Goal: Task Accomplishment & Management: Manage account settings

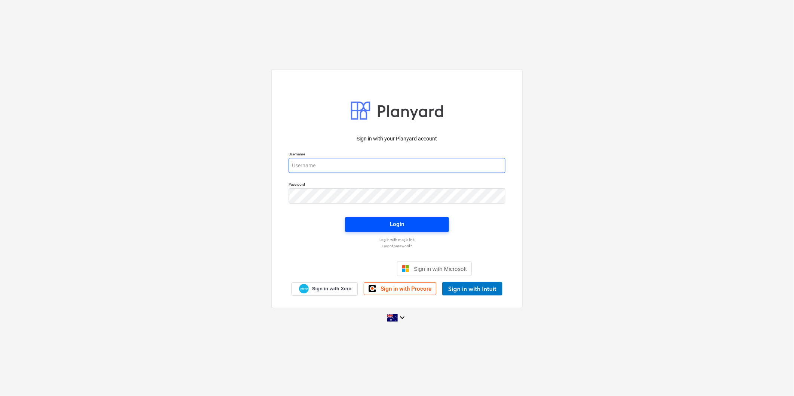
type input "[EMAIL_ADDRESS][DOMAIN_NAME]"
click at [427, 228] on span "Login" at bounding box center [397, 225] width 86 height 10
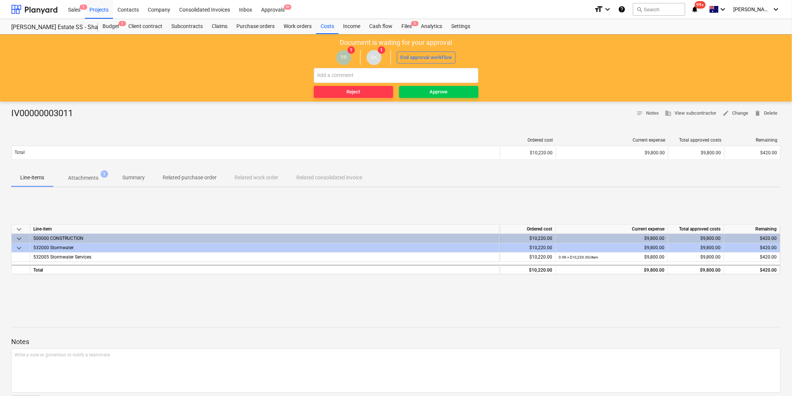
click at [95, 166] on div "Ordered cost Current expense Total approved costs Remaining Total $10,220.00 $9…" at bounding box center [395, 150] width 769 height 37
click at [96, 178] on p "Attachments" at bounding box center [83, 178] width 30 height 8
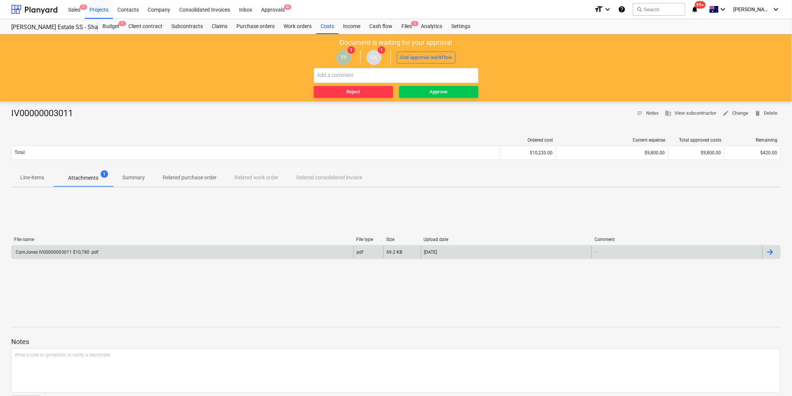
click at [102, 252] on div "CamJones IV00000003011 $10,780 .pdf" at bounding box center [183, 252] width 342 height 12
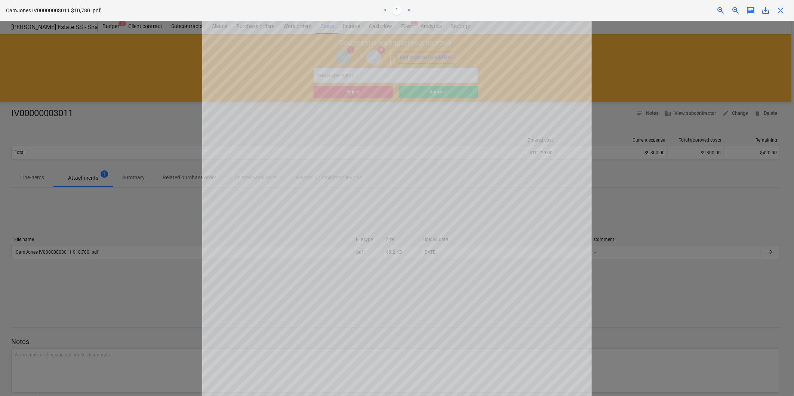
click at [780, 9] on span "close" at bounding box center [780, 10] width 9 height 9
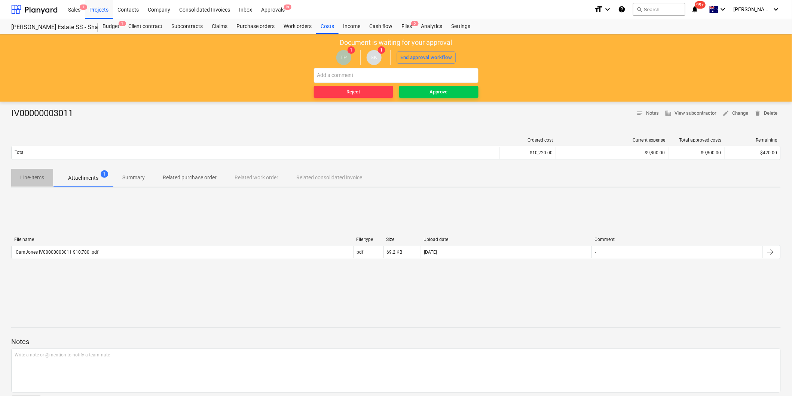
click at [43, 176] on p "Line-items" at bounding box center [32, 178] width 24 height 8
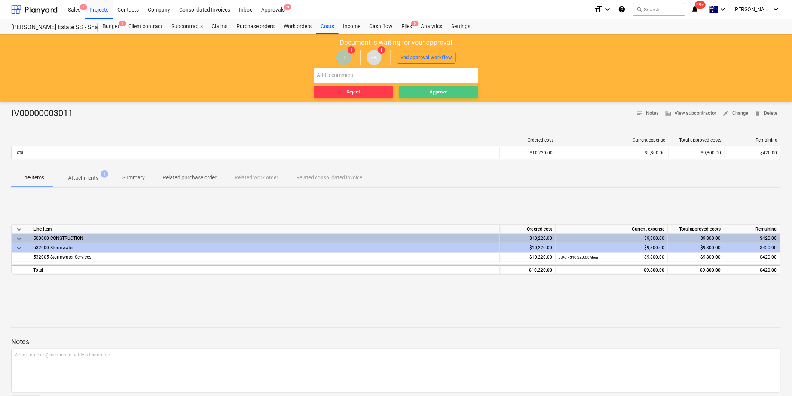
click at [443, 89] on div "Approve" at bounding box center [439, 92] width 18 height 9
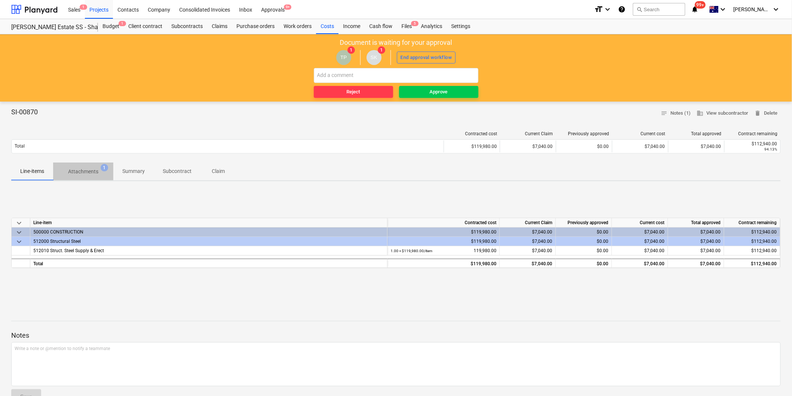
click at [73, 167] on span "Attachments 1" at bounding box center [83, 171] width 60 height 13
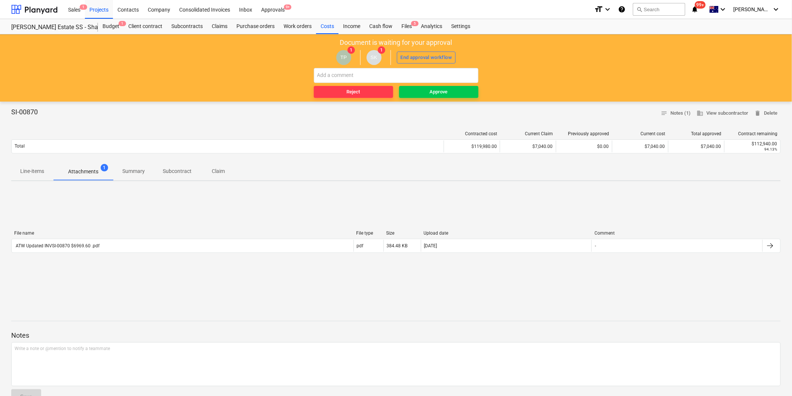
drag, startPoint x: 92, startPoint y: 229, endPoint x: 93, endPoint y: 233, distance: 4.5
click at [93, 229] on div "File name File type Size Upload date Comment ATW Updated INVSI-00870 $6969.60 .…" at bounding box center [395, 243] width 769 height 37
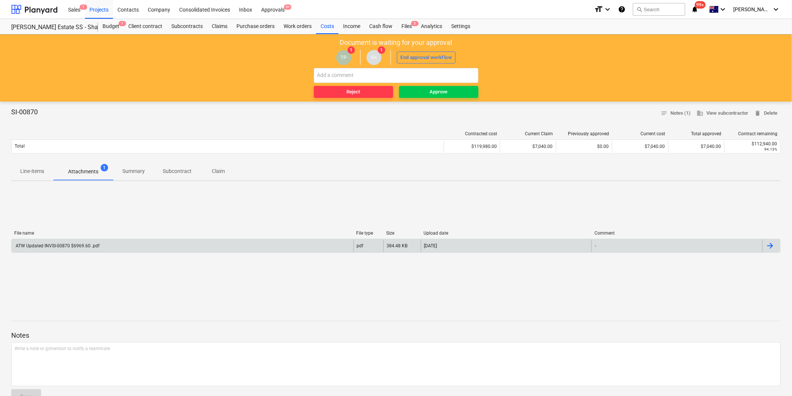
click at [93, 243] on div "ATW Updated INVSI-00870 $6969.60 .pdf" at bounding box center [57, 245] width 85 height 5
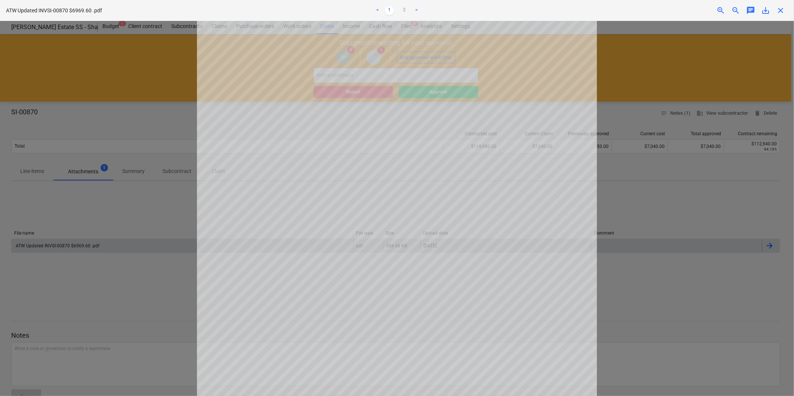
scroll to position [42, 0]
click at [781, 10] on span "close" at bounding box center [780, 10] width 9 height 9
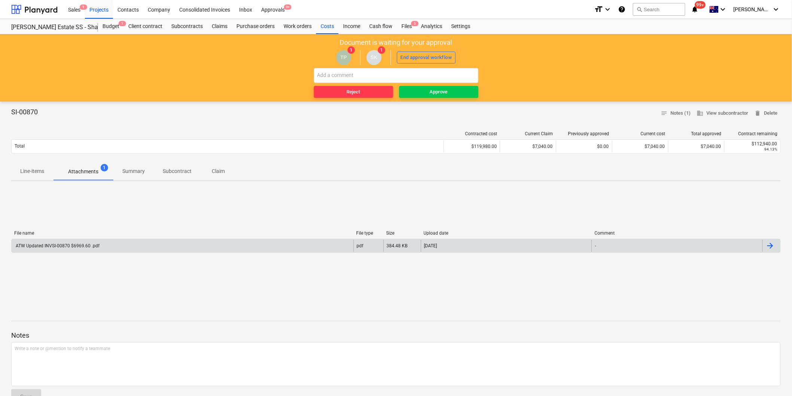
click at [28, 157] on div "Contracted cost Current Claim Previously approved Current cost Total approved C…" at bounding box center [395, 143] width 769 height 37
click at [38, 171] on p "Line-items" at bounding box center [32, 172] width 24 height 8
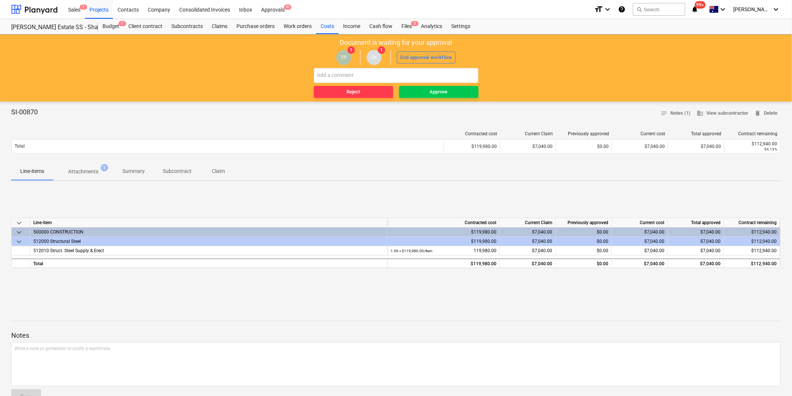
drag, startPoint x: 71, startPoint y: 175, endPoint x: 85, endPoint y: 222, distance: 49.0
click at [72, 175] on p "Attachments" at bounding box center [83, 172] width 30 height 8
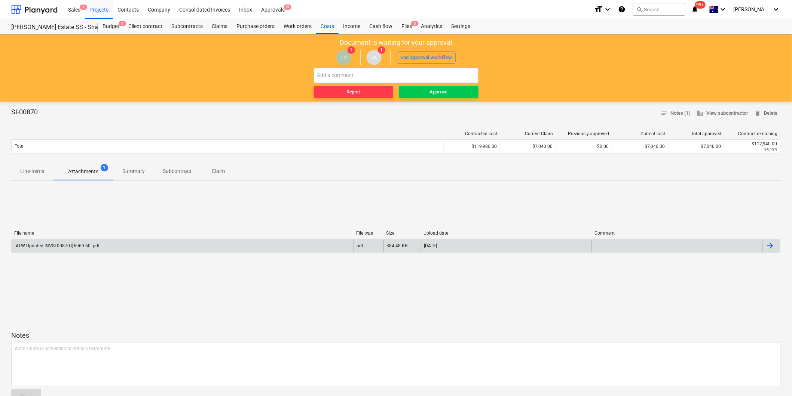
click at [82, 249] on div "ATW Updated INVSI-00870 $6969.60 .pdf" at bounding box center [183, 246] width 342 height 12
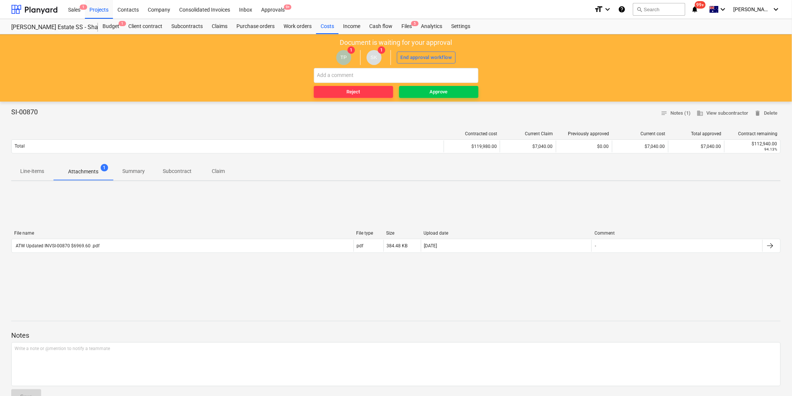
click at [31, 167] on span "Line-items" at bounding box center [32, 171] width 42 height 12
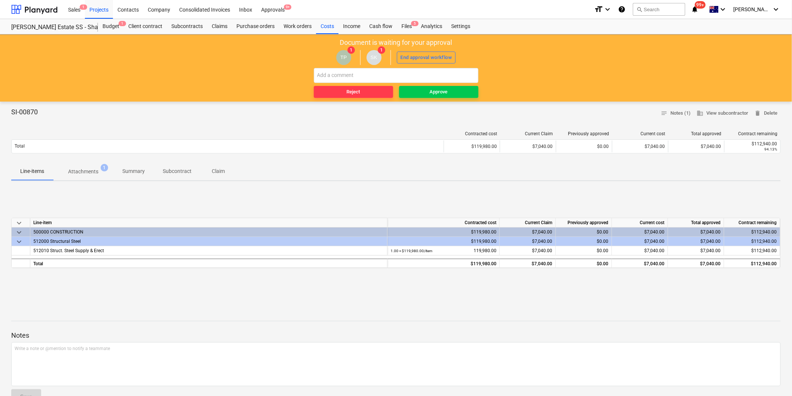
click at [69, 178] on span "Attachments 1" at bounding box center [83, 171] width 60 height 13
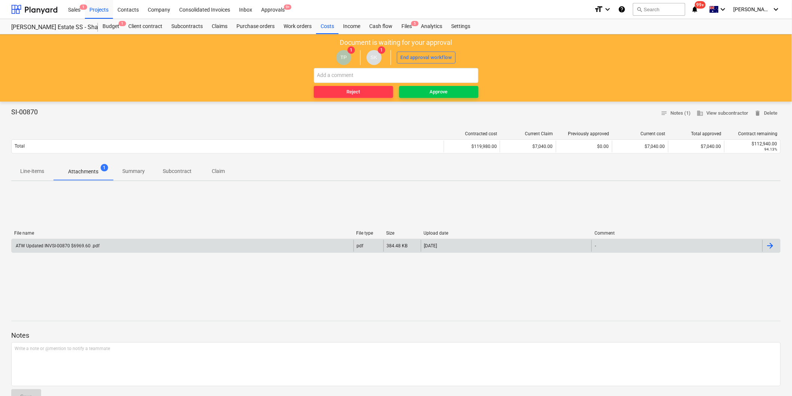
click at [85, 242] on div "ATW Updated INVSI-00870 $6969.60 .pdf" at bounding box center [183, 246] width 342 height 12
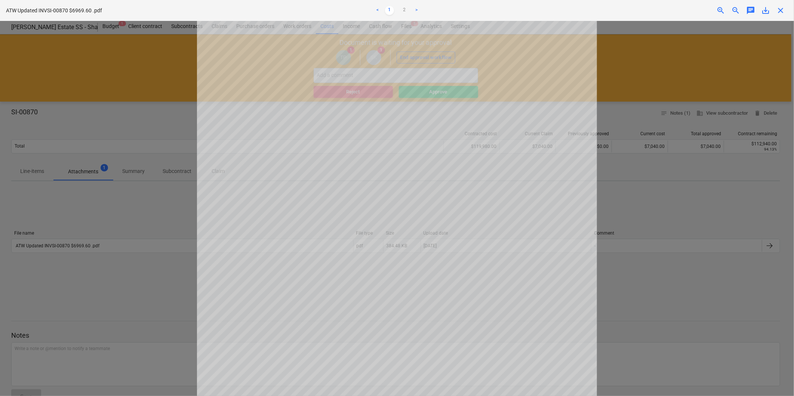
scroll to position [103, 0]
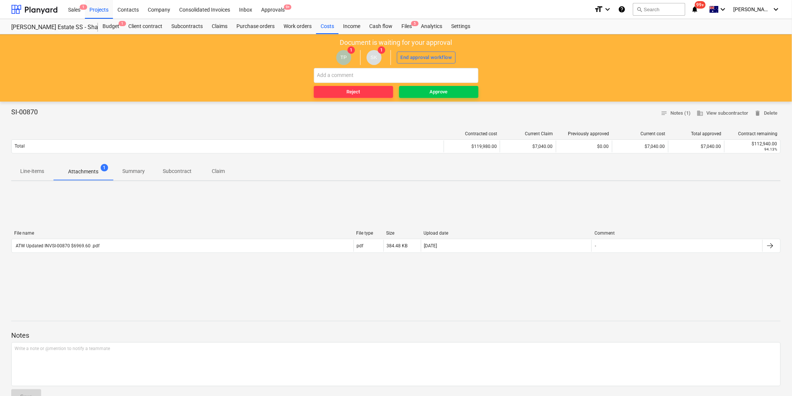
click at [39, 171] on p "Line-items" at bounding box center [32, 172] width 24 height 8
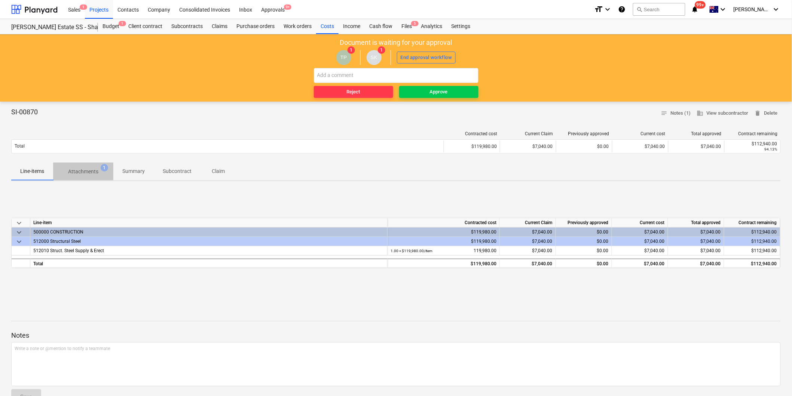
click at [69, 181] on button "Attachments 1" at bounding box center [83, 172] width 60 height 18
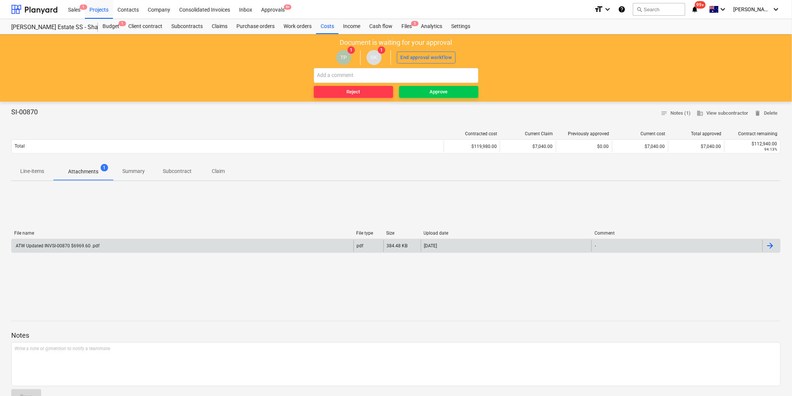
click at [81, 241] on div "ATW Updated INVSI-00870 $6969.60 .pdf" at bounding box center [183, 246] width 342 height 12
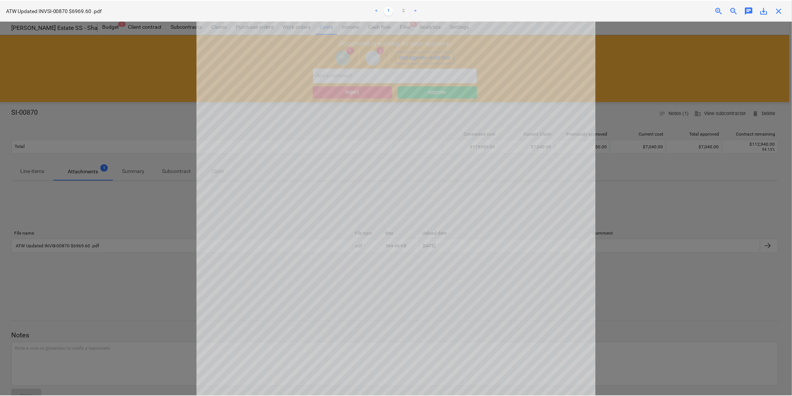
scroll to position [83, 0]
click at [139, 180] on div at bounding box center [397, 208] width 794 height 375
click at [782, 12] on span "close" at bounding box center [780, 10] width 9 height 9
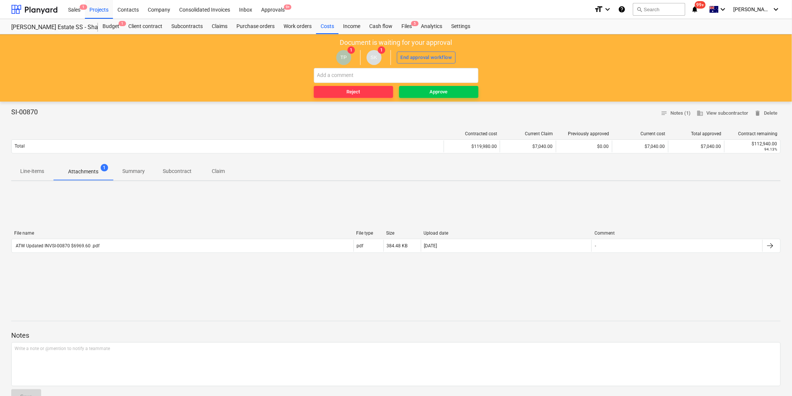
click at [26, 159] on div "Contracted cost Current Claim Previously approved Current cost Total approved C…" at bounding box center [395, 143] width 769 height 37
click at [31, 169] on p "Line-items" at bounding box center [32, 172] width 24 height 8
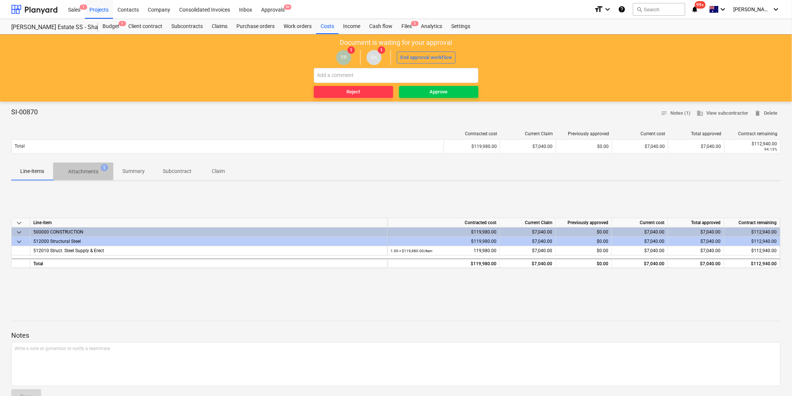
click at [58, 179] on button "Attachments 1" at bounding box center [83, 172] width 60 height 18
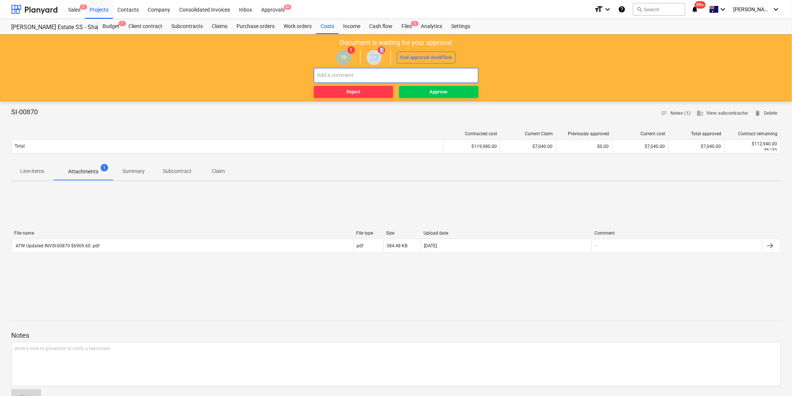
drag, startPoint x: 364, startPoint y: 67, endPoint x: 367, endPoint y: 73, distance: 6.4
click at [364, 68] on div "Document is waiting for your approval TP 1 SK 1 End approval workflow Reject Ap…" at bounding box center [396, 67] width 792 height 67
click at [368, 73] on input "text" at bounding box center [396, 75] width 165 height 15
type input "@"
type input "TJ what about retention"
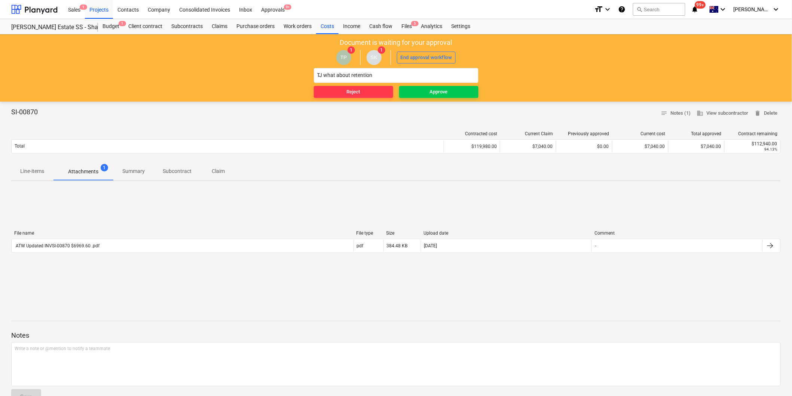
click at [21, 186] on div "SI-00870 notes Notes (1) business View subcontractor delete Delete Contracted c…" at bounding box center [396, 307] width 792 height 410
click at [22, 181] on button "Line-items" at bounding box center [32, 172] width 42 height 18
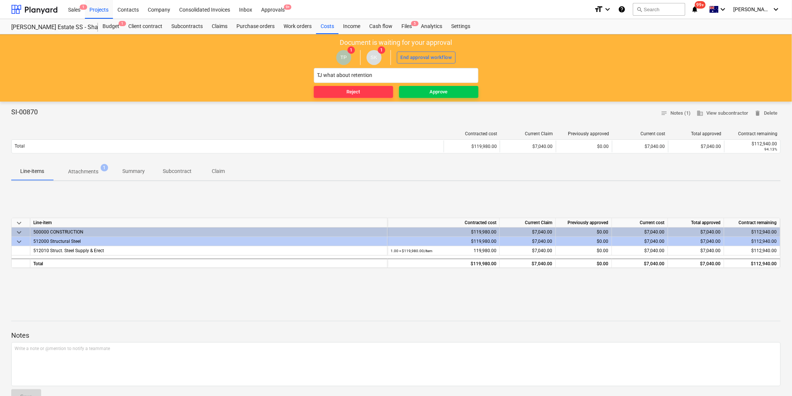
click at [126, 172] on p "Summary" at bounding box center [133, 172] width 22 height 8
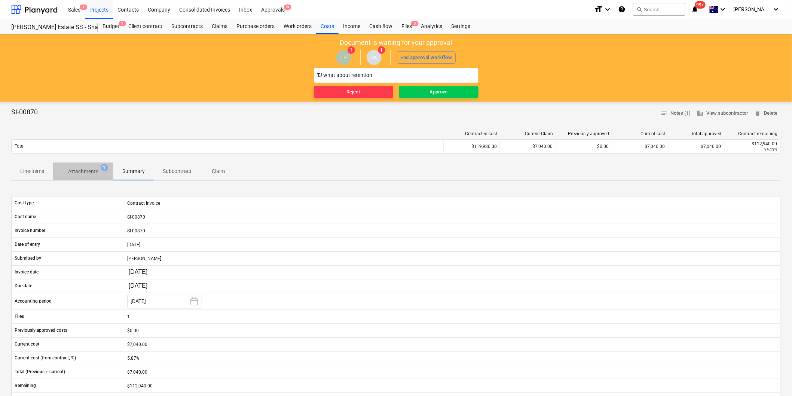
click at [108, 171] on span "Attachments 1" at bounding box center [83, 171] width 60 height 13
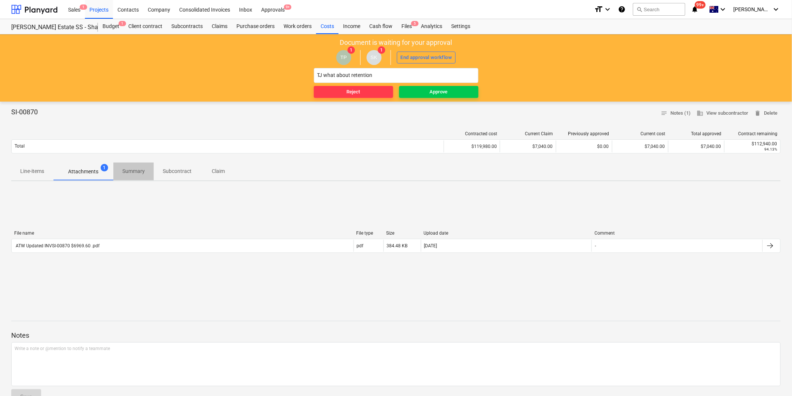
click at [126, 172] on p "Summary" at bounding box center [133, 172] width 22 height 8
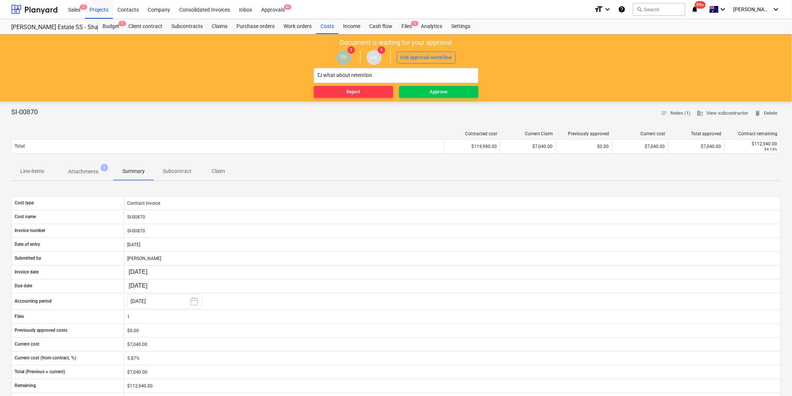
click at [162, 173] on span "Subcontract" at bounding box center [177, 171] width 47 height 12
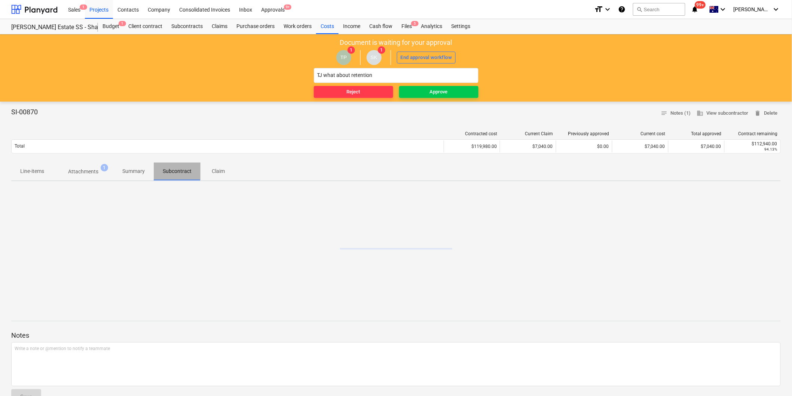
drag, startPoint x: 193, startPoint y: 173, endPoint x: 206, endPoint y: 174, distance: 13.1
click at [194, 173] on span "Subcontract" at bounding box center [177, 171] width 47 height 12
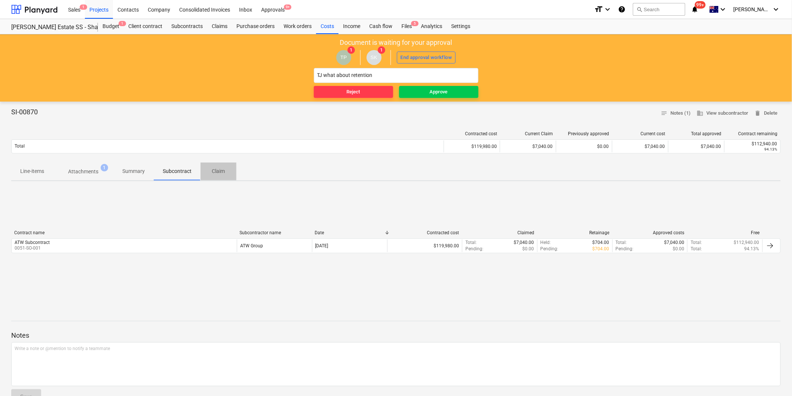
click at [206, 174] on span "Claim" at bounding box center [218, 171] width 36 height 12
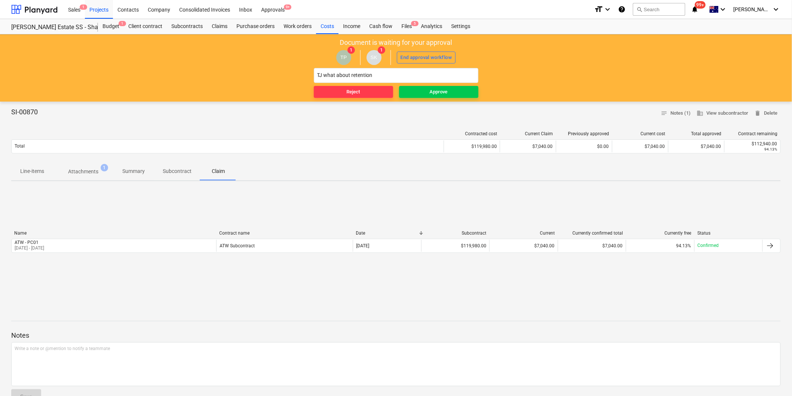
drag, startPoint x: 148, startPoint y: 243, endPoint x: 95, endPoint y: 235, distance: 53.8
click at [95, 235] on div "Name" at bounding box center [113, 233] width 199 height 5
drag, startPoint x: 393, startPoint y: 73, endPoint x: 281, endPoint y: 70, distance: 112.2
click at [281, 70] on div "Document is waiting for your approval TP 1 SK 1 End approval workflow TJ what a…" at bounding box center [396, 67] width 792 height 67
click at [194, 105] on div "SI-00870 notes Notes (1) business View subcontractor delete Delete Contracted c…" at bounding box center [396, 307] width 792 height 410
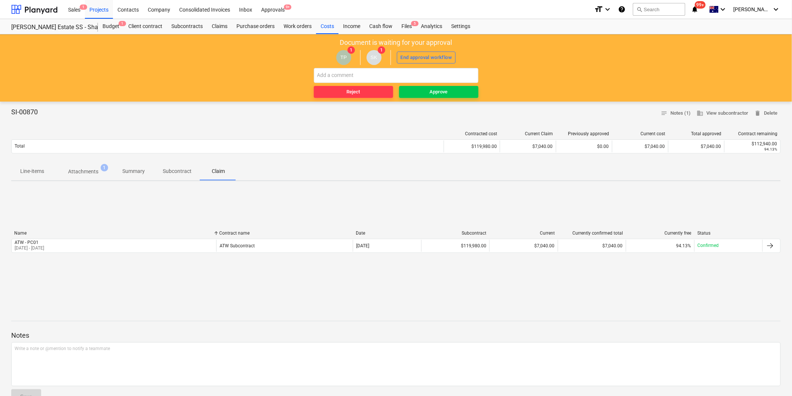
drag, startPoint x: 85, startPoint y: 162, endPoint x: 112, endPoint y: 166, distance: 27.3
click at [112, 166] on div "SI-00870 notes Notes (1) business View subcontractor delete Delete Contracted c…" at bounding box center [396, 307] width 792 height 410
drag, startPoint x: 112, startPoint y: 166, endPoint x: 150, endPoint y: 168, distance: 37.5
click at [137, 168] on p "Summary" at bounding box center [133, 172] width 22 height 8
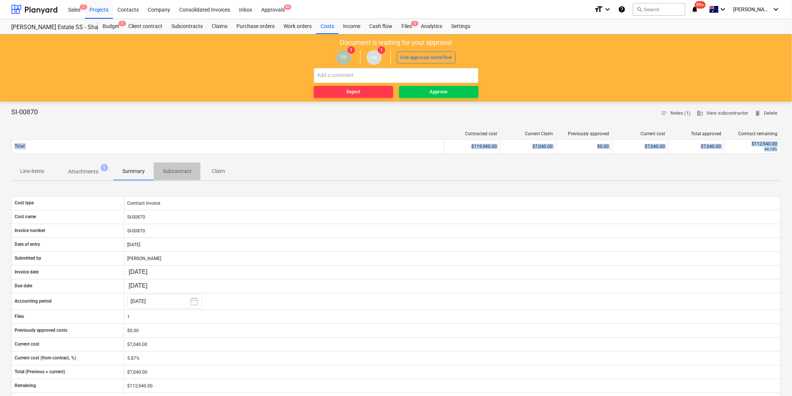
click at [181, 169] on p "Subcontract" at bounding box center [177, 172] width 29 height 8
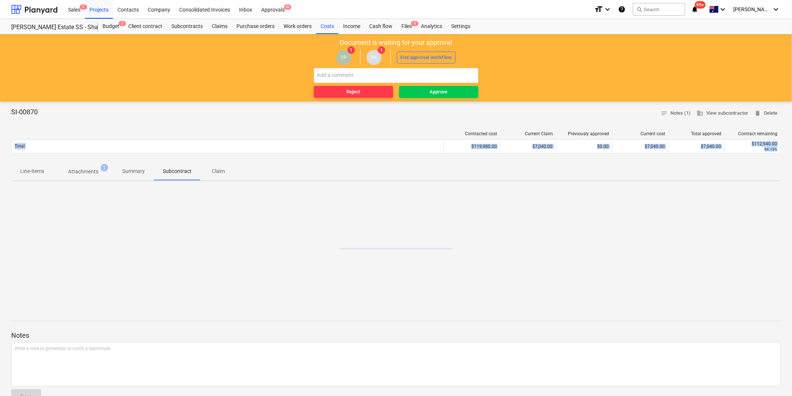
click at [210, 169] on p "Claim" at bounding box center [218, 172] width 18 height 8
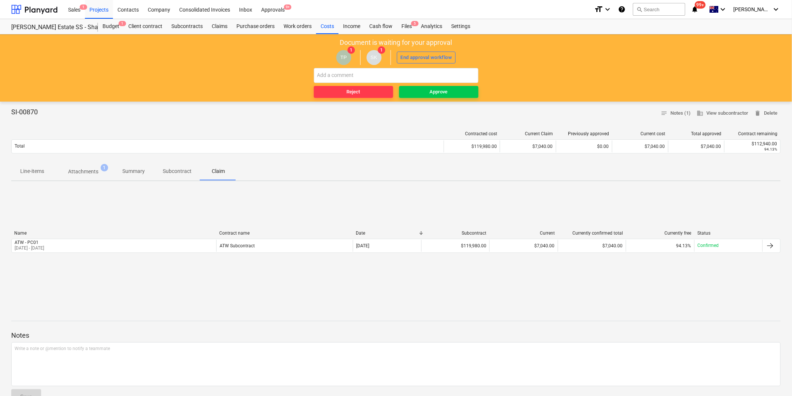
click at [272, 202] on div "Name Contract name Date Subcontract Current Currently confirmed total Currently…" at bounding box center [395, 243] width 769 height 112
drag, startPoint x: 21, startPoint y: 174, endPoint x: 25, endPoint y: 174, distance: 4.1
click at [21, 174] on p "Line-items" at bounding box center [32, 172] width 24 height 8
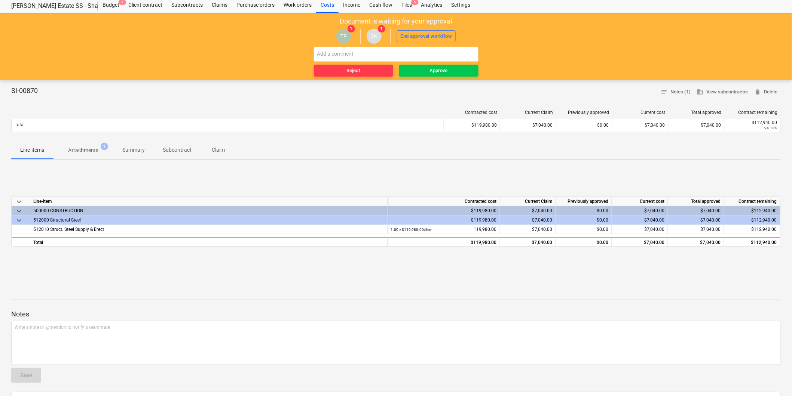
scroll to position [42, 0]
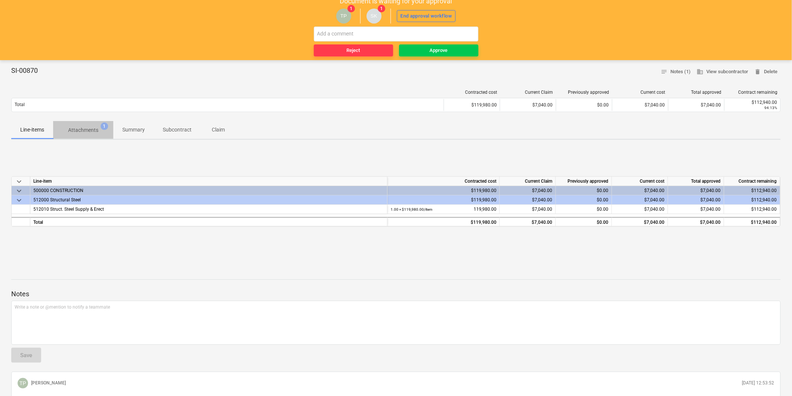
click at [91, 137] on button "Attachments 1" at bounding box center [83, 130] width 60 height 18
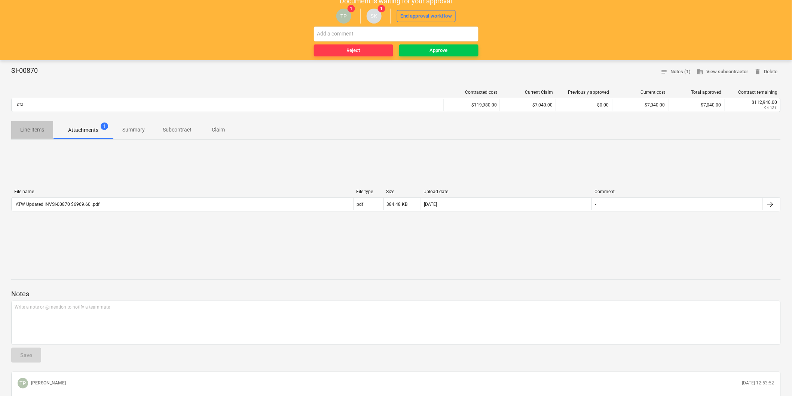
click at [42, 135] on span "Line-items" at bounding box center [32, 130] width 42 height 12
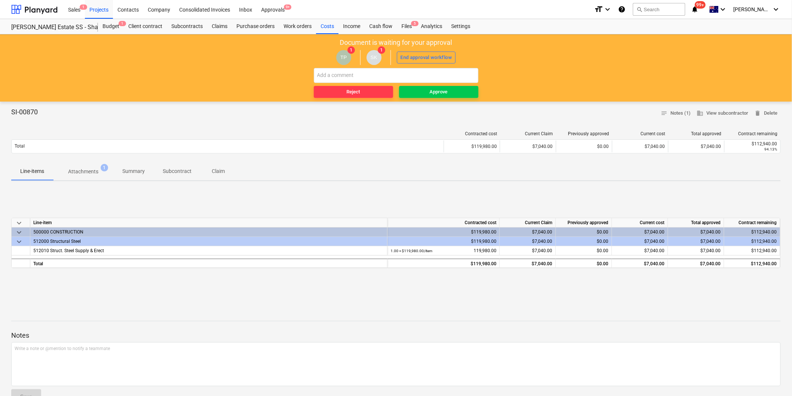
click at [123, 174] on span "Summary" at bounding box center [133, 171] width 40 height 12
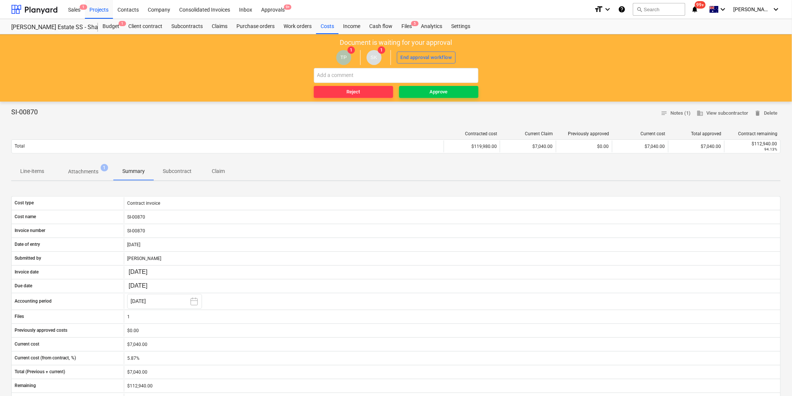
click at [157, 178] on button "Subcontract" at bounding box center [177, 172] width 47 height 18
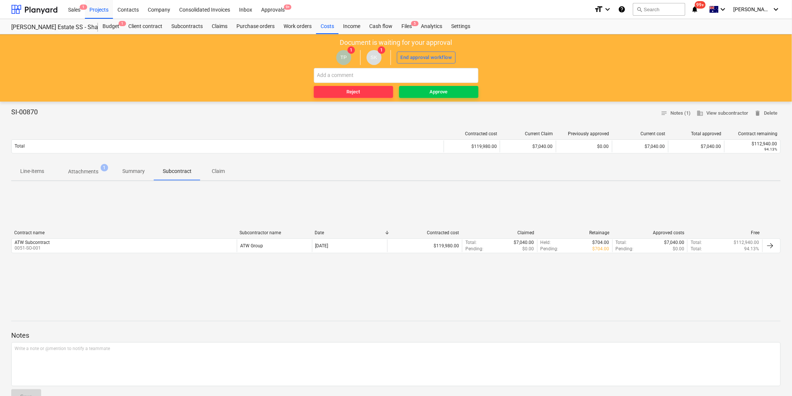
click at [207, 178] on button "Claim" at bounding box center [218, 172] width 36 height 18
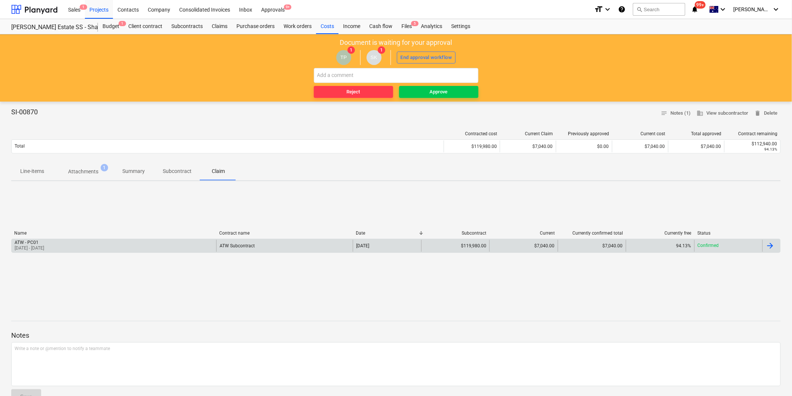
click at [163, 248] on div "ATW - PC01 01 Sep 2025 - 30 Sep 2025" at bounding box center [114, 246] width 205 height 12
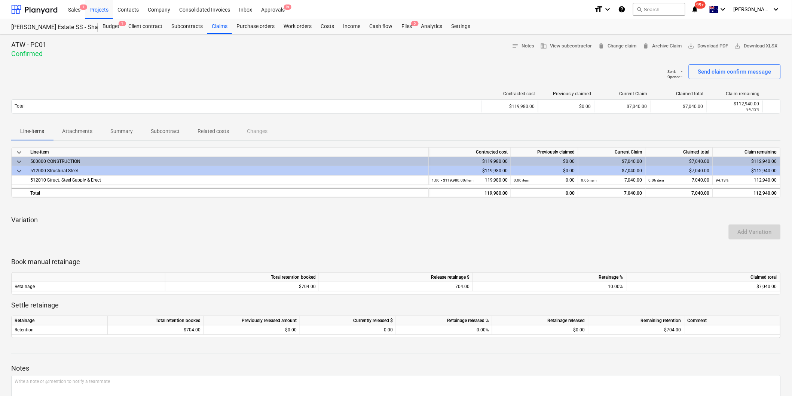
click at [704, 40] on div "ATW - PC01 Confirmed notes Notes business View subcontractor delete Change clai…" at bounding box center [396, 241] width 792 height 415
click at [704, 47] on span "save_alt Download PDF" at bounding box center [708, 46] width 40 height 9
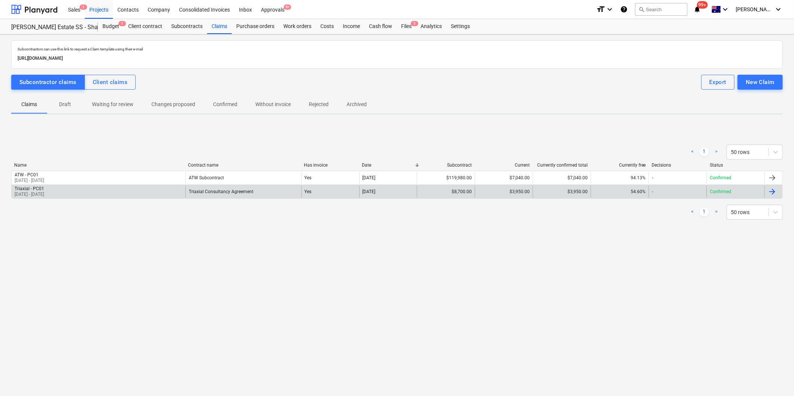
click at [118, 193] on div "Triaxial - PC01 01 Aug 2025 - 31 Aug 2025" at bounding box center [99, 192] width 174 height 12
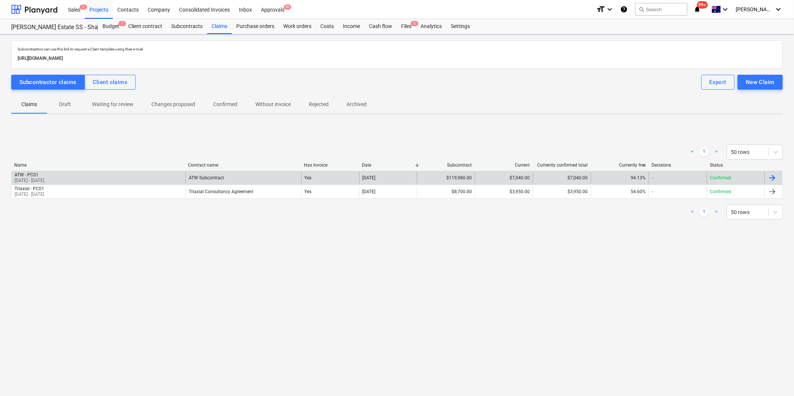
click at [111, 178] on div "ATW - PC01 01 Sep 2025 - 30 Sep 2025" at bounding box center [99, 178] width 174 height 12
click at [83, 177] on div "ATW - PC01 01 Sep 2025 - 30 Sep 2025" at bounding box center [99, 178] width 174 height 12
click at [82, 180] on div "ATW - PC01 [DATE] - [DATE]" at bounding box center [99, 178] width 174 height 12
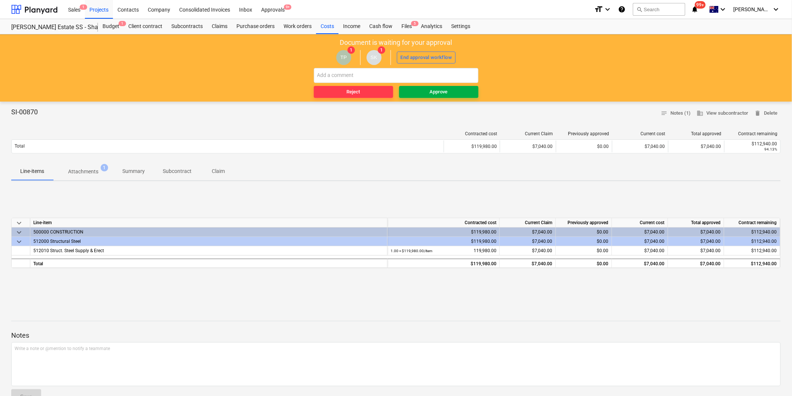
click at [428, 95] on span "Approve" at bounding box center [438, 92] width 73 height 9
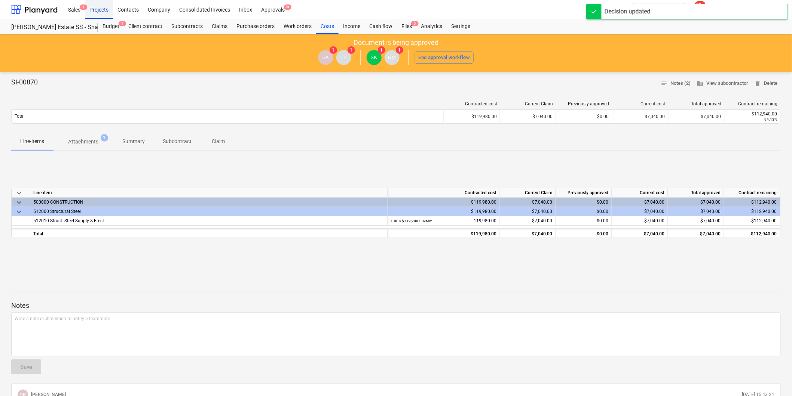
click at [107, 6] on div "Projects" at bounding box center [99, 9] width 28 height 19
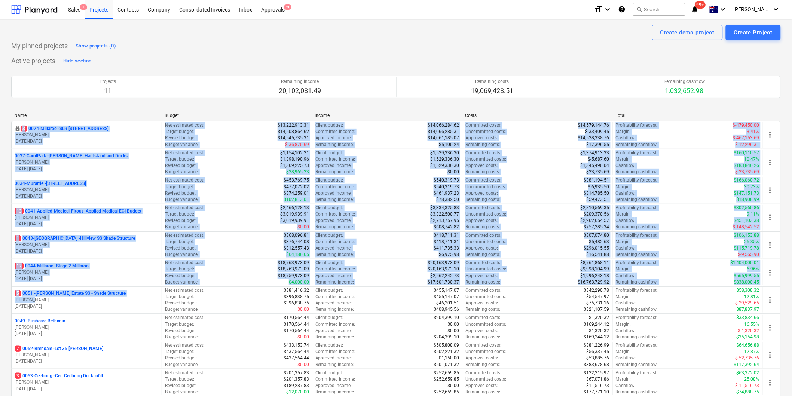
drag, startPoint x: 71, startPoint y: 300, endPoint x: 88, endPoint y: 113, distance: 187.3
click at [88, 113] on div "Name Budget Income Costs Total locked 3 0024-Millaroo - SLR 2 Millaroo Drive [P…" at bounding box center [395, 270] width 769 height 315
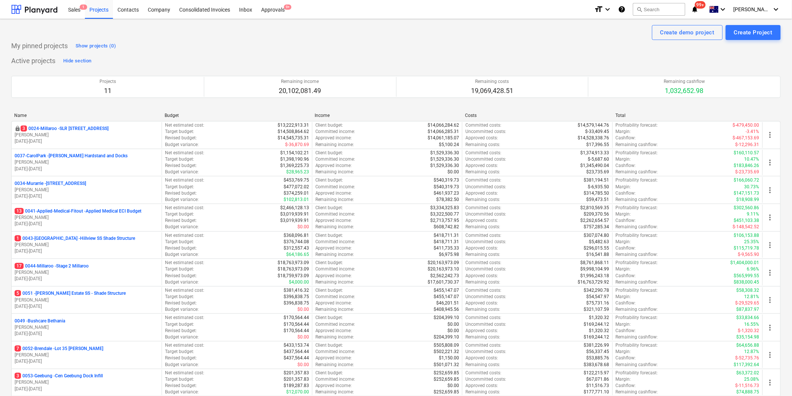
click at [88, 111] on div "Name Budget Income Costs Total locked 3 0024-Millaroo - SLR 2 Millaroo Drive [P…" at bounding box center [395, 270] width 769 height 326
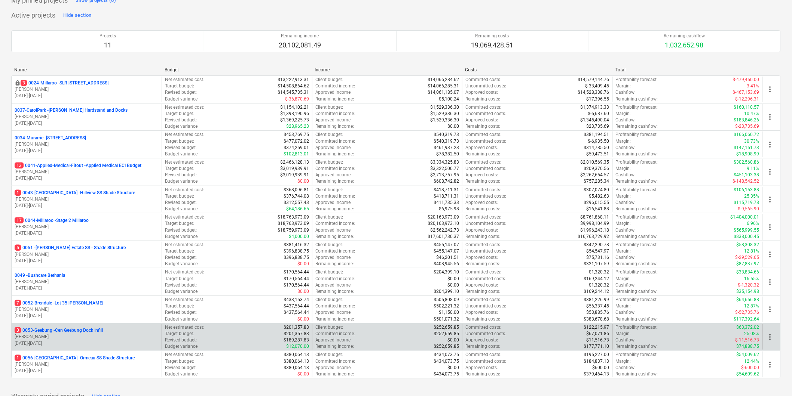
scroll to position [83, 0]
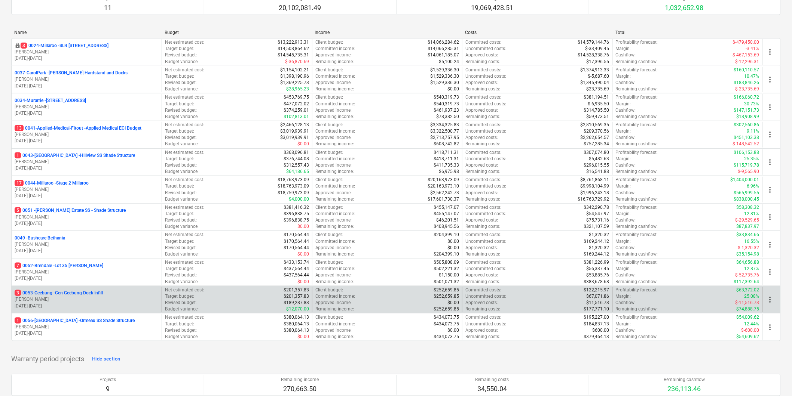
click at [64, 306] on p "12.09.2025 - 31.12.2025" at bounding box center [87, 306] width 144 height 6
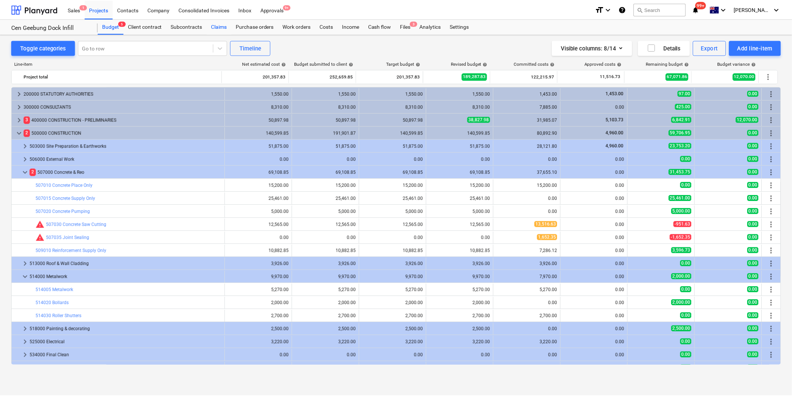
scroll to position [35, 0]
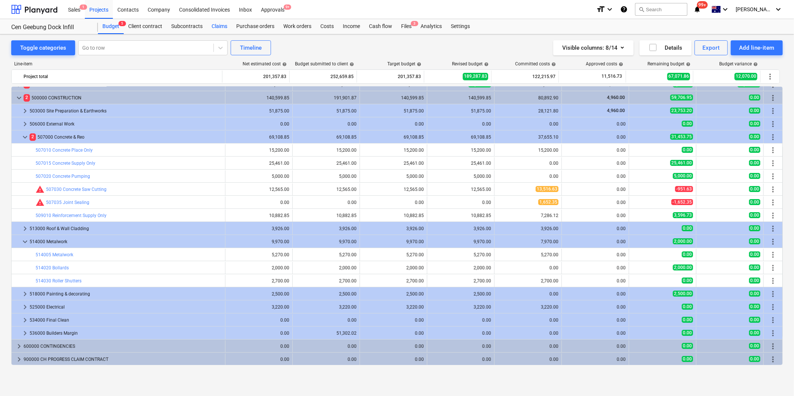
click at [223, 24] on div "Claims" at bounding box center [219, 26] width 25 height 15
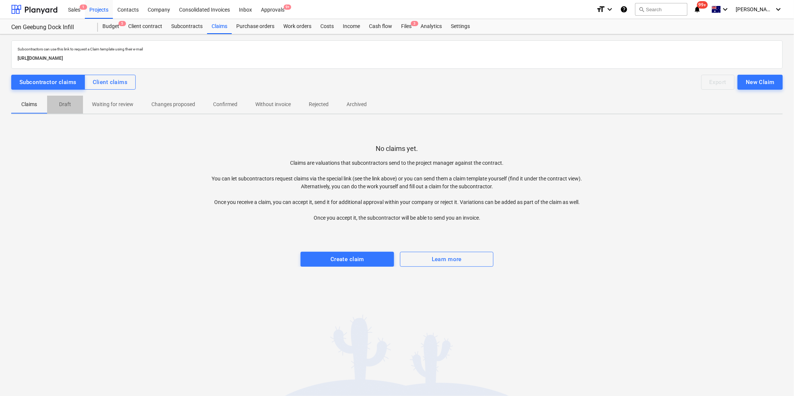
click at [74, 110] on span "Draft" at bounding box center [65, 104] width 36 height 12
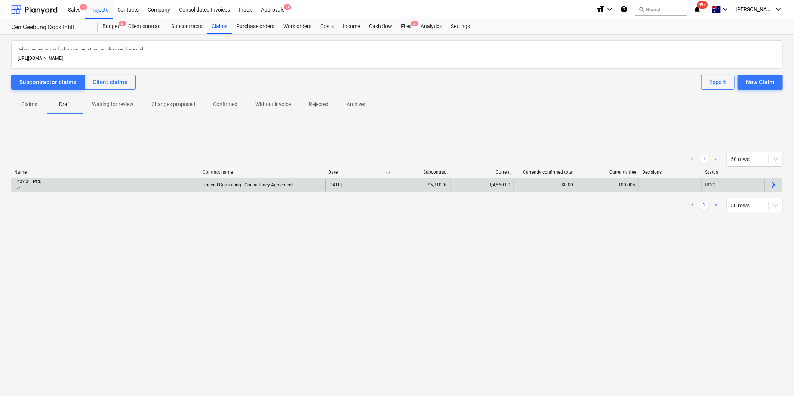
click at [82, 191] on div "Triaxial - PC01 ... - ... Triaxial Consulting - Consultancy Agreement 07 Oct 20…" at bounding box center [397, 185] width 772 height 14
click at [83, 186] on div "Triaxial - PC01 ... - ..." at bounding box center [106, 185] width 188 height 12
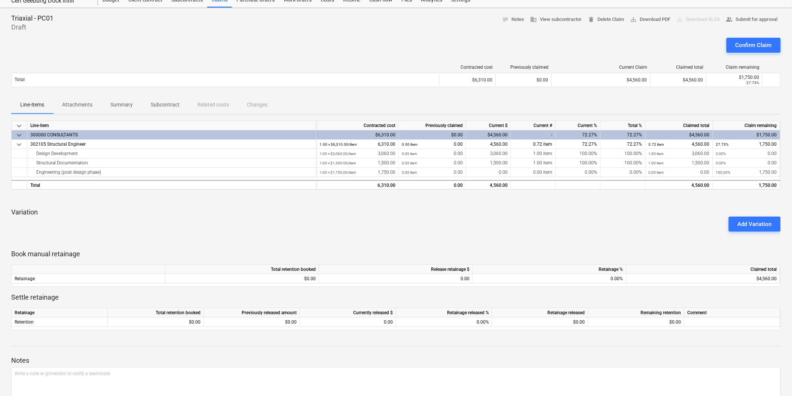
scroll to position [42, 0]
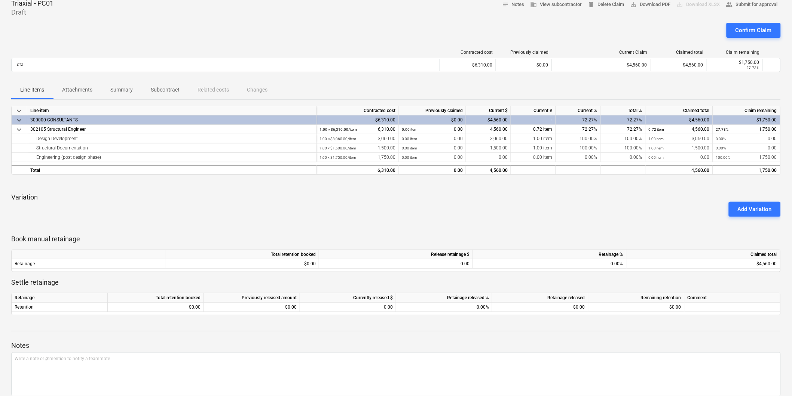
click at [380, 231] on div "keyboard_arrow_down Line-item Contracted cost Previously claimed Current $ Curr…" at bounding box center [395, 211] width 769 height 210
drag, startPoint x: 164, startPoint y: 140, endPoint x: 534, endPoint y: 145, distance: 369.9
click at [534, 145] on div "keyboard_arrow_down Line-item Contracted cost Previously claimed Current $ Curr…" at bounding box center [395, 140] width 769 height 69
click at [326, 214] on div "Add Variation" at bounding box center [395, 209] width 775 height 21
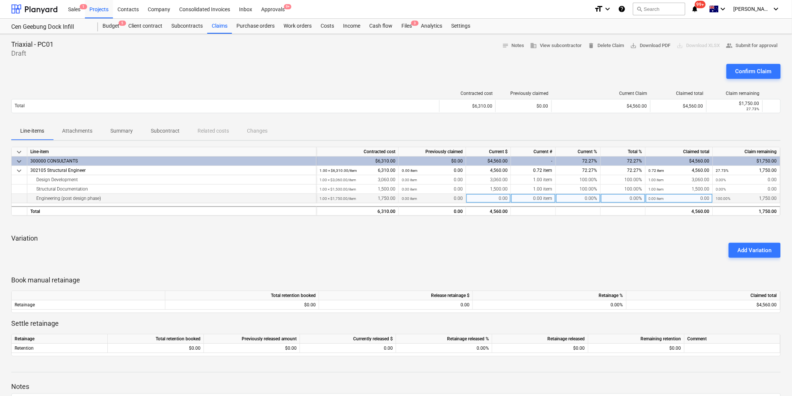
scroll to position [0, 0]
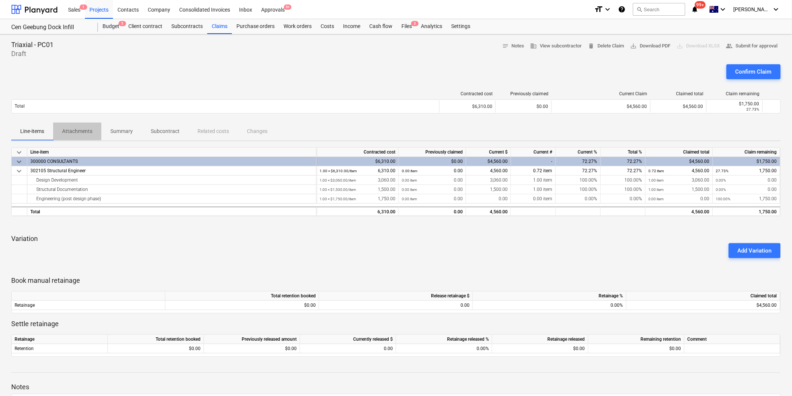
click at [85, 139] on button "Attachments" at bounding box center [77, 132] width 48 height 18
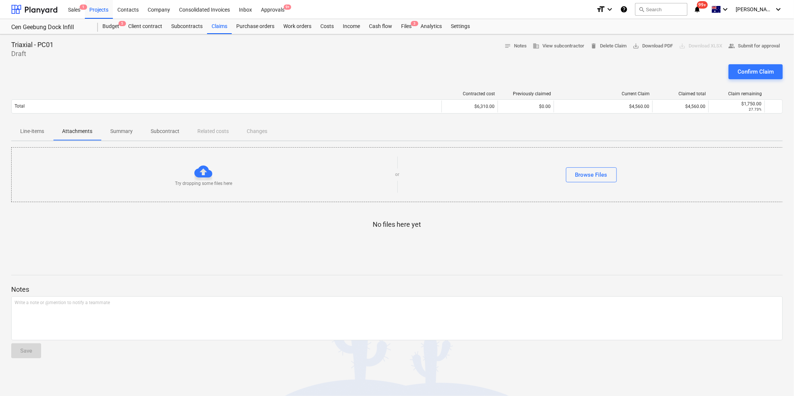
click at [125, 133] on p "Summary" at bounding box center [121, 132] width 22 height 8
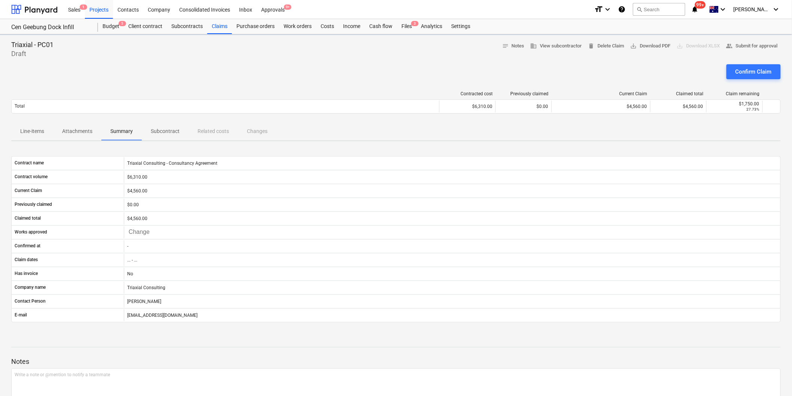
click at [22, 142] on div "Triaxial - PC01 Draft notes Notes business View subcontractor delete Delete Cla…" at bounding box center [396, 238] width 792 height 408
click at [35, 126] on span "Line-items" at bounding box center [32, 131] width 42 height 12
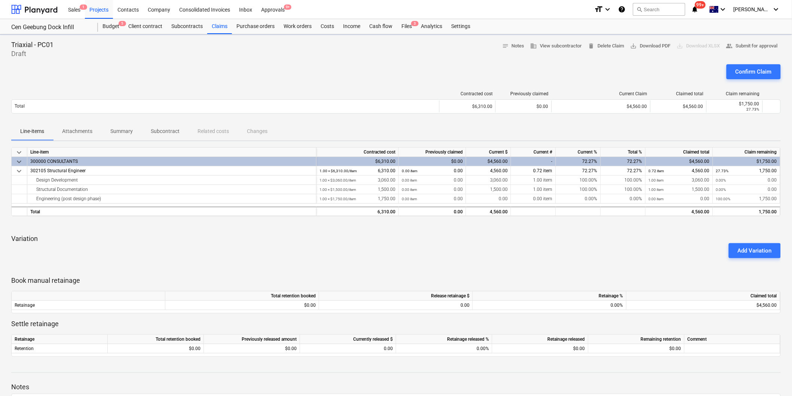
drag, startPoint x: 108, startPoint y: 137, endPoint x: 139, endPoint y: 137, distance: 31.4
click at [110, 137] on span "Summary" at bounding box center [121, 131] width 40 height 12
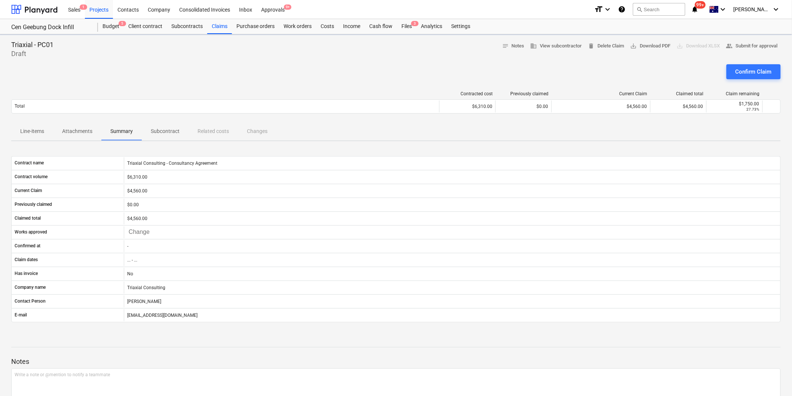
click at [165, 136] on span "Subcontract" at bounding box center [165, 131] width 47 height 12
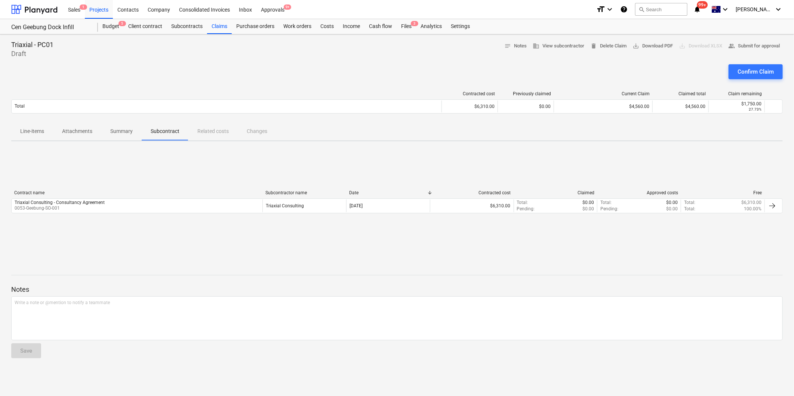
drag, startPoint x: 121, startPoint y: 206, endPoint x: 206, endPoint y: 71, distance: 158.9
drag, startPoint x: 206, startPoint y: 71, endPoint x: 183, endPoint y: 22, distance: 54.7
drag, startPoint x: 28, startPoint y: 130, endPoint x: 50, endPoint y: 127, distance: 21.8
click at [30, 129] on p "Line-items" at bounding box center [32, 132] width 24 height 8
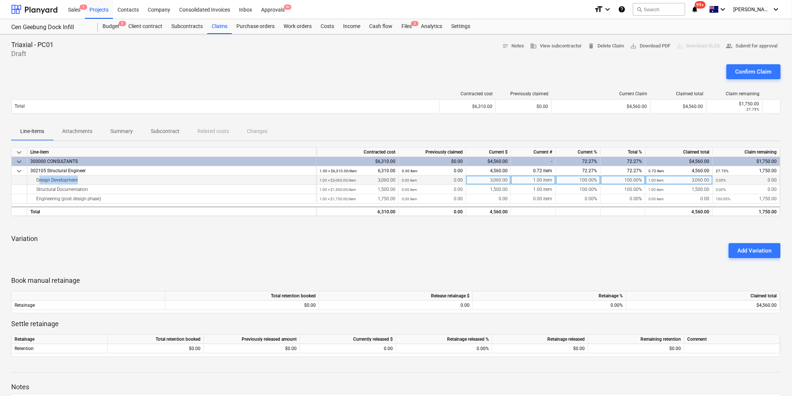
drag, startPoint x: 38, startPoint y: 179, endPoint x: 75, endPoint y: 179, distance: 37.0
click at [75, 179] on div "Design Development" at bounding box center [171, 180] width 283 height 9
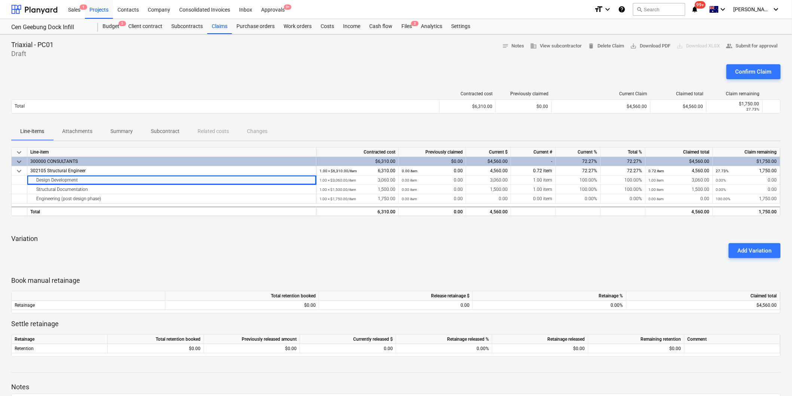
drag, startPoint x: 76, startPoint y: 179, endPoint x: 132, endPoint y: 71, distance: 121.5
click at [132, 80] on div "Confirm Claim" at bounding box center [395, 74] width 769 height 21
click at [491, 240] on div "Add Variation" at bounding box center [395, 250] width 775 height 21
click at [483, 246] on div "Add Variation" at bounding box center [395, 250] width 775 height 21
click at [102, 6] on div "Projects" at bounding box center [99, 9] width 28 height 19
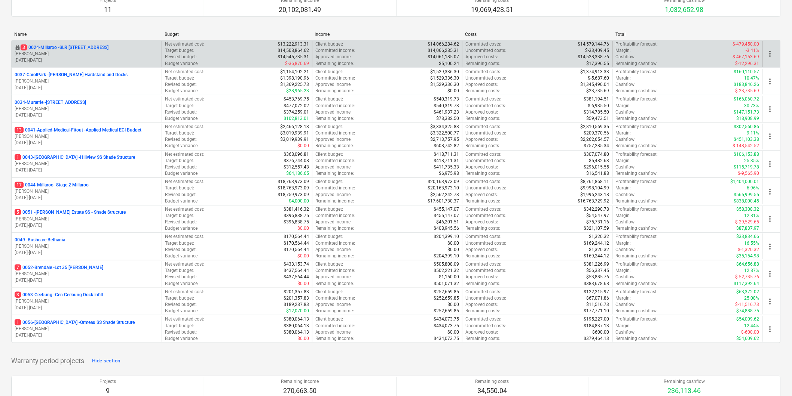
scroll to position [83, 0]
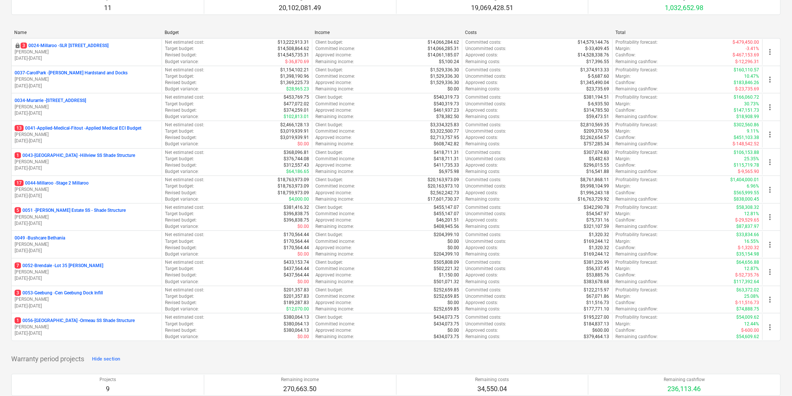
drag, startPoint x: 48, startPoint y: 333, endPoint x: 58, endPoint y: 331, distance: 10.3
click at [48, 332] on p "18.09.2025 - 19.12.2025" at bounding box center [87, 334] width 144 height 6
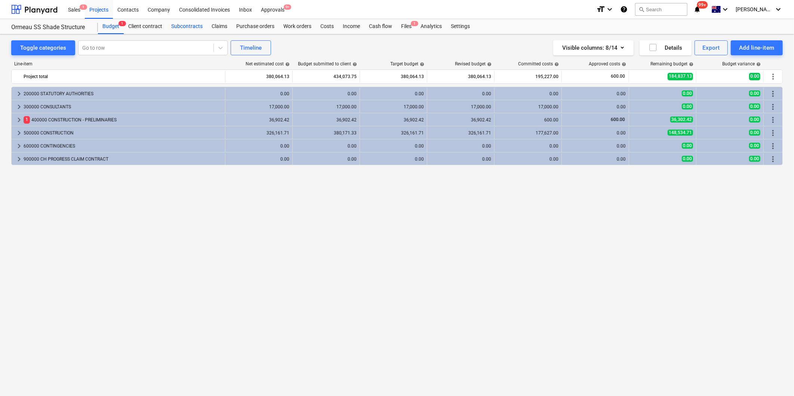
click at [186, 26] on div "Subcontracts" at bounding box center [187, 26] width 40 height 15
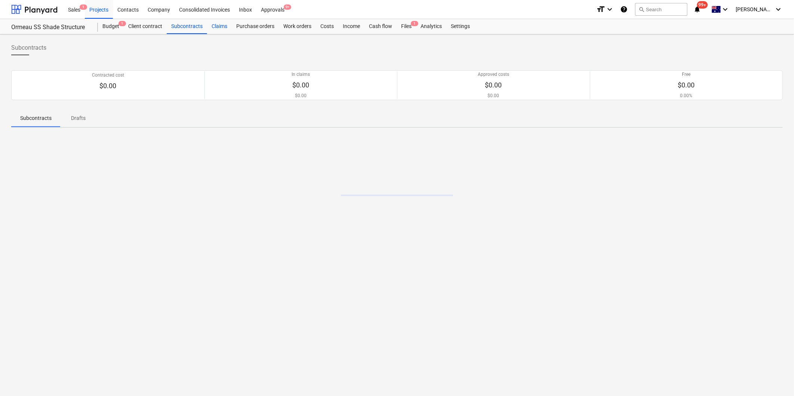
click at [215, 32] on div "Claims" at bounding box center [219, 26] width 25 height 15
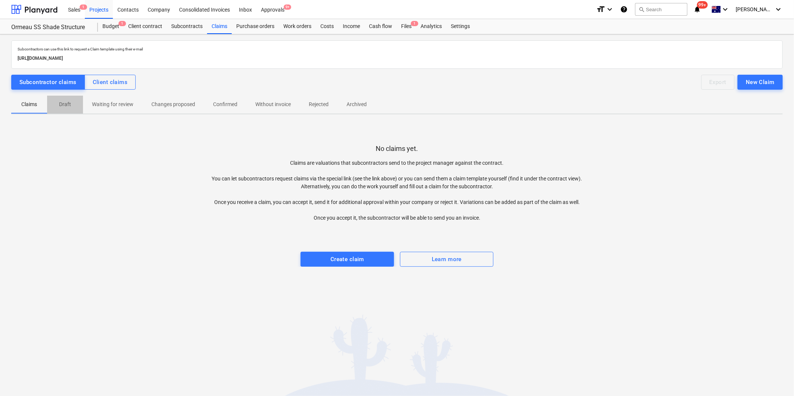
click at [76, 108] on span "Draft" at bounding box center [65, 104] width 36 height 12
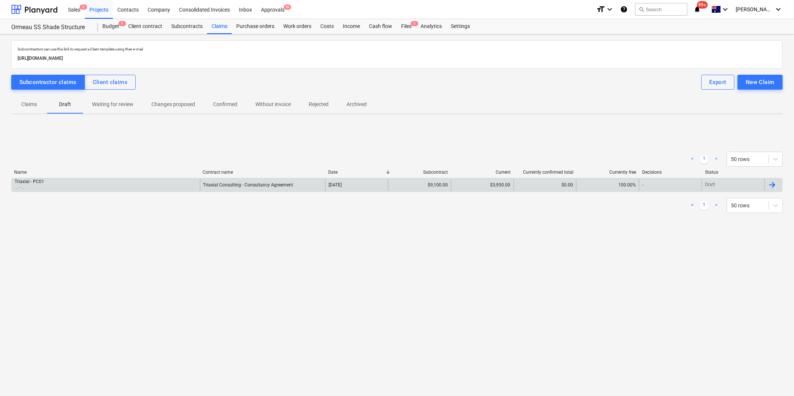
click at [82, 180] on div "Triaxial - PC01 ... - ..." at bounding box center [106, 185] width 188 height 12
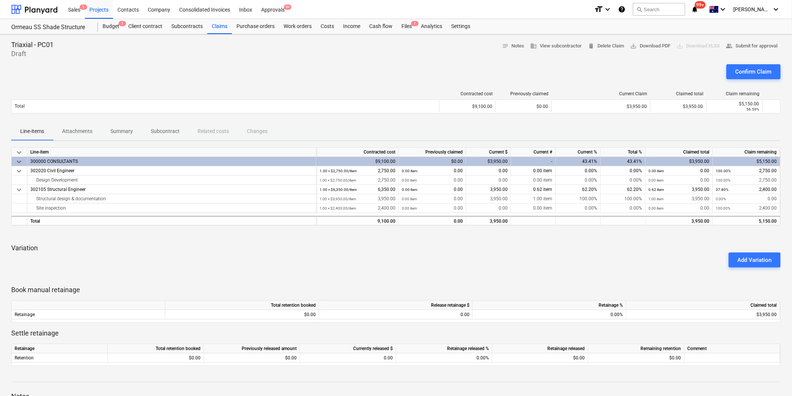
click at [362, 250] on div "Add Variation" at bounding box center [395, 260] width 775 height 21
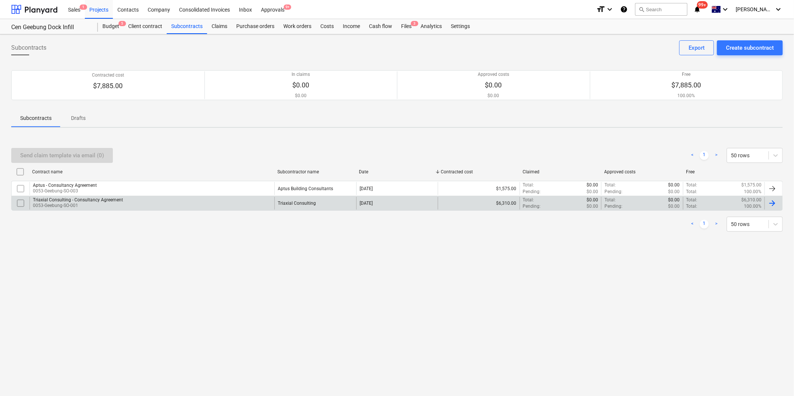
click at [103, 203] on p "0053-Geebung-SO-001" at bounding box center [78, 206] width 90 height 6
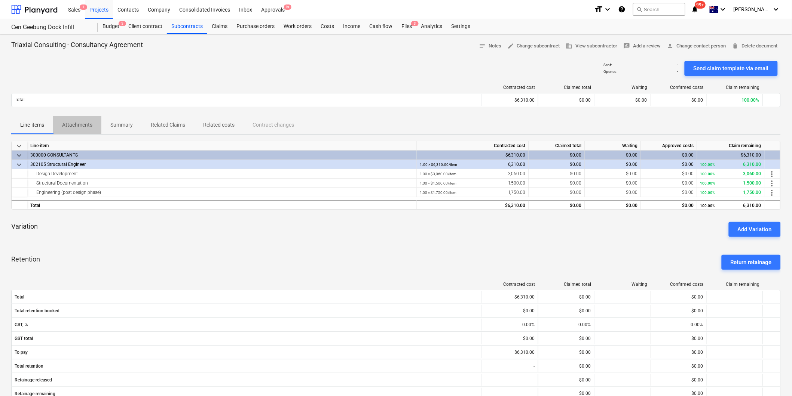
click at [76, 129] on p "Attachments" at bounding box center [77, 125] width 30 height 8
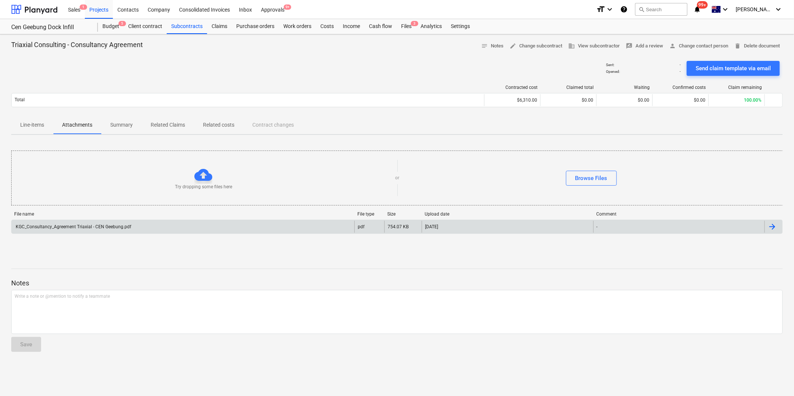
click at [100, 228] on div "KGC_Consultancy_Agreement Triaxial - CEN Geebung.pdf" at bounding box center [73, 226] width 117 height 5
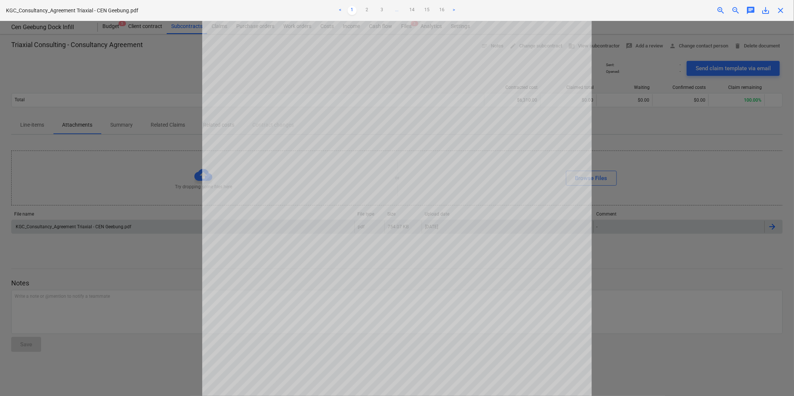
scroll to position [177, 0]
click at [417, 11] on ul "< 1 2 3 ... 14 15 16 >" at bounding box center [397, 10] width 261 height 9
click at [410, 11] on link "14" at bounding box center [412, 10] width 9 height 9
click at [403, 9] on link "13" at bounding box center [404, 10] width 9 height 9
click at [398, 9] on link "12" at bounding box center [397, 10] width 9 height 9
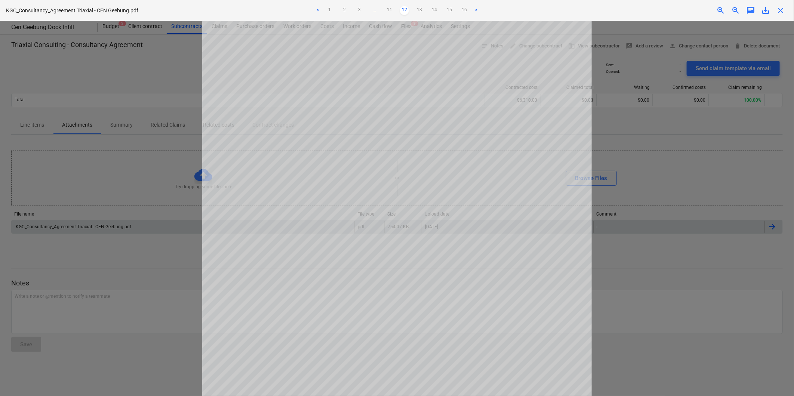
scroll to position [10, 0]
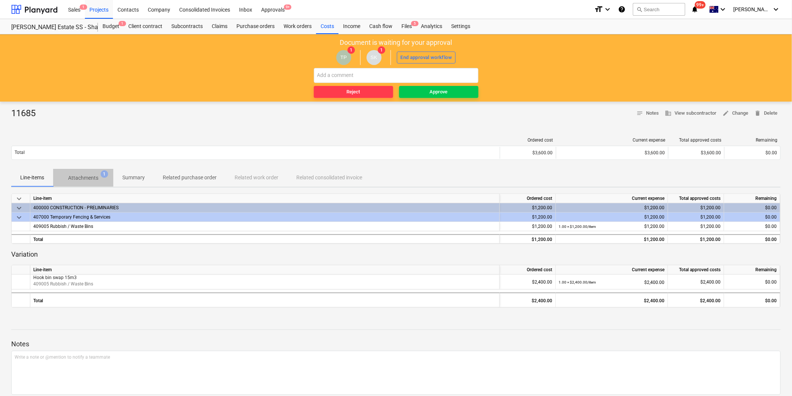
click at [83, 174] on p "Attachments" at bounding box center [83, 178] width 30 height 8
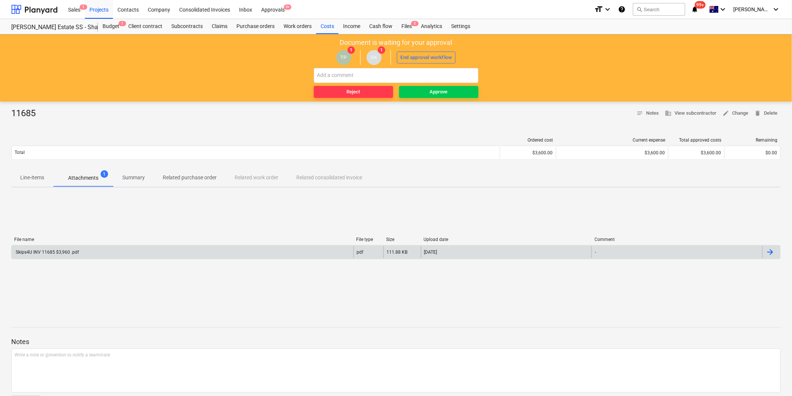
click at [89, 252] on div "Skips4U INV 11685 $3,960 .pdf" at bounding box center [183, 252] width 342 height 12
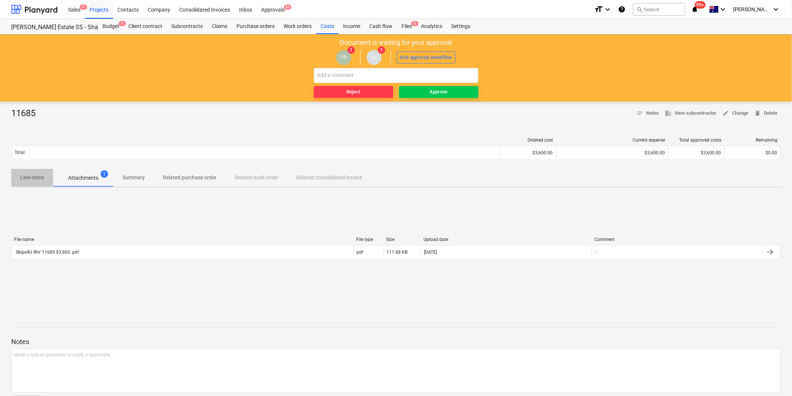
click at [50, 177] on span "Line-items" at bounding box center [32, 178] width 42 height 12
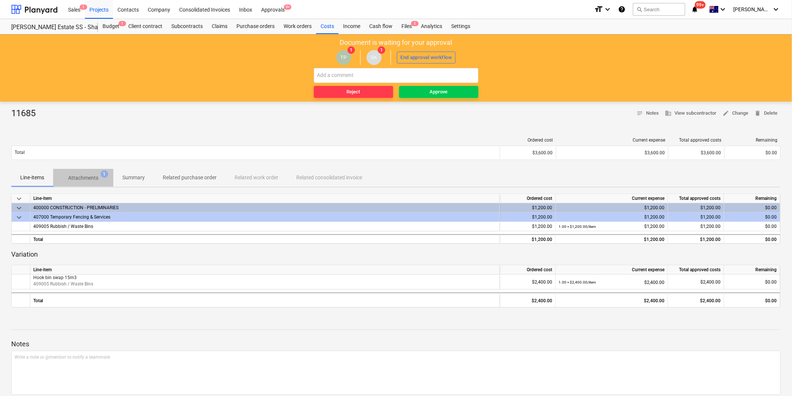
drag, startPoint x: 76, startPoint y: 172, endPoint x: 90, endPoint y: 219, distance: 48.9
click at [76, 173] on span "Attachments 1" at bounding box center [83, 177] width 60 height 13
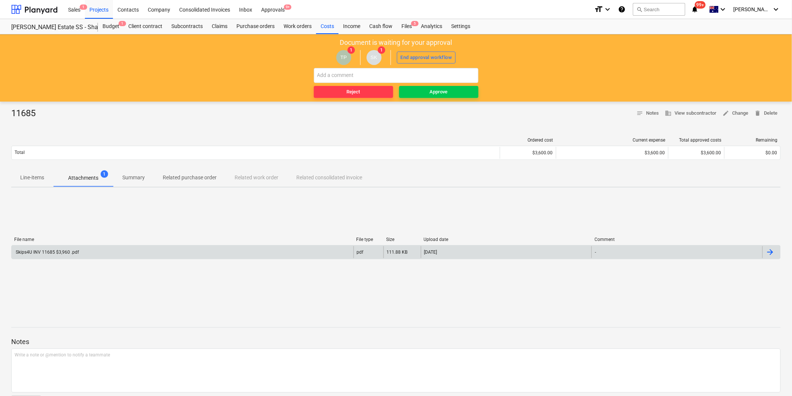
click at [91, 256] on div "Skips4U INV 11685 $3,960 .pdf" at bounding box center [183, 252] width 342 height 12
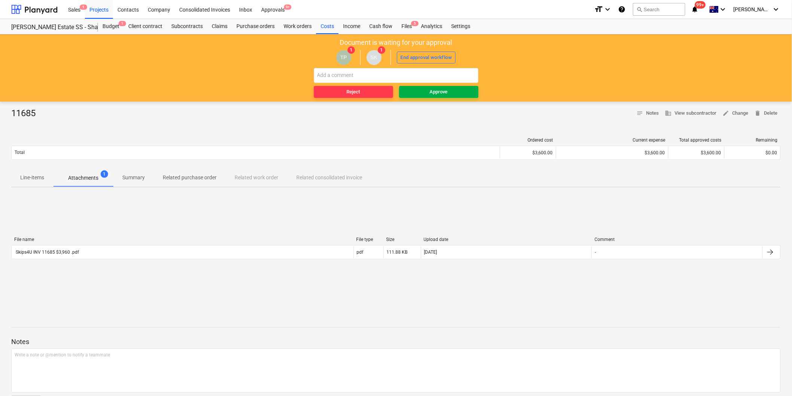
click at [418, 86] on div "Reject Approve" at bounding box center [396, 83] width 165 height 30
click at [421, 94] on button "Approve" at bounding box center [438, 92] width 79 height 12
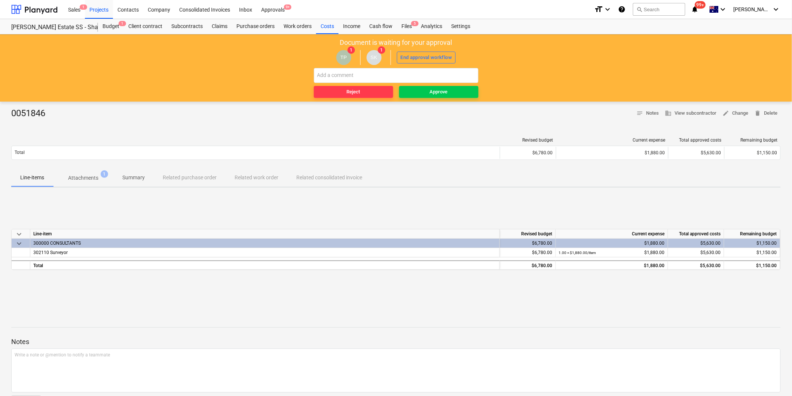
click at [80, 187] on div "Line-items Attachments 1 Summary Related purchase order Related work order Rela…" at bounding box center [395, 178] width 769 height 19
click at [74, 170] on button "Attachments 1" at bounding box center [83, 178] width 60 height 18
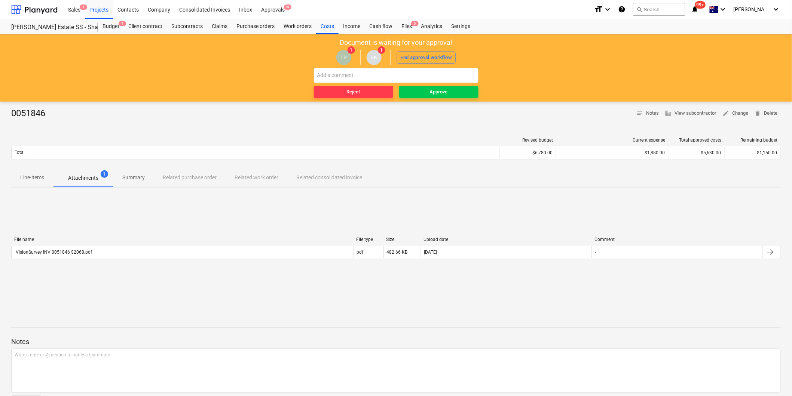
click at [93, 270] on div "File name File type Size Upload date Comment VisionSurvey INV 0051846 $2068.pdf…" at bounding box center [395, 250] width 769 height 112
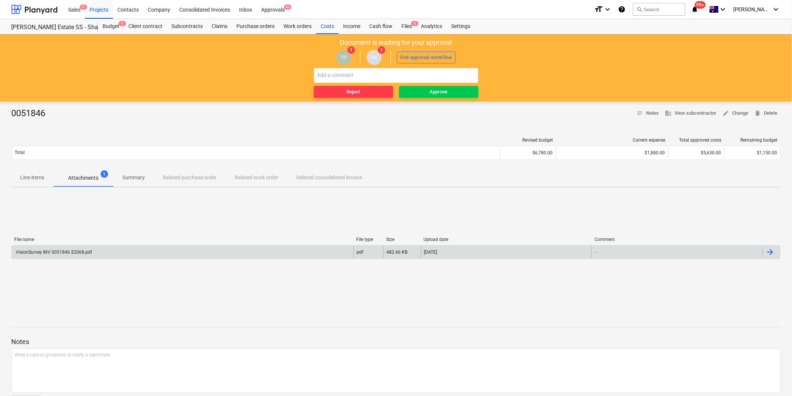
click at [81, 251] on div "VisionSurvey INV 0051846 $2068.pdf" at bounding box center [53, 252] width 77 height 5
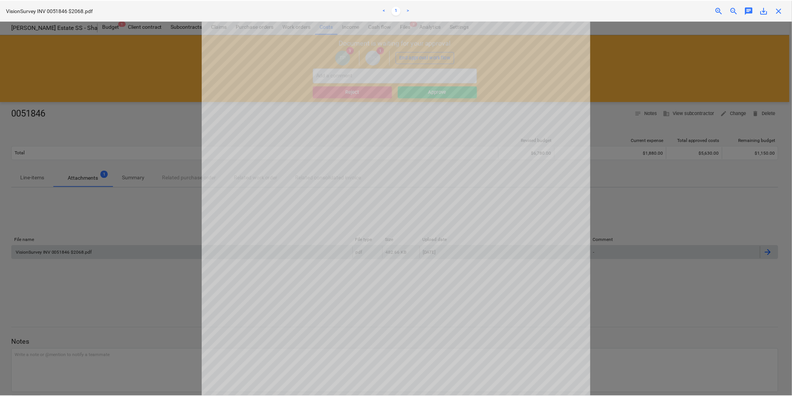
scroll to position [177, 0]
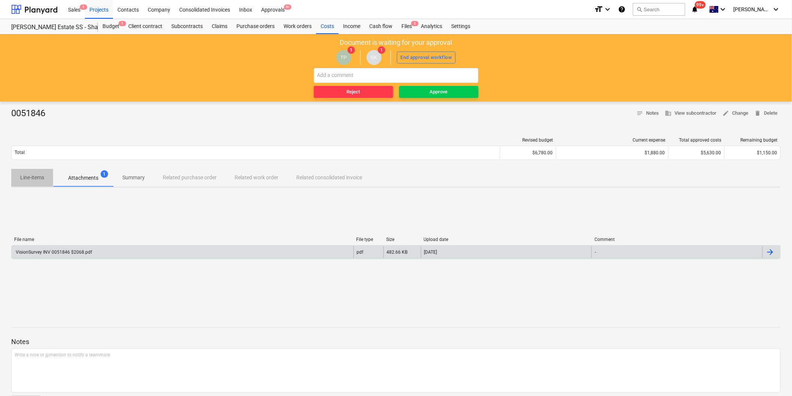
drag, startPoint x: 33, startPoint y: 182, endPoint x: 28, endPoint y: 185, distance: 5.1
click at [32, 182] on span "Line-items" at bounding box center [32, 178] width 42 height 12
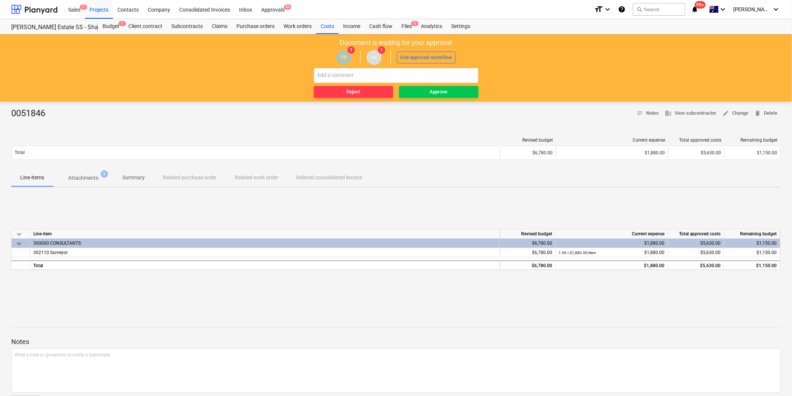
drag, startPoint x: 427, startPoint y: 94, endPoint x: 37, endPoint y: 234, distance: 415.2
click at [40, 307] on main "Document is waiting for your approval TP 1 SK 1 End approval workflow Reject Ap…" at bounding box center [396, 228] width 792 height 389
drag, startPoint x: 62, startPoint y: 180, endPoint x: 66, endPoint y: 181, distance: 4.6
click at [62, 180] on span "Attachments 1" at bounding box center [83, 177] width 60 height 13
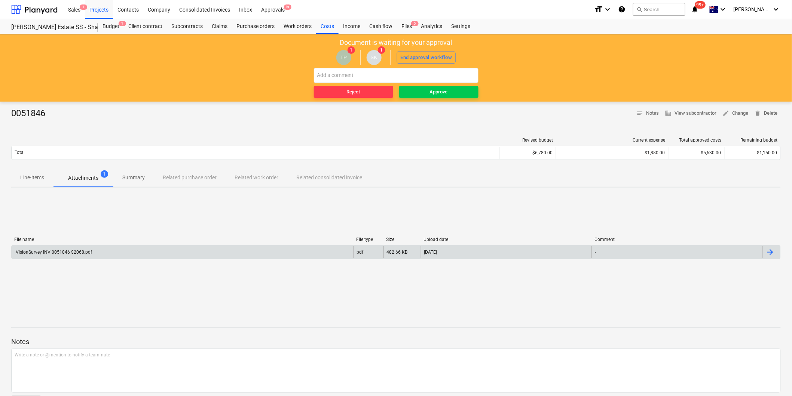
click at [79, 258] on div "VisionSurvey INV 0051846 $2068.pdf pdf 482.66 KB 30.09.2025 -" at bounding box center [395, 252] width 769 height 14
click at [77, 253] on div "VisionSurvey INV 0051846 $2068.pdf" at bounding box center [53, 252] width 77 height 5
click at [441, 92] on div "Approve" at bounding box center [439, 92] width 18 height 9
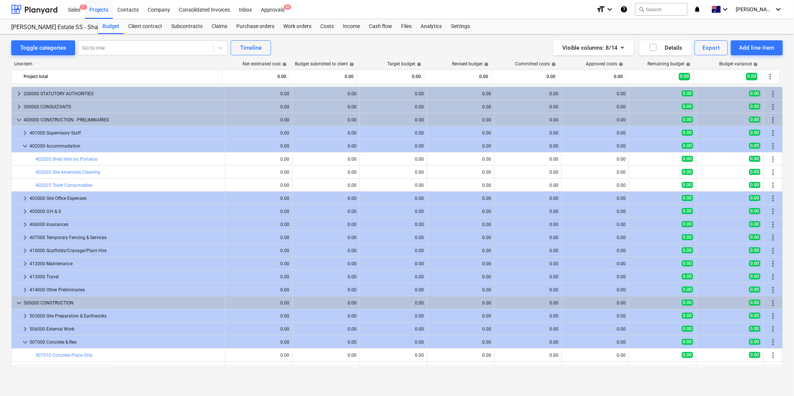
scroll to position [83, 0]
click at [96, 54] on div "Toggle categories Go to row Timeline Visible columns : 8/14 Details Export Add …" at bounding box center [397, 207] width 794 height 346
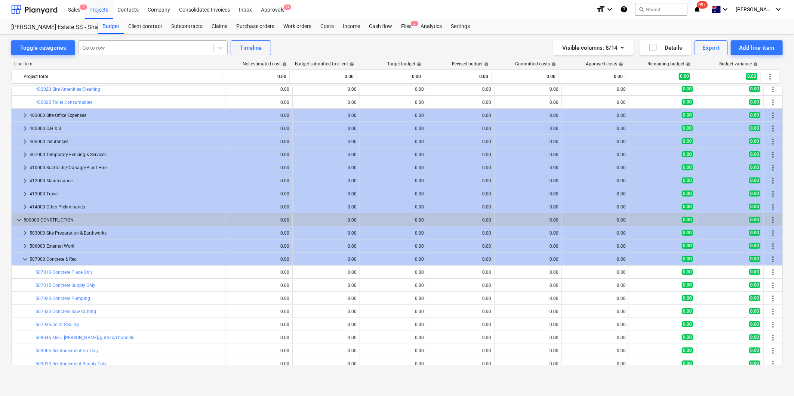
drag, startPoint x: 96, startPoint y: 54, endPoint x: 93, endPoint y: 51, distance: 4.8
click at [93, 50] on div at bounding box center [146, 47] width 128 height 7
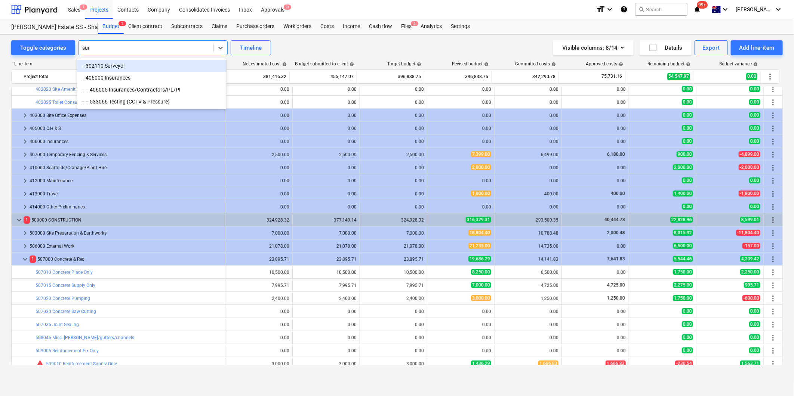
type input "surv"
click at [105, 61] on div "-- 302110 Surveyor" at bounding box center [152, 66] width 150 height 12
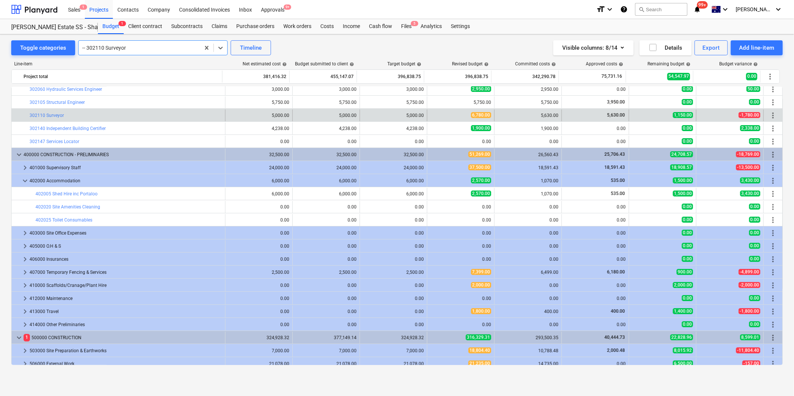
scroll to position [105, 0]
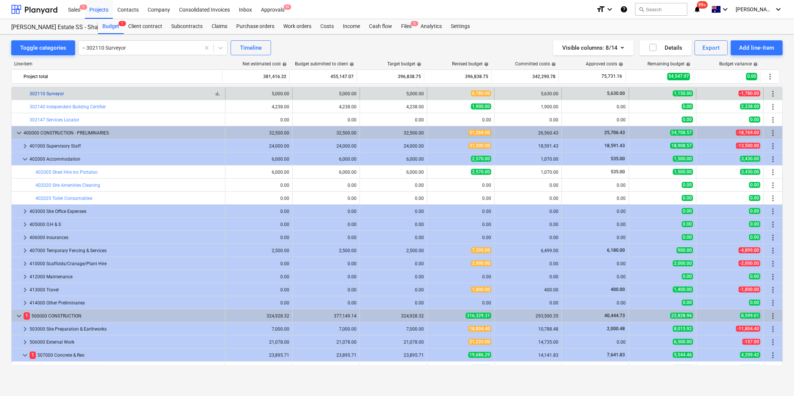
click at [51, 93] on link "302110 Surveyor" at bounding box center [47, 93] width 34 height 5
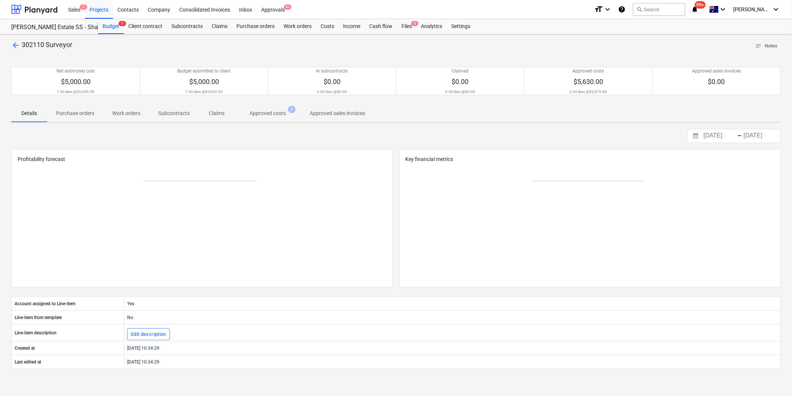
click at [307, 115] on span "Approved sales invoices" at bounding box center [337, 113] width 73 height 12
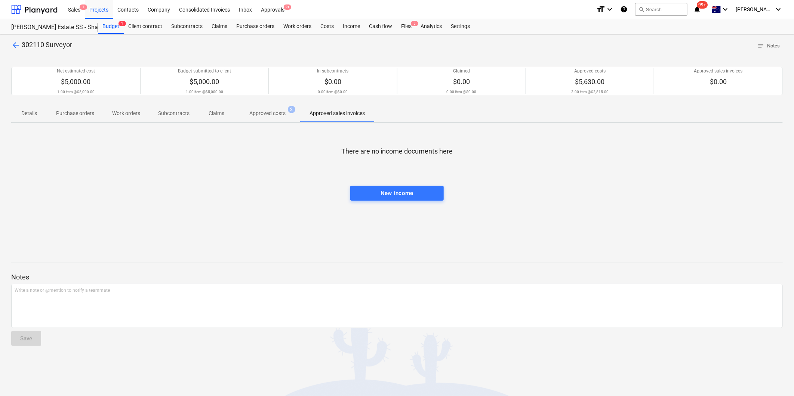
click at [288, 110] on span "2" at bounding box center [291, 109] width 7 height 7
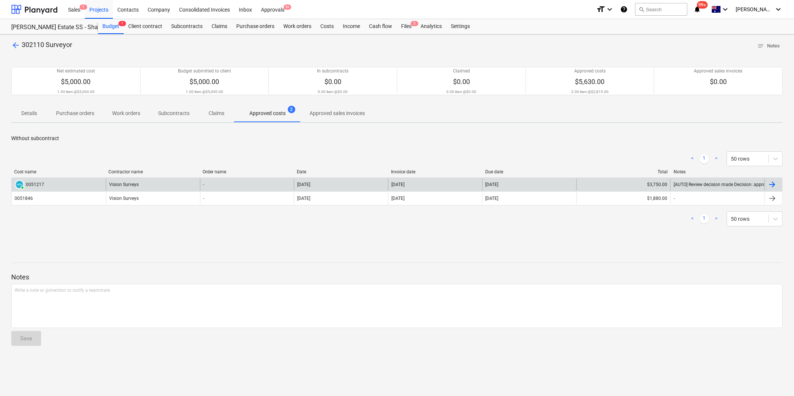
click at [137, 188] on div "Vision Surveys" at bounding box center [153, 185] width 94 height 12
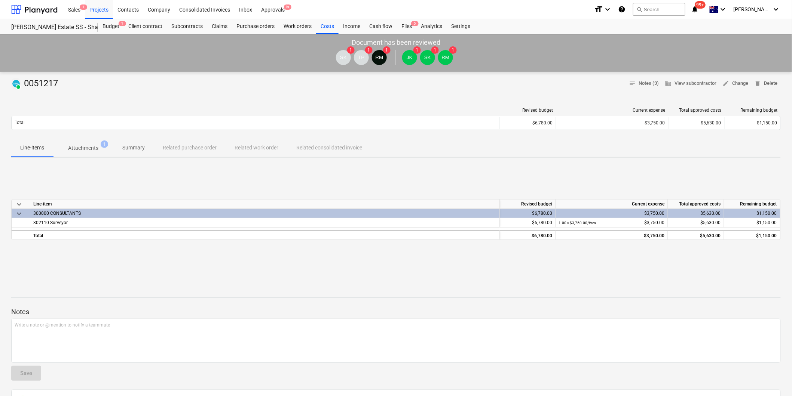
click at [79, 144] on p "Attachments" at bounding box center [83, 148] width 30 height 8
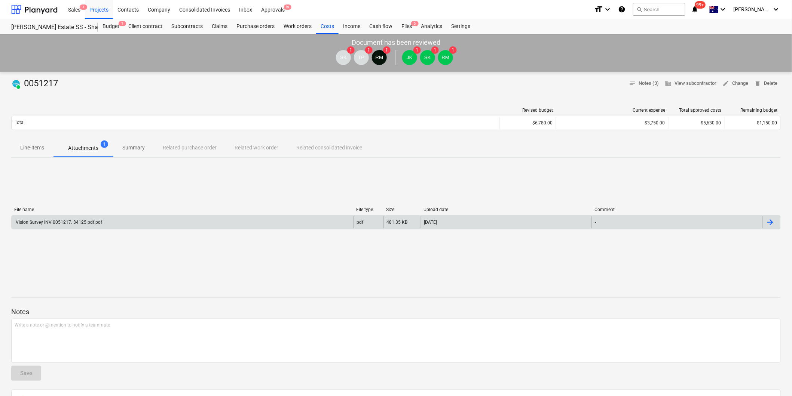
click at [104, 220] on div "Vision Survey INV 0051217. $4125 pdf.pdf" at bounding box center [183, 223] width 342 height 12
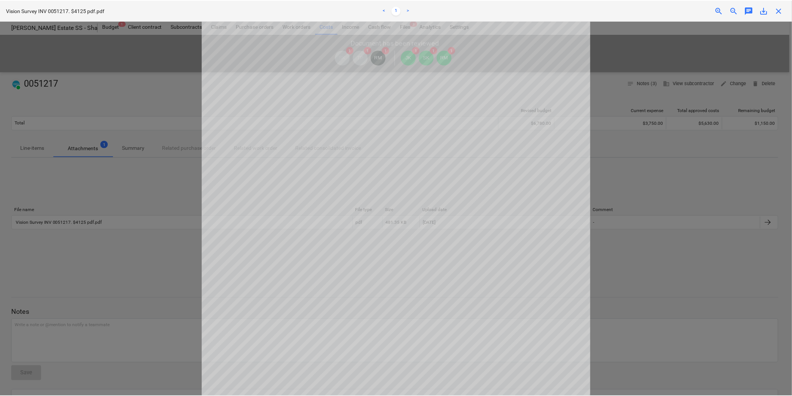
scroll to position [177, 0]
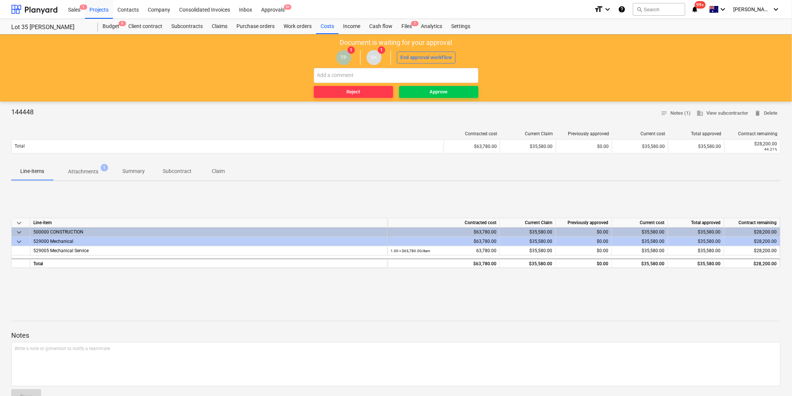
drag, startPoint x: 88, startPoint y: 170, endPoint x: 96, endPoint y: 187, distance: 19.1
click at [88, 170] on p "Attachments" at bounding box center [83, 172] width 30 height 8
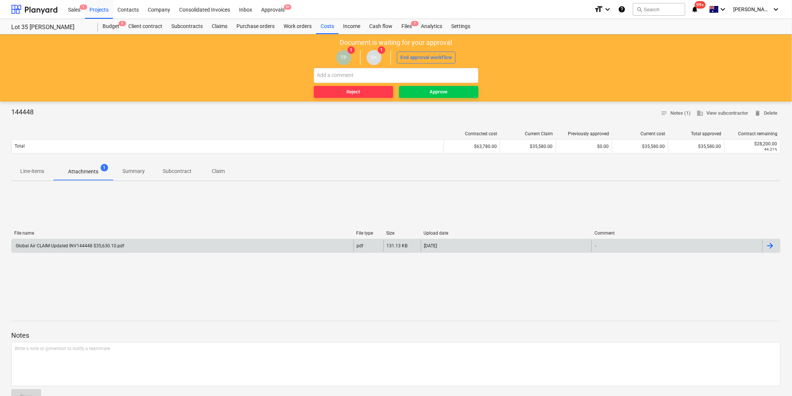
click at [100, 246] on div "Global Air CLAIM Updated INV144448 $35,630.10.pdf" at bounding box center [70, 245] width 110 height 5
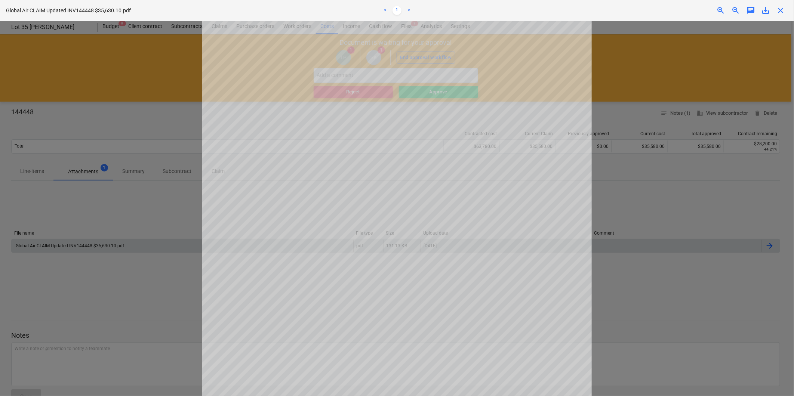
scroll to position [166, 0]
click at [86, 196] on div at bounding box center [397, 208] width 794 height 375
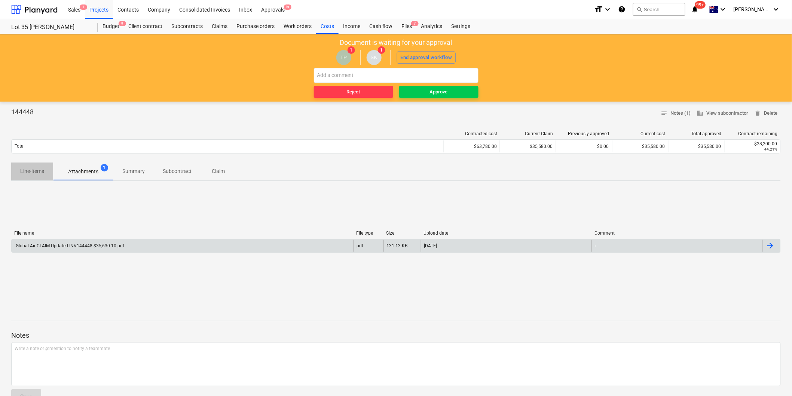
click at [43, 168] on p "Line-items" at bounding box center [32, 172] width 24 height 8
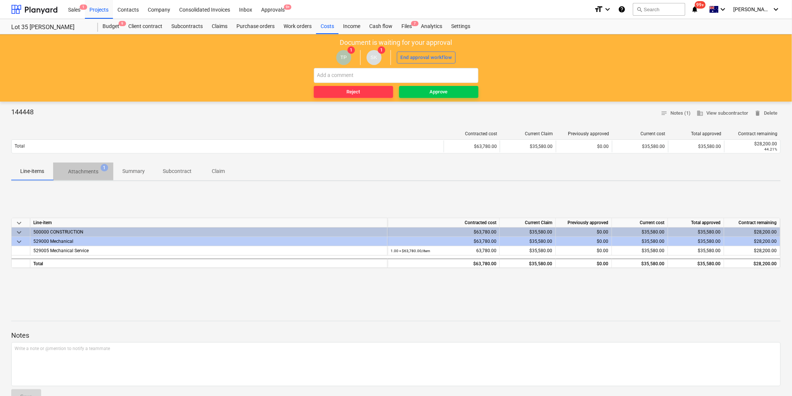
click at [96, 170] on p "Attachments" at bounding box center [83, 172] width 30 height 8
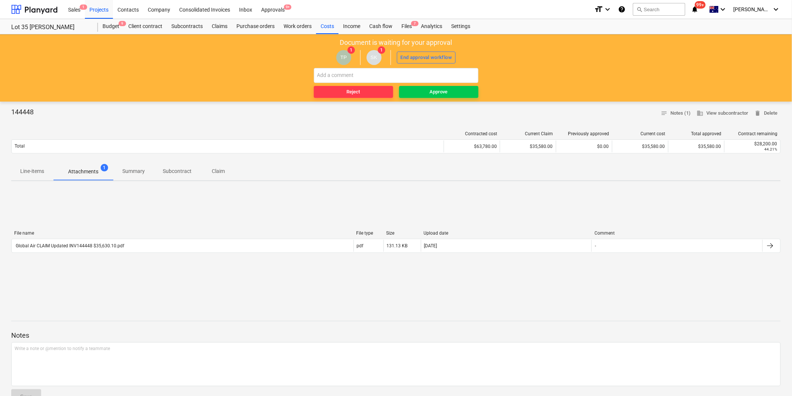
click at [34, 178] on span "Line-items" at bounding box center [32, 171] width 42 height 12
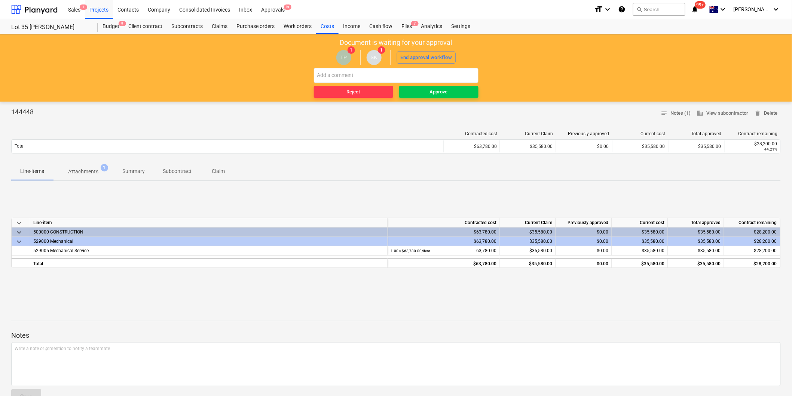
click at [95, 163] on button "Attachments 1" at bounding box center [83, 172] width 60 height 18
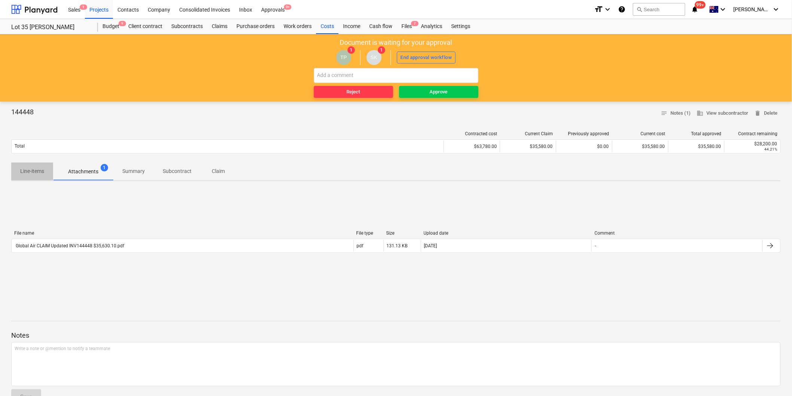
click at [44, 166] on span "Line-items" at bounding box center [32, 171] width 42 height 12
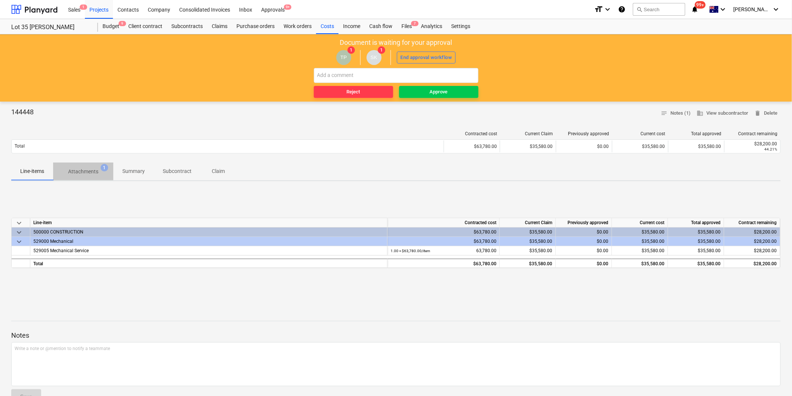
click at [73, 174] on p "Attachments" at bounding box center [83, 172] width 30 height 8
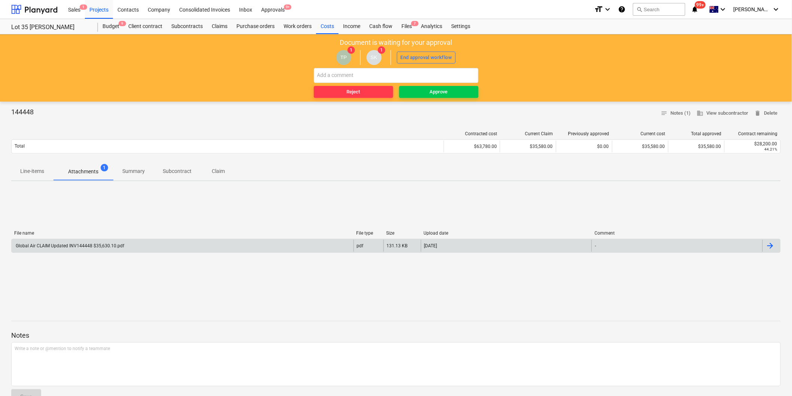
click at [125, 242] on div "Global Air CLAIM Updated INV144448 $35,630.10.pdf" at bounding box center [183, 246] width 342 height 12
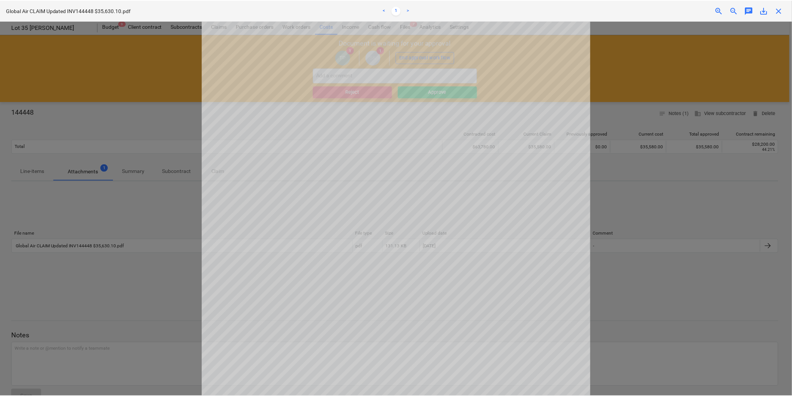
scroll to position [166, 0]
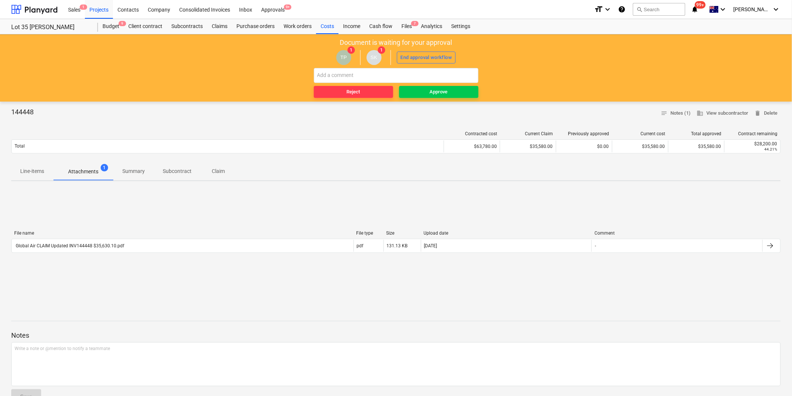
click at [227, 180] on button "Claim" at bounding box center [218, 172] width 36 height 18
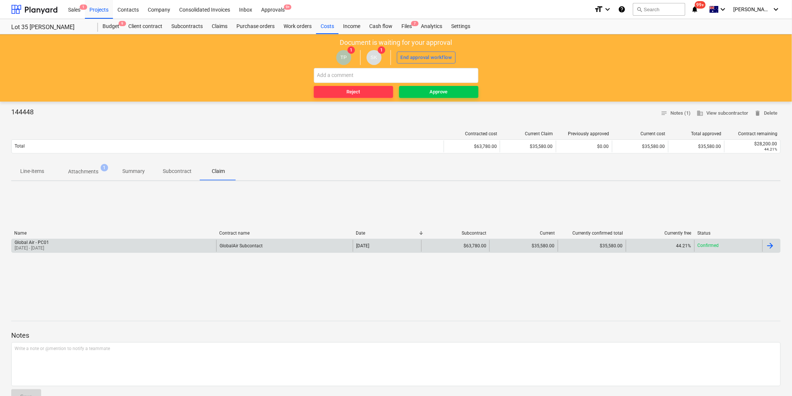
click at [124, 244] on div "Global Air - PC01 01 Sep 2025 - 30 Sep 2025" at bounding box center [114, 246] width 205 height 12
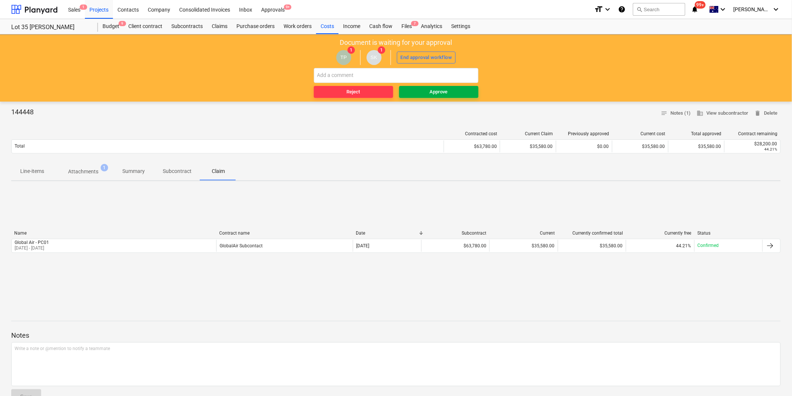
click at [459, 92] on span "Approve" at bounding box center [438, 92] width 73 height 9
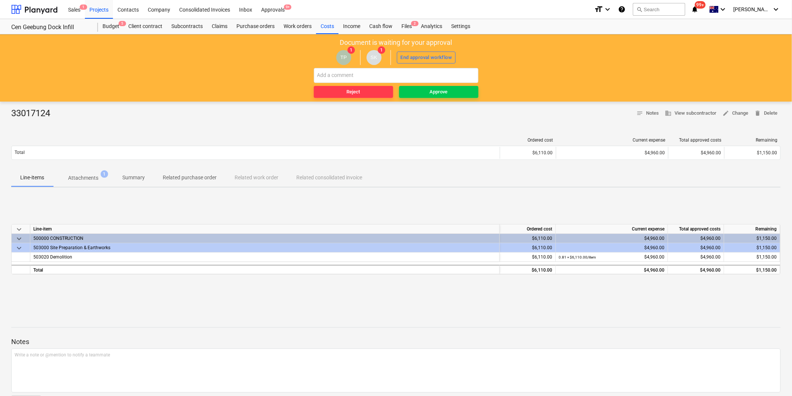
click at [78, 173] on span "Attachments 1" at bounding box center [83, 177] width 60 height 13
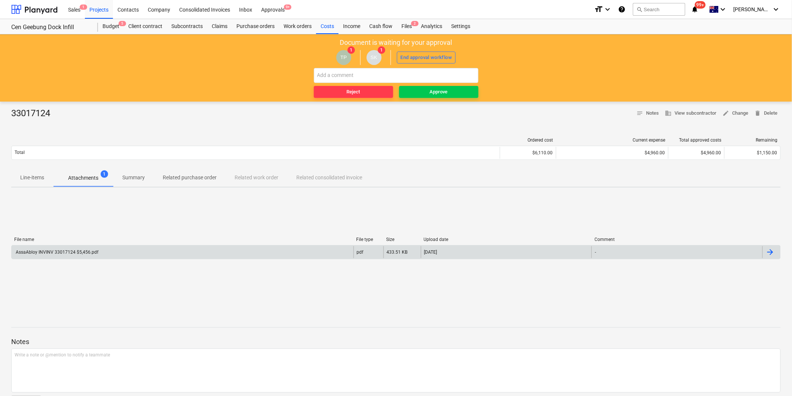
click at [85, 254] on div "AssaAbloy INVINV 33017124 $5,456.pdf" at bounding box center [57, 252] width 84 height 5
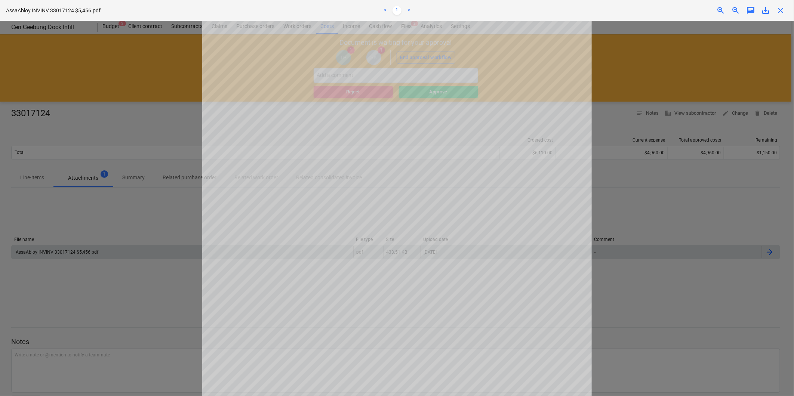
scroll to position [42, 0]
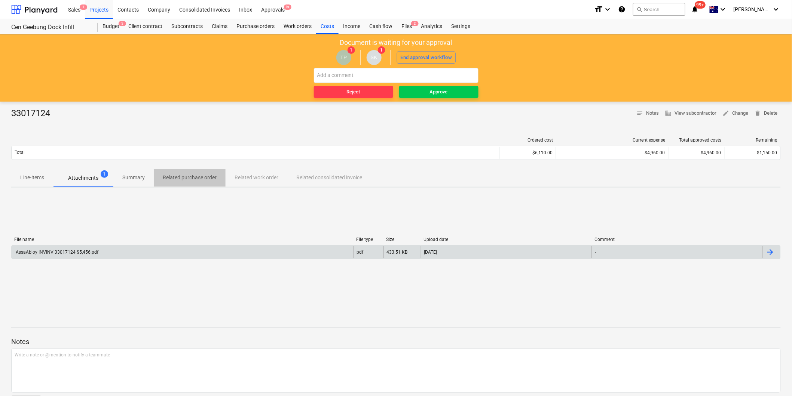
click at [191, 185] on button "Related purchase order" at bounding box center [190, 178] width 72 height 18
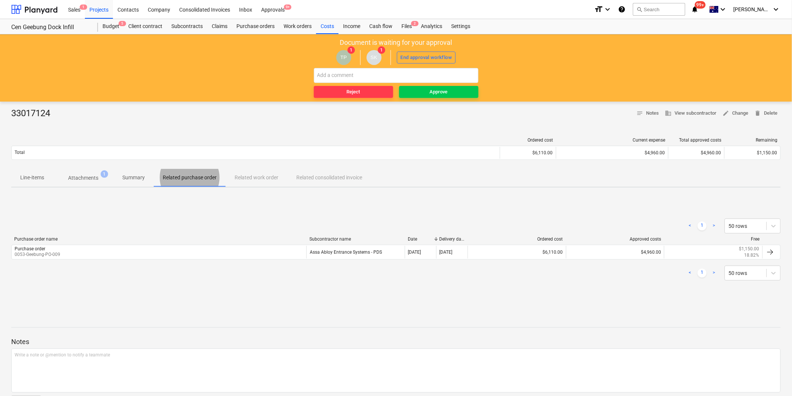
click at [24, 185] on button "Line-items" at bounding box center [32, 178] width 42 height 18
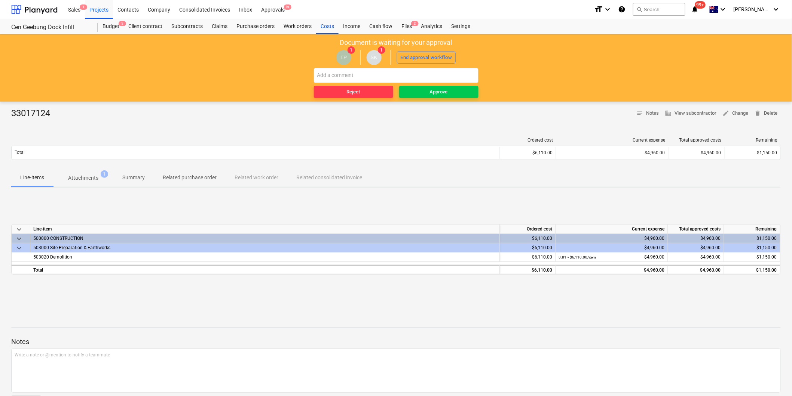
click at [199, 190] on div "33017124 notes Notes business View subcontractor edit Change delete Delete Orde…" at bounding box center [396, 262] width 792 height 321
click at [173, 175] on p "Related purchase order" at bounding box center [190, 178] width 54 height 8
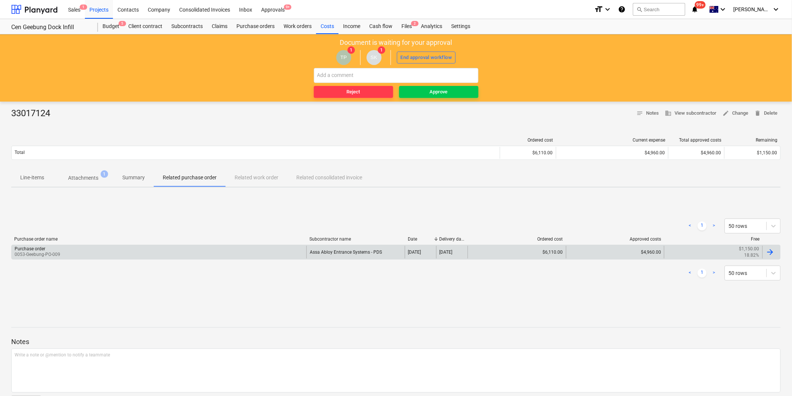
click at [178, 250] on div "Purchase order 0053-Geebung-PO-009" at bounding box center [159, 252] width 295 height 13
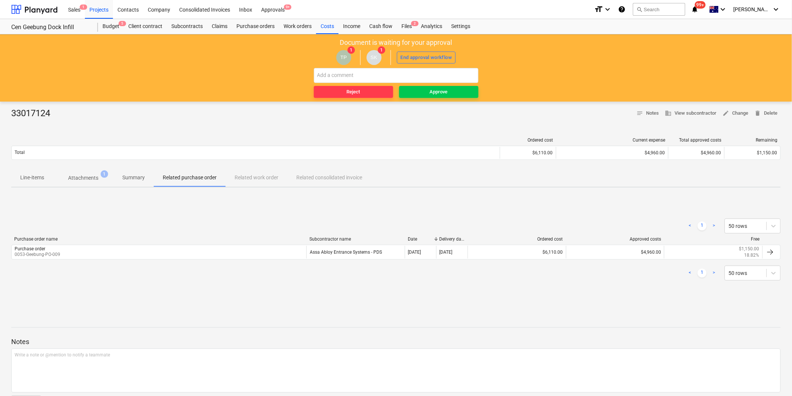
drag, startPoint x: 74, startPoint y: 180, endPoint x: 80, endPoint y: 183, distance: 7.0
click at [74, 180] on p "Attachments" at bounding box center [83, 178] width 30 height 8
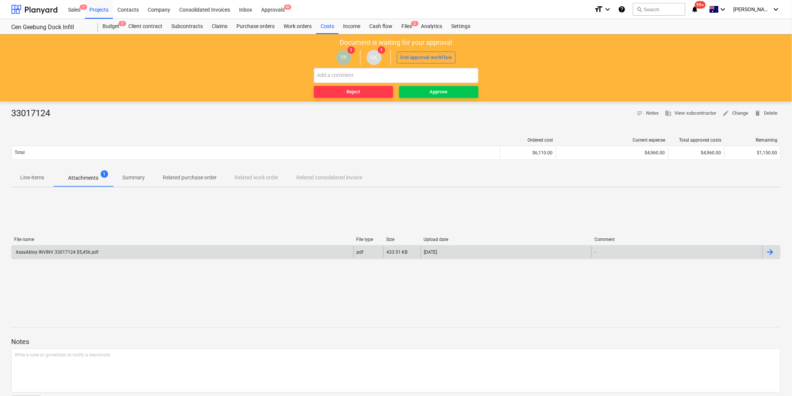
click at [88, 256] on div "AssaAbloy INVINV 33017124 $5,456.pdf" at bounding box center [183, 252] width 342 height 12
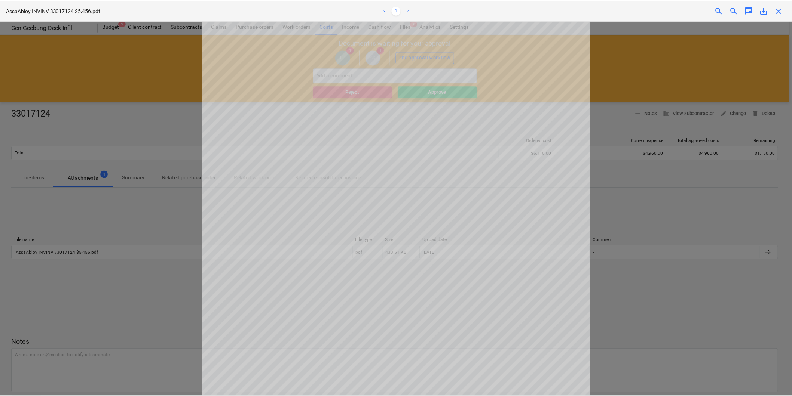
scroll to position [125, 0]
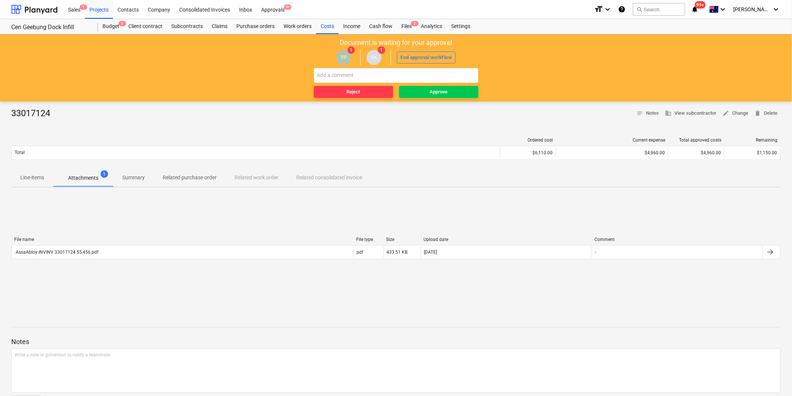
click at [34, 175] on p "Line-items" at bounding box center [32, 178] width 24 height 8
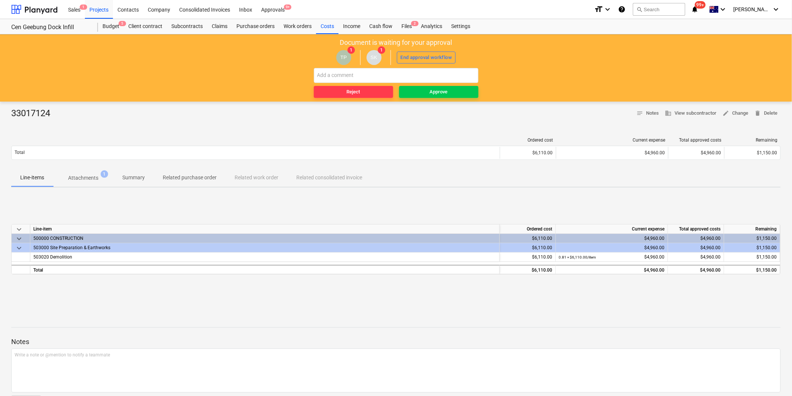
click at [80, 174] on span "Attachments 1" at bounding box center [83, 177] width 60 height 13
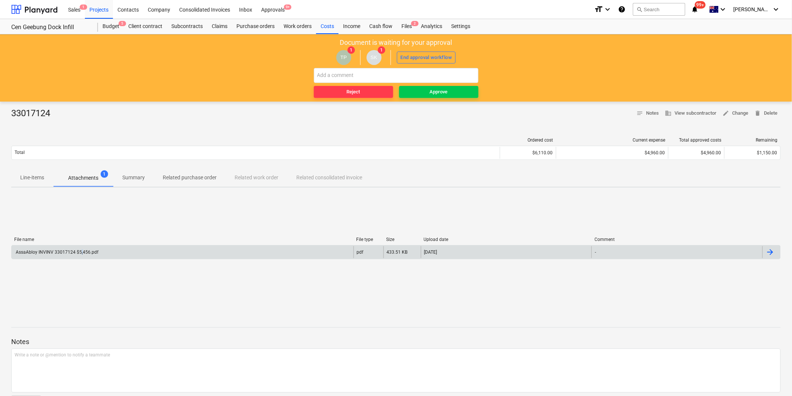
click at [81, 249] on div "AssaAbloy INVINV 33017124 $5,456.pdf" at bounding box center [183, 252] width 342 height 12
click at [422, 95] on span "Approve" at bounding box center [438, 92] width 73 height 9
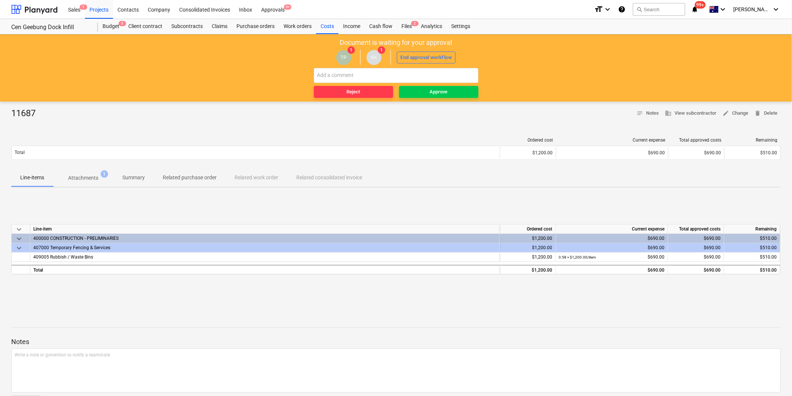
drag, startPoint x: 95, startPoint y: 181, endPoint x: 101, endPoint y: 214, distance: 33.9
click at [95, 181] on p "Attachments" at bounding box center [83, 178] width 30 height 8
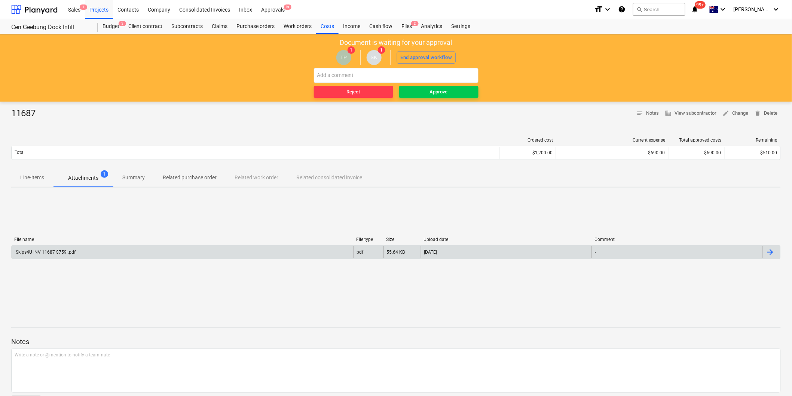
click at [108, 258] on div "Skips4U INV 11687 $759 .pdf pdf 55.64 KB [DATE] -" at bounding box center [395, 252] width 769 height 14
click at [106, 255] on div "Skips4U INV 11687 $759 .pdf" at bounding box center [183, 252] width 342 height 12
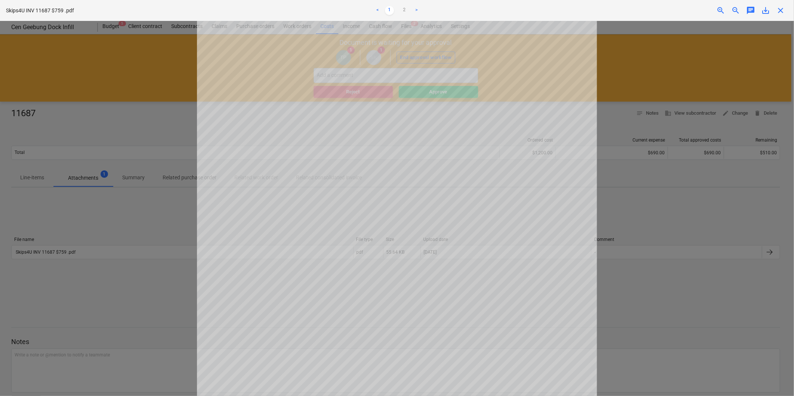
click at [152, 220] on div at bounding box center [397, 208] width 794 height 375
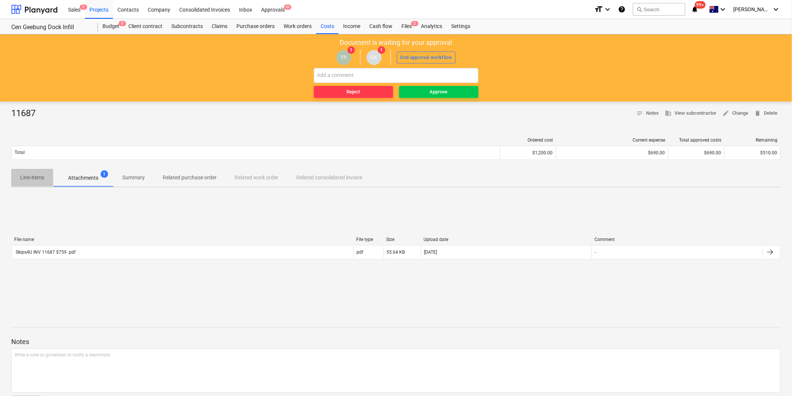
click at [38, 176] on p "Line-items" at bounding box center [32, 178] width 24 height 8
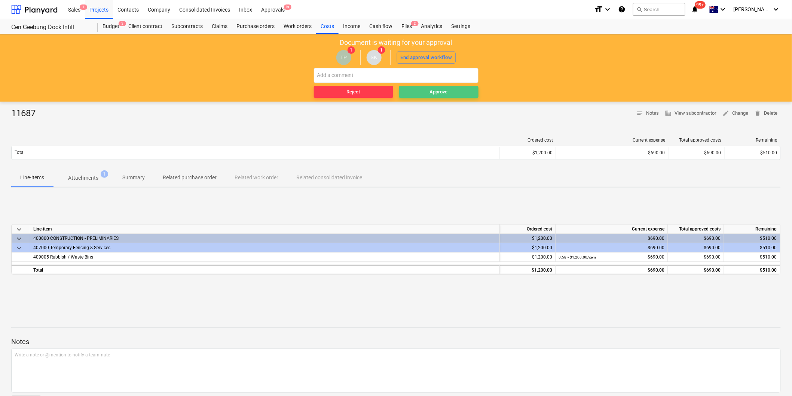
click at [411, 91] on span "Approve" at bounding box center [438, 92] width 73 height 9
click at [80, 187] on div "Line-items Attachments 1 Summary Related purchase order Related work order Rela…" at bounding box center [395, 178] width 769 height 19
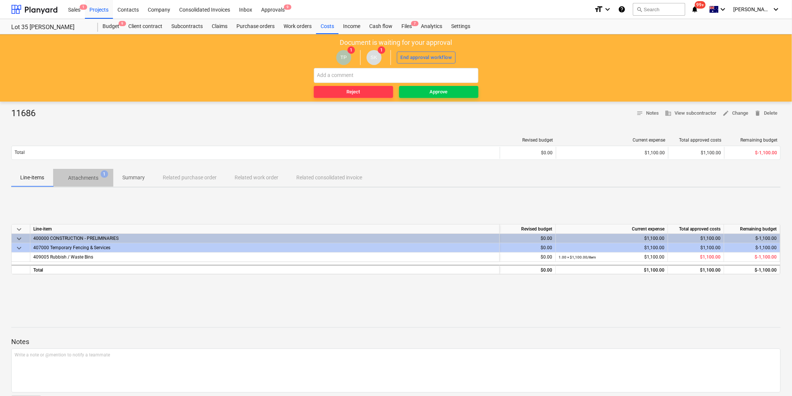
click at [70, 180] on p "Attachments" at bounding box center [83, 178] width 30 height 8
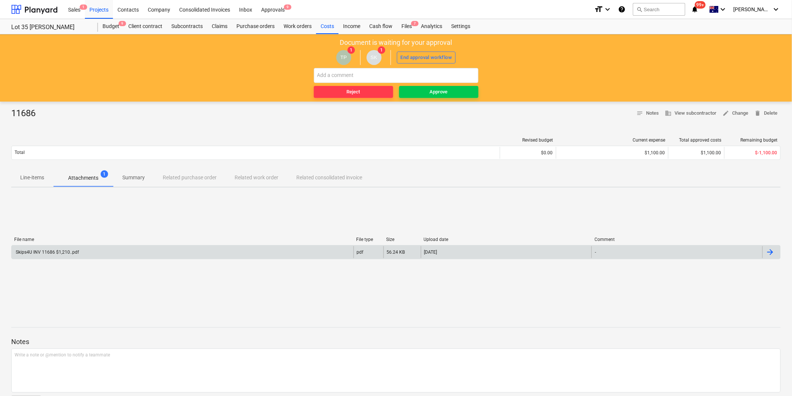
click at [92, 255] on div "Skips4U INV 11686 $1,210..pdf" at bounding box center [183, 252] width 342 height 12
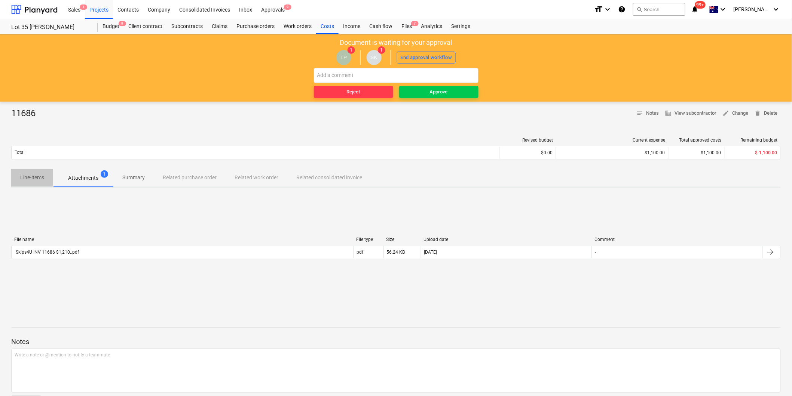
click at [34, 174] on p "Line-items" at bounding box center [32, 178] width 24 height 8
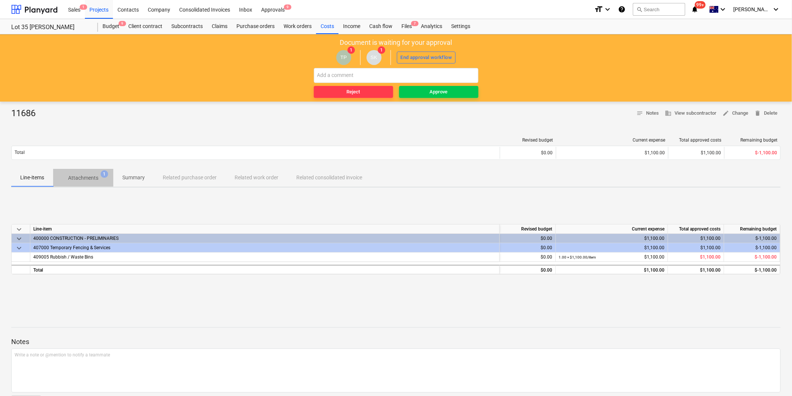
click at [71, 186] on button "Attachments 1" at bounding box center [83, 178] width 60 height 18
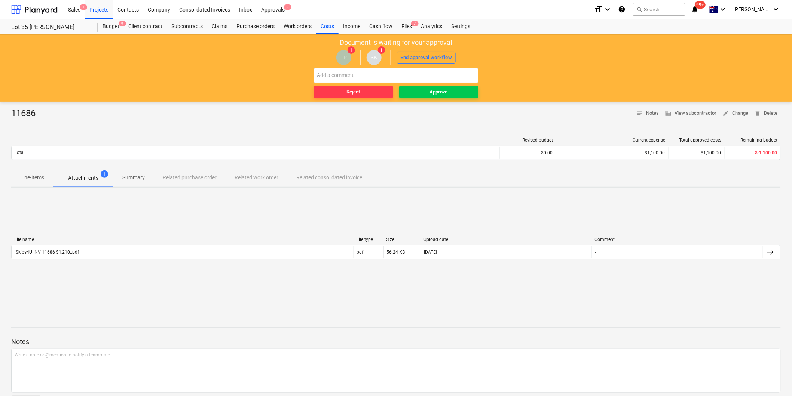
click at [115, 262] on div "File name File type Size Upload date Comment Skips4U INV 11686 $1,210..pdf pdf …" at bounding box center [395, 249] width 769 height 25
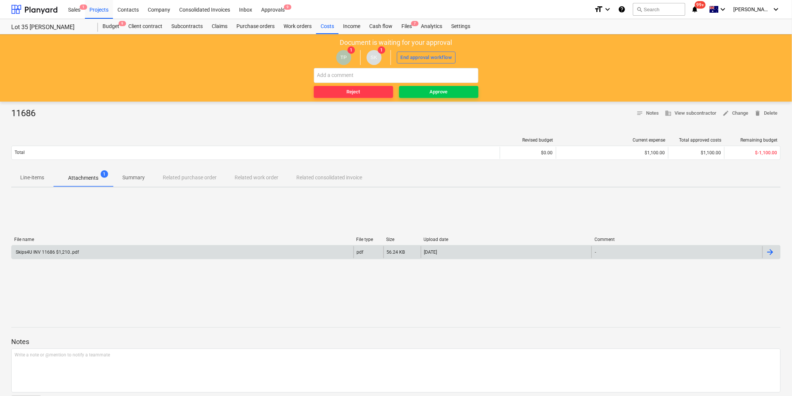
click at [108, 255] on div "Skips4U INV 11686 $1,210..pdf" at bounding box center [183, 252] width 342 height 12
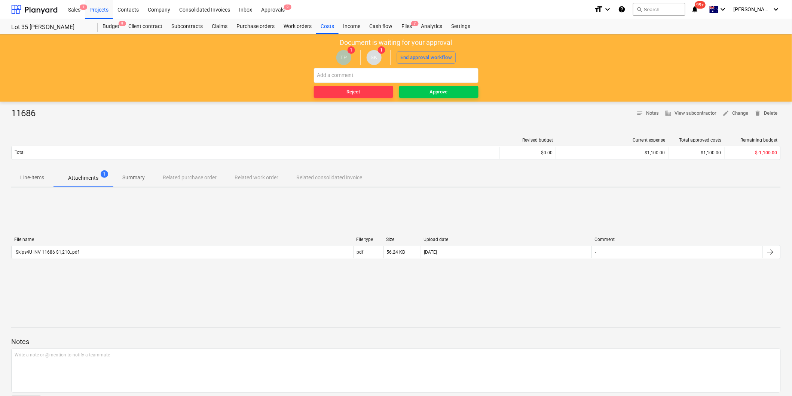
click at [27, 182] on p "Line-items" at bounding box center [32, 178] width 24 height 8
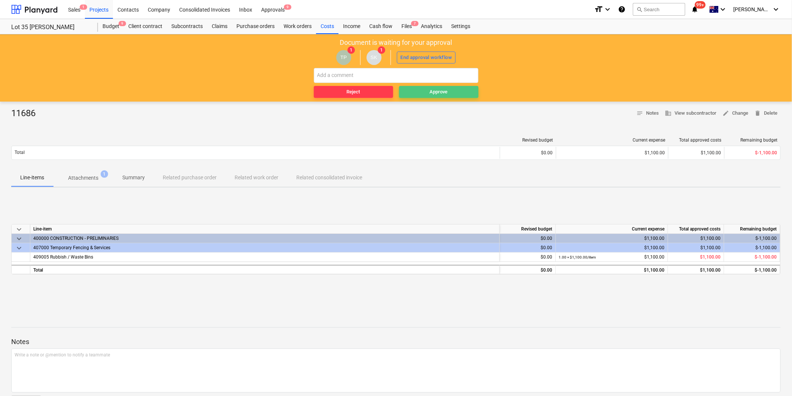
click at [427, 89] on span "Approve" at bounding box center [438, 92] width 73 height 9
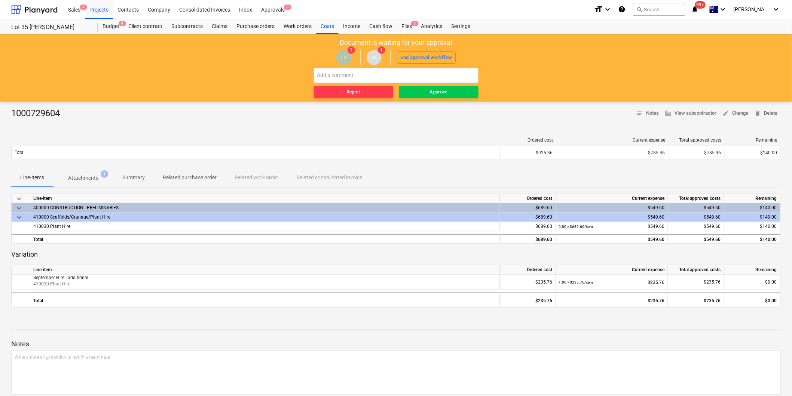
click at [86, 187] on button "Attachments 1" at bounding box center [83, 178] width 60 height 18
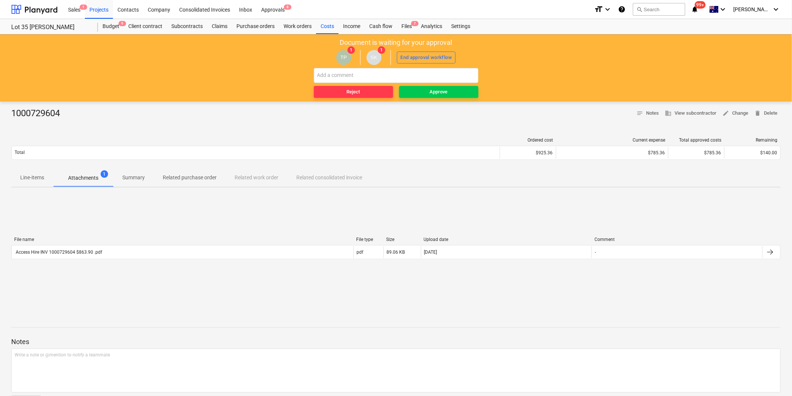
click at [114, 260] on div "File name File type Size Upload date Comment Access Hire INV 1000729604 $863.90…" at bounding box center [395, 249] width 769 height 25
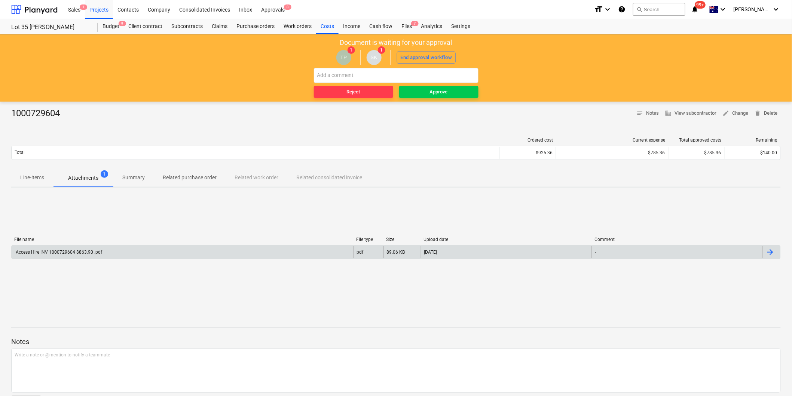
click at [110, 257] on div "Access Hire INV 1000729604 $863.90 .pdf" at bounding box center [183, 252] width 342 height 12
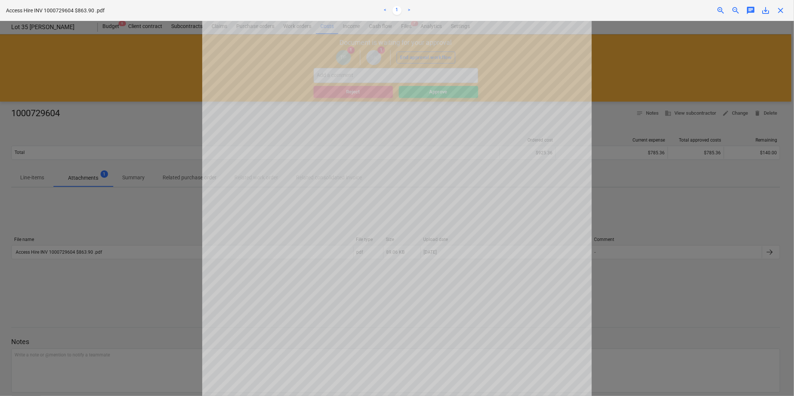
scroll to position [166, 0]
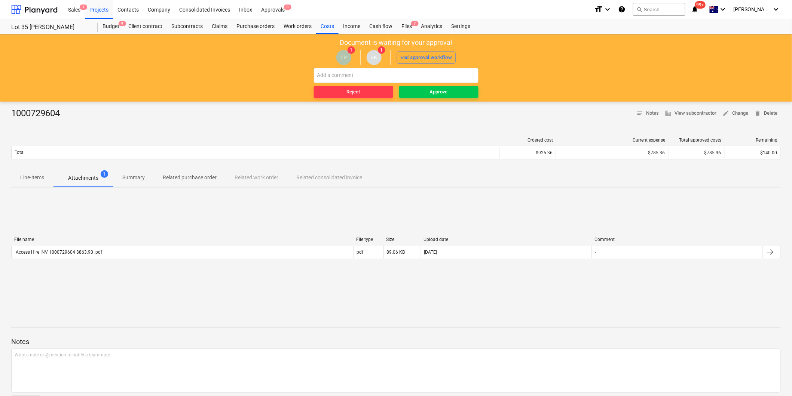
click at [12, 184] on span "Line-items" at bounding box center [32, 178] width 42 height 12
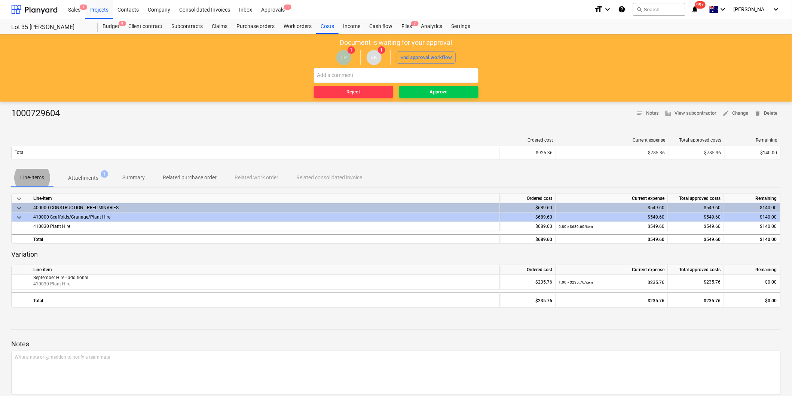
click at [77, 180] on p "Attachments" at bounding box center [83, 178] width 30 height 8
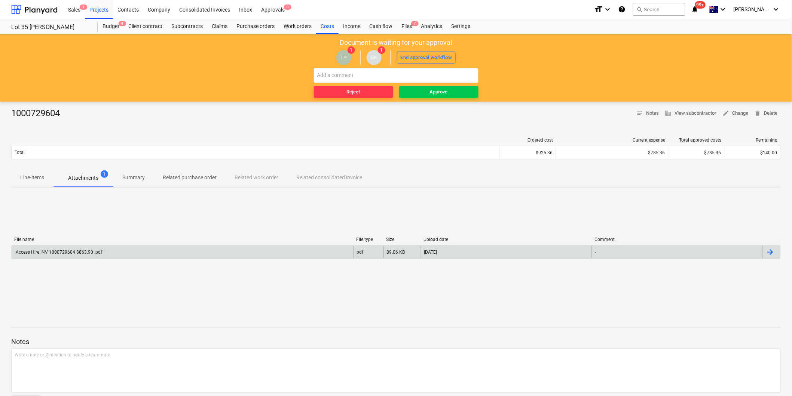
click at [106, 252] on div "Access Hire INV 1000729604 $863.90 .pdf" at bounding box center [183, 252] width 342 height 12
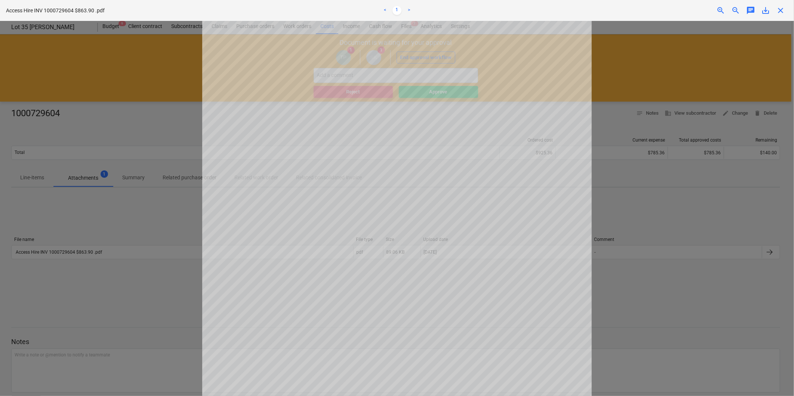
scroll to position [177, 0]
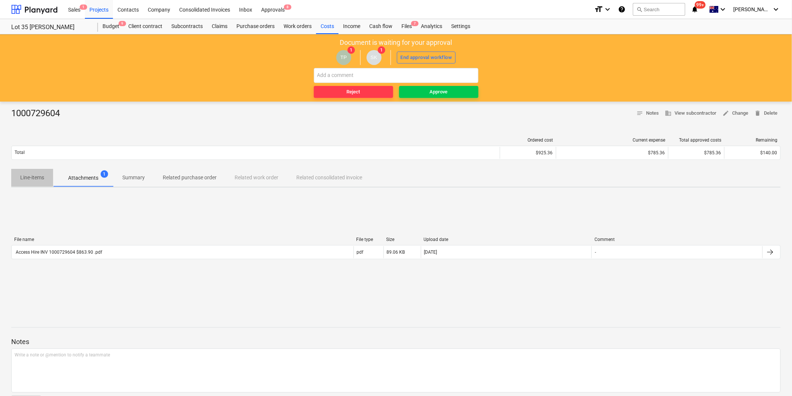
click at [44, 182] on p "Line-items" at bounding box center [32, 178] width 24 height 8
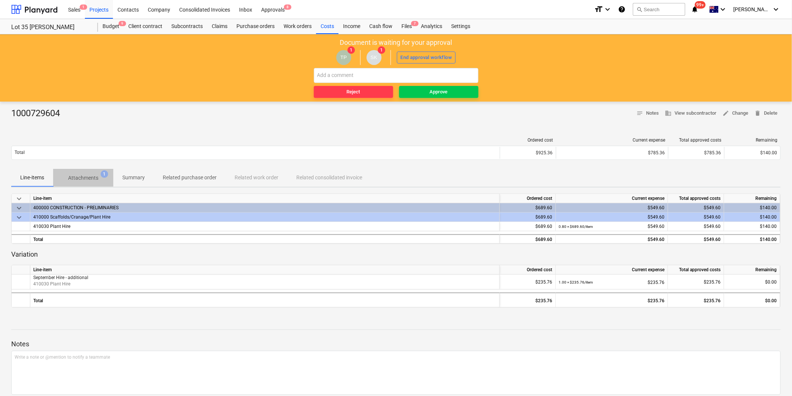
click at [98, 183] on span "Attachments 1" at bounding box center [83, 177] width 60 height 13
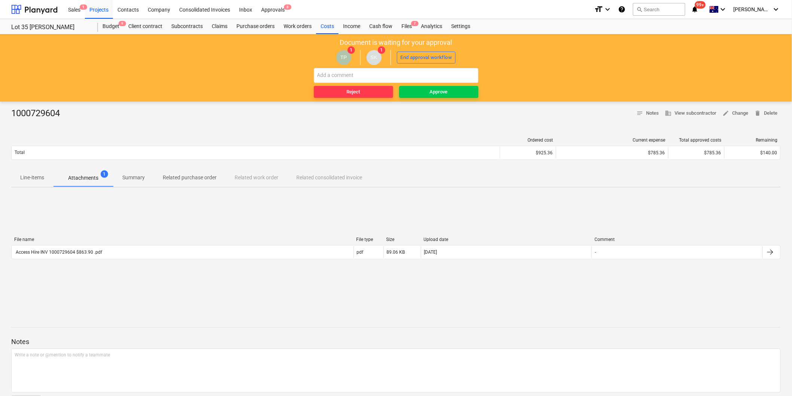
click at [40, 178] on p "Line-items" at bounding box center [32, 178] width 24 height 8
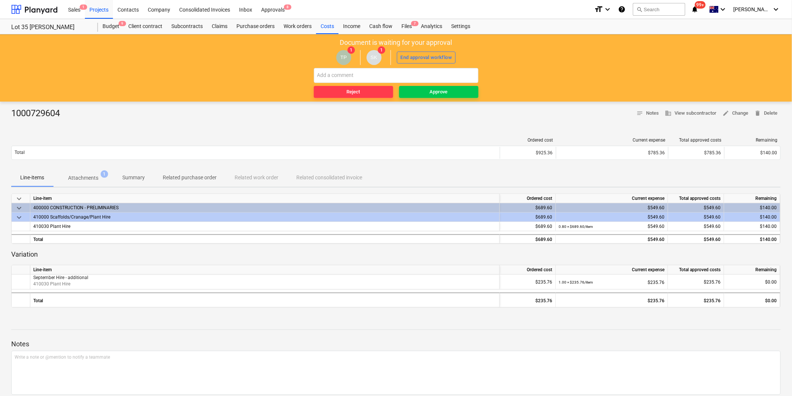
click at [110, 175] on span "Attachments 1" at bounding box center [83, 177] width 60 height 13
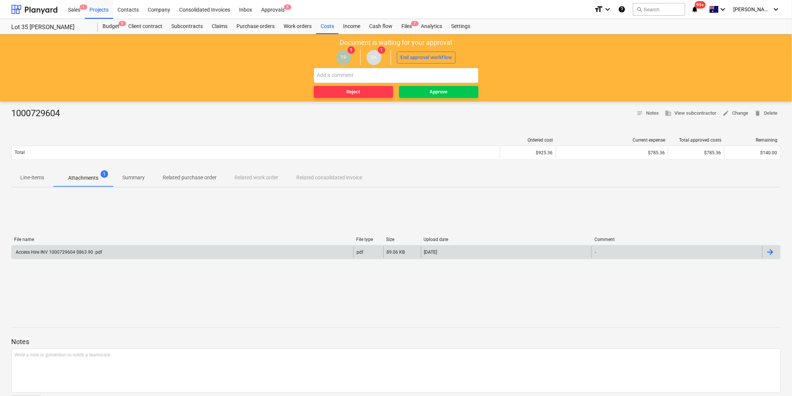
click at [107, 256] on div "Access Hire INV 1000729604 $863.90 .pdf" at bounding box center [183, 252] width 342 height 12
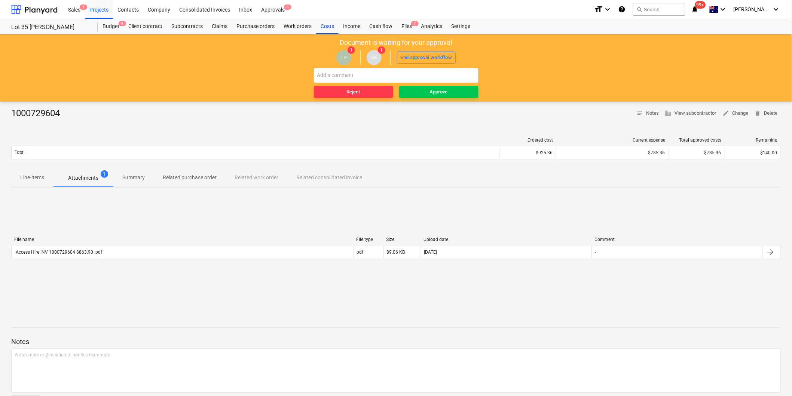
click at [28, 176] on p "Line-items" at bounding box center [32, 178] width 24 height 8
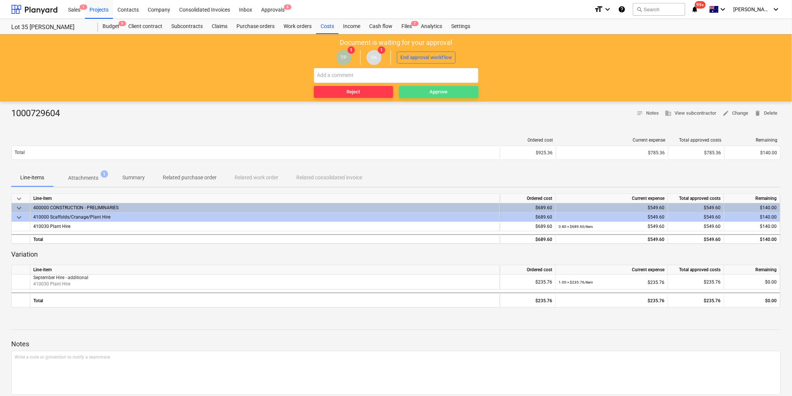
drag, startPoint x: 445, startPoint y: 92, endPoint x: 145, endPoint y: 181, distance: 313.2
click at [445, 92] on div "Approve" at bounding box center [439, 92] width 18 height 9
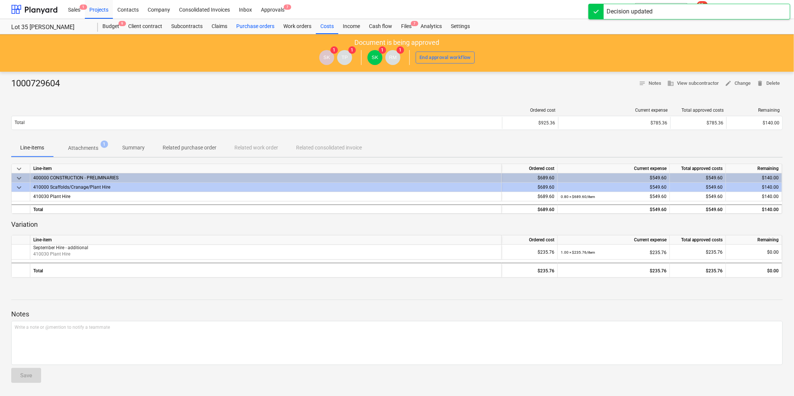
click at [247, 28] on div "Purchase orders" at bounding box center [255, 26] width 47 height 15
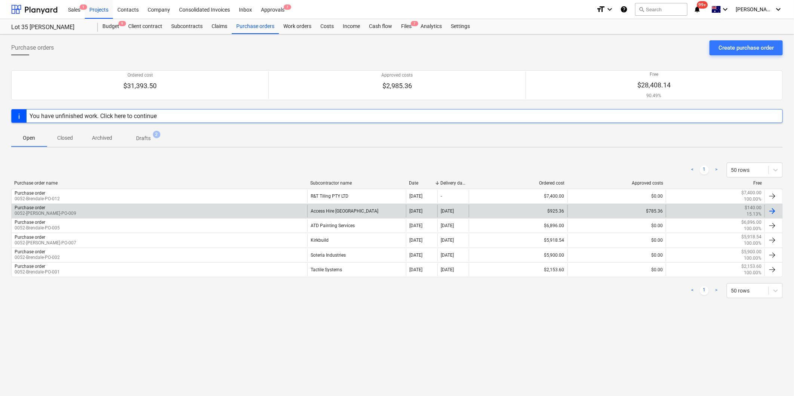
click at [218, 210] on div "Purchase order 0052-Brendale-PO-009" at bounding box center [160, 211] width 296 height 13
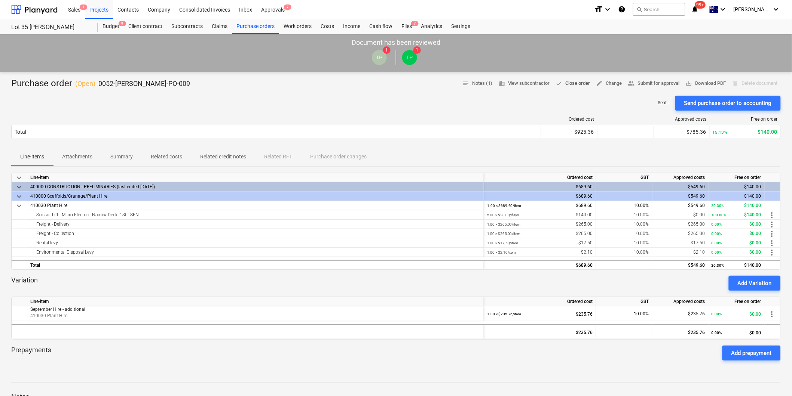
click at [561, 83] on span "done Close order" at bounding box center [573, 83] width 34 height 9
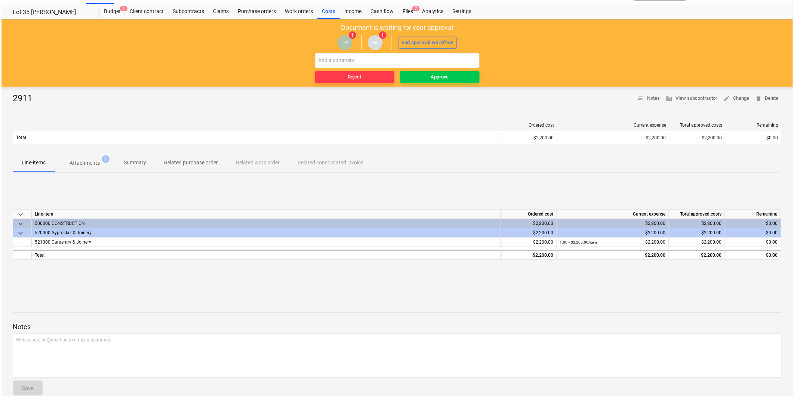
scroll to position [27, 0]
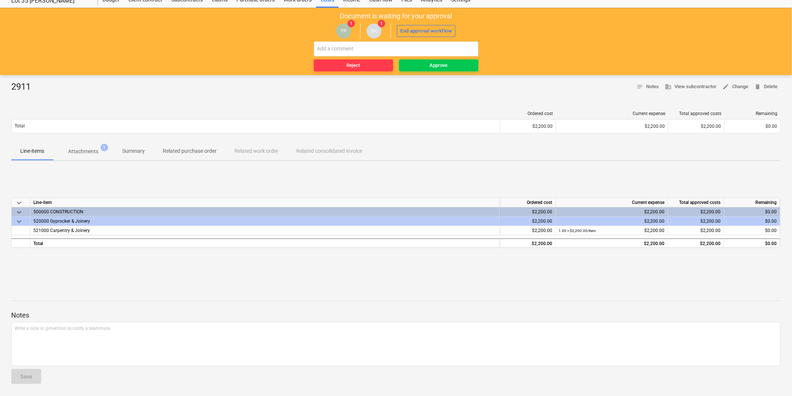
click at [79, 154] on p "Attachments" at bounding box center [83, 152] width 30 height 8
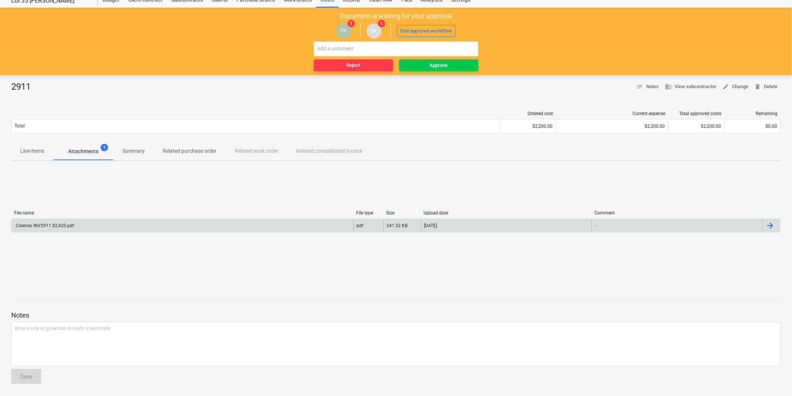
click at [108, 233] on div "File name File type Size Upload date Comment Colenso INV2911 $2,420.pdf pdf 241…" at bounding box center [395, 223] width 769 height 25
click at [102, 227] on div "Colenso INV2911 $2,420.pdf" at bounding box center [183, 226] width 342 height 12
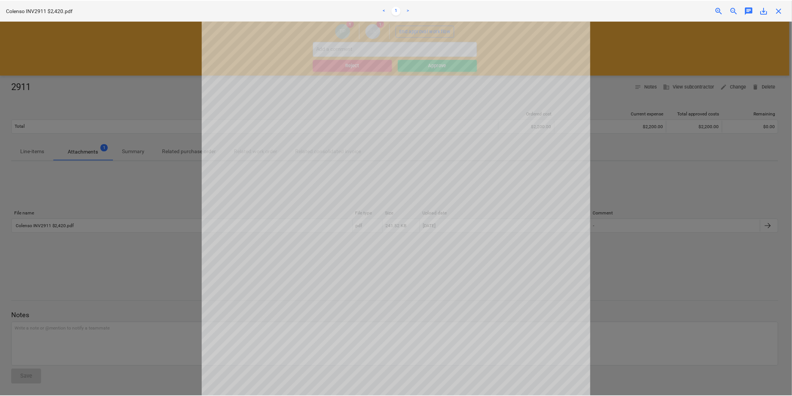
scroll to position [83, 0]
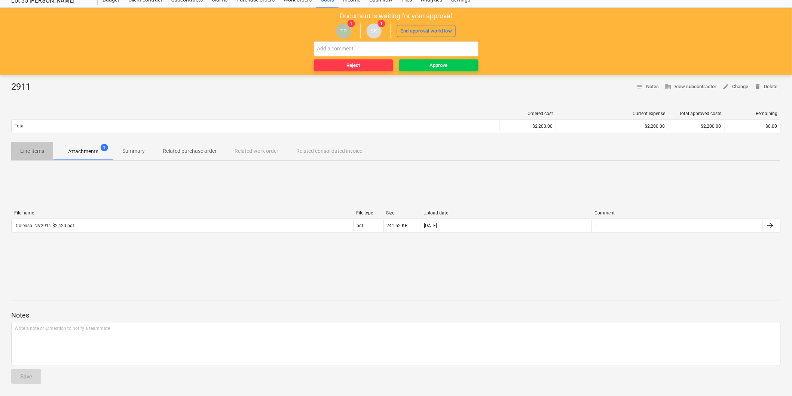
click at [28, 154] on p "Line-items" at bounding box center [32, 151] width 24 height 8
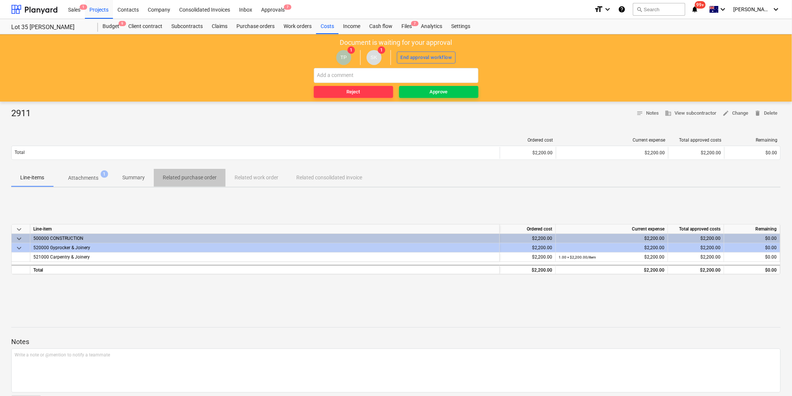
click at [187, 176] on p "Related purchase order" at bounding box center [190, 178] width 54 height 8
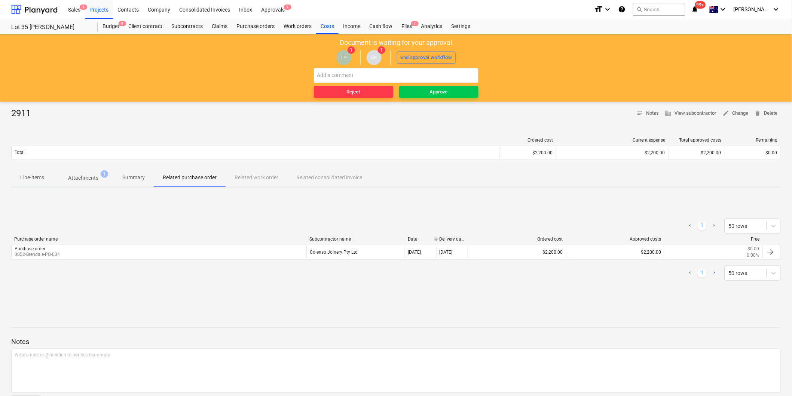
click at [48, 184] on button "Line-items" at bounding box center [32, 178] width 42 height 18
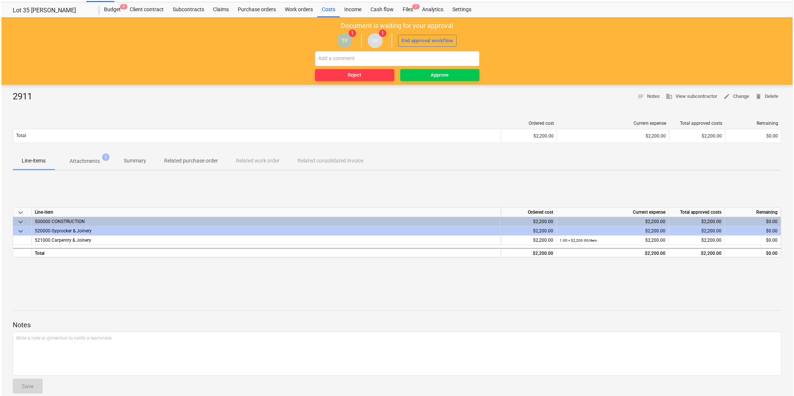
scroll to position [27, 0]
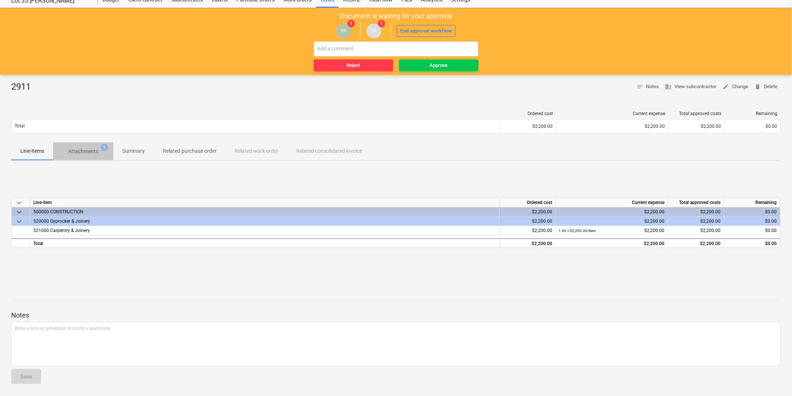
click at [96, 148] on p "Attachments" at bounding box center [83, 152] width 30 height 8
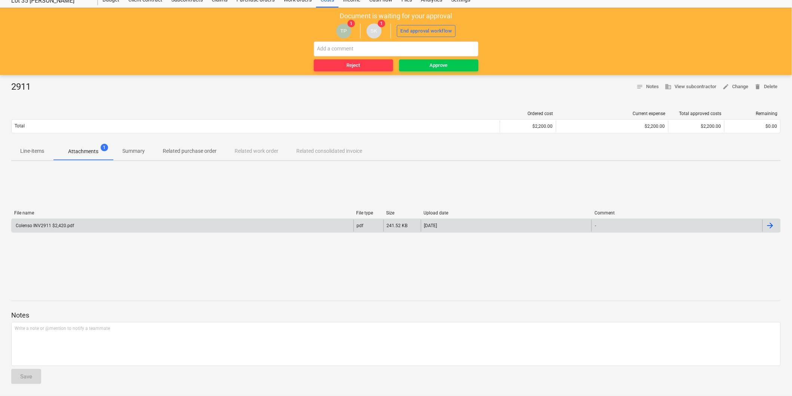
click at [105, 223] on div "Colenso INV2911 $2,420.pdf" at bounding box center [183, 226] width 342 height 12
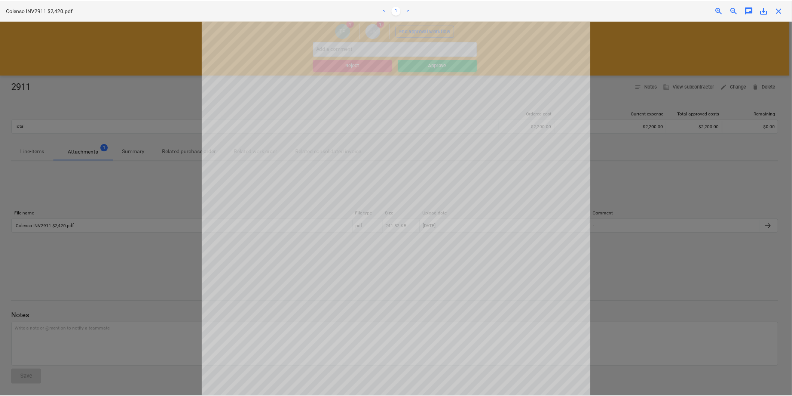
scroll to position [83, 0]
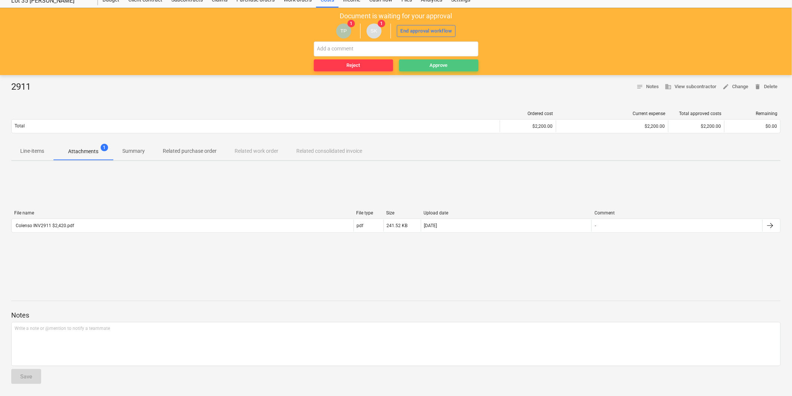
click at [463, 67] on span "Approve" at bounding box center [438, 65] width 73 height 9
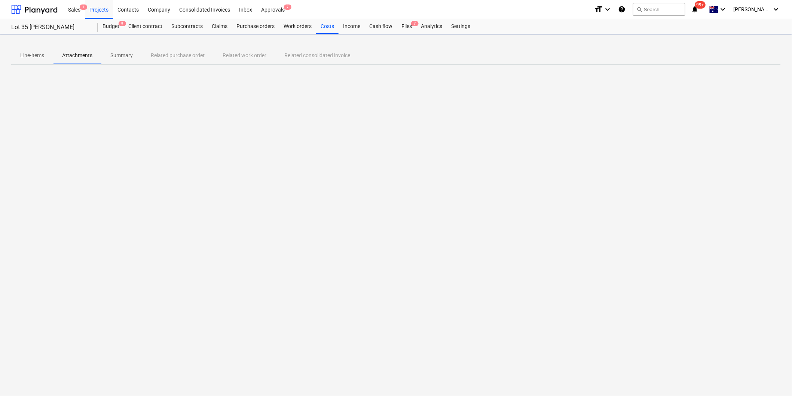
scroll to position [0, 0]
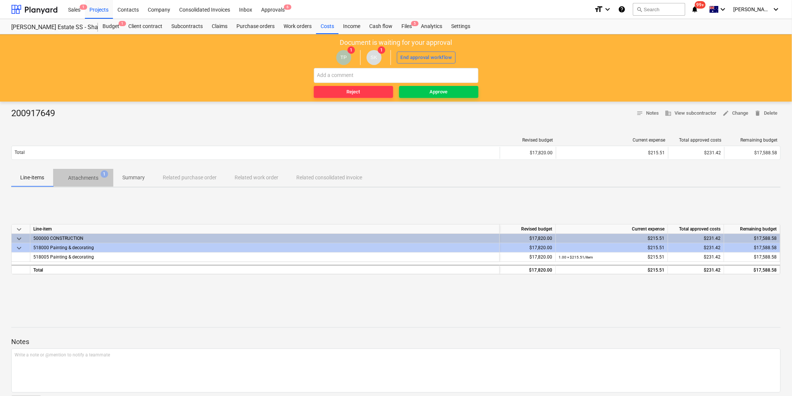
click at [77, 176] on p "Attachments" at bounding box center [83, 178] width 30 height 8
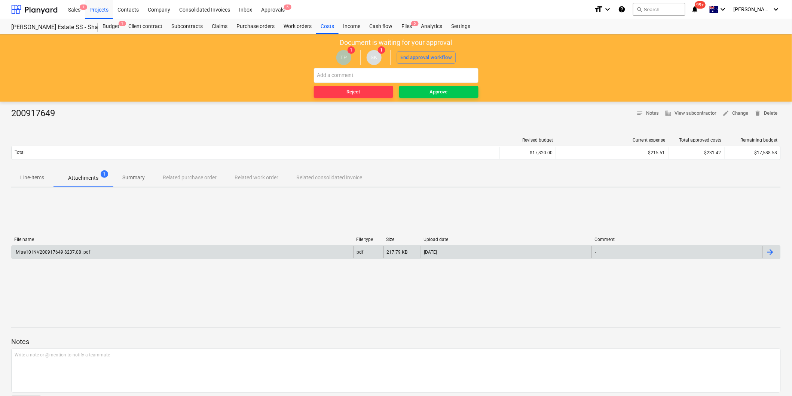
click at [118, 253] on div "Mitre10 INV200917649 $237.08 .pdf" at bounding box center [183, 252] width 342 height 12
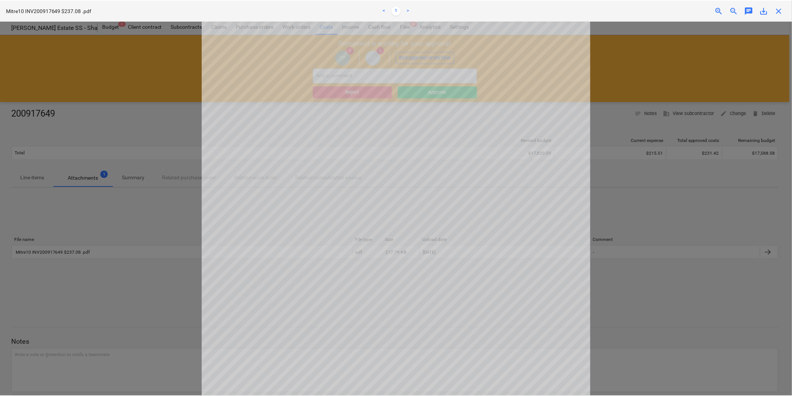
scroll to position [125, 0]
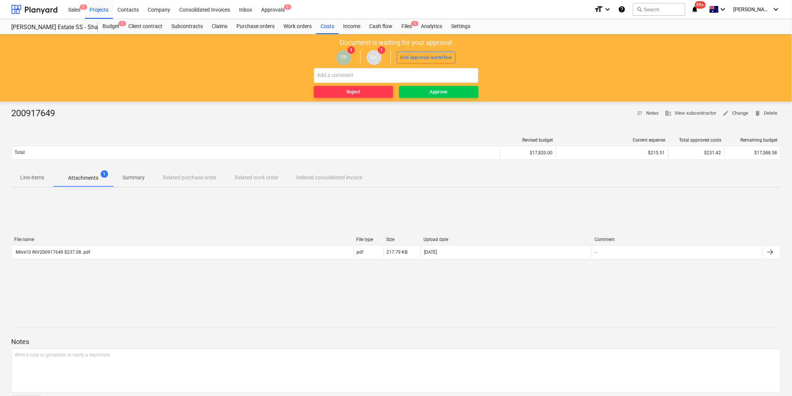
click at [51, 173] on span "Line-items" at bounding box center [32, 178] width 42 height 12
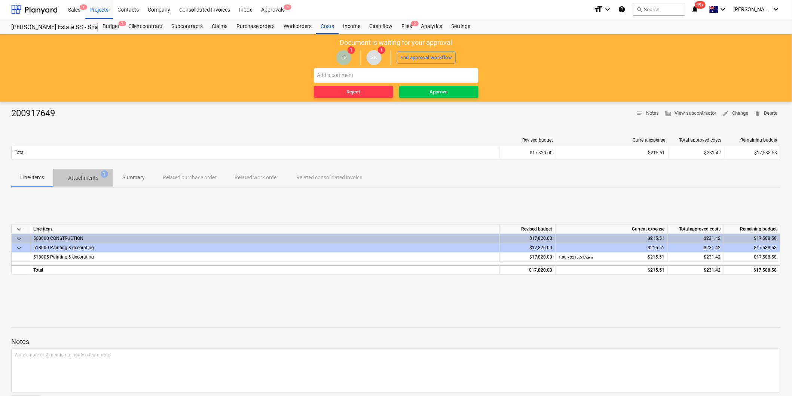
drag, startPoint x: 97, startPoint y: 174, endPoint x: 99, endPoint y: 207, distance: 32.9
click at [97, 175] on p "Attachments" at bounding box center [83, 178] width 30 height 8
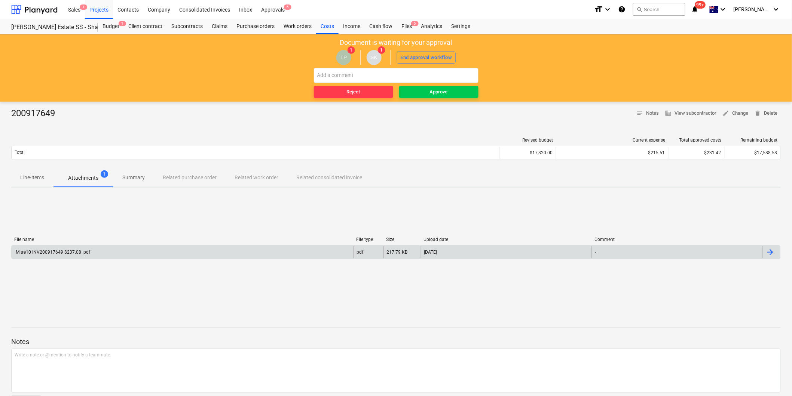
click at [96, 256] on div "Mitre10 INV200917649 $237.08 .pdf" at bounding box center [183, 252] width 342 height 12
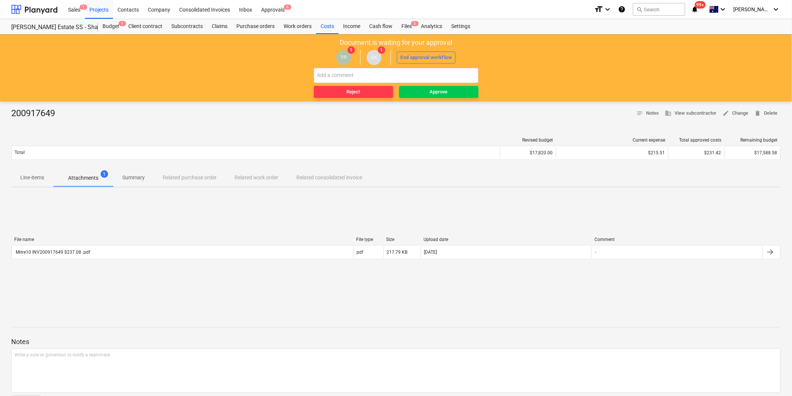
click at [42, 208] on div "File name File type Size Upload date Comment Mitre10 INV200917649 $237.08 .pdf …" at bounding box center [395, 250] width 769 height 112
drag, startPoint x: 32, startPoint y: 182, endPoint x: 111, endPoint y: 188, distance: 79.5
click at [33, 182] on p "Line-items" at bounding box center [32, 178] width 24 height 8
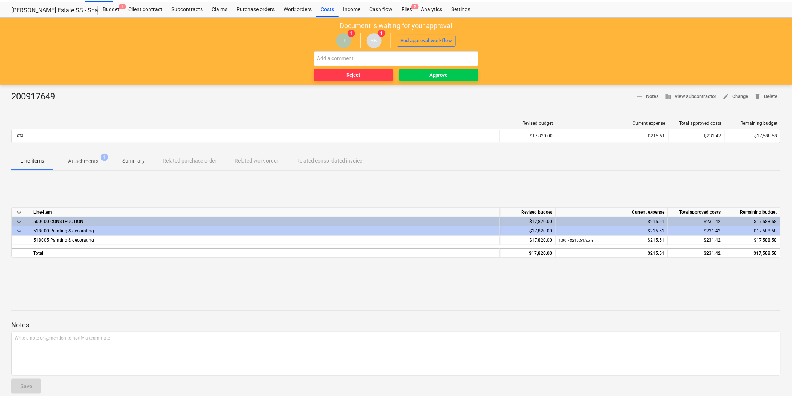
scroll to position [27, 0]
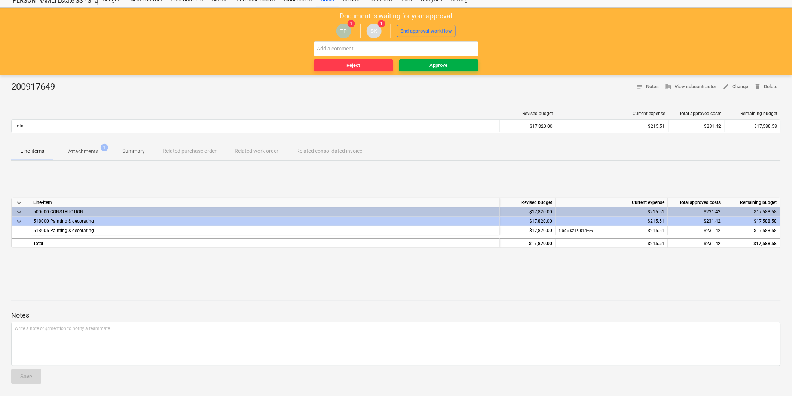
click at [426, 68] on span "Approve" at bounding box center [438, 65] width 73 height 9
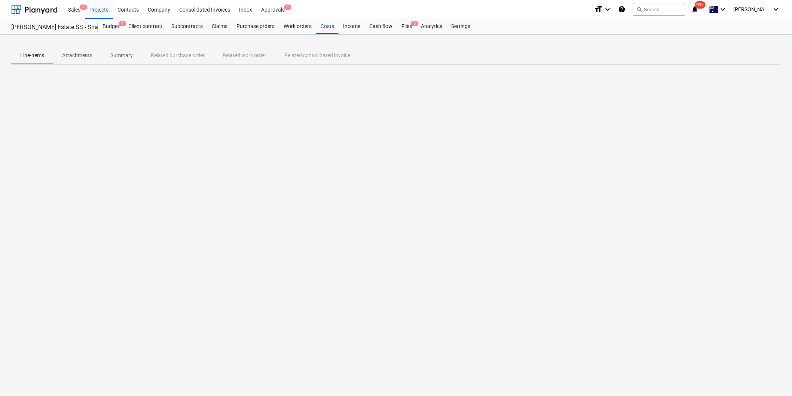
scroll to position [0, 0]
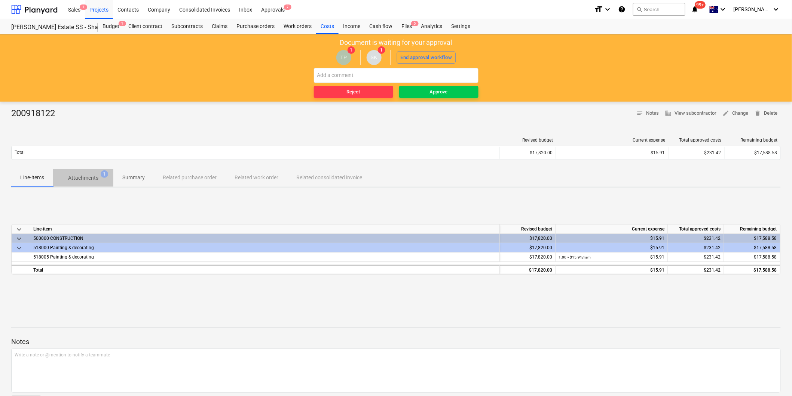
click at [81, 180] on p "Attachments" at bounding box center [83, 178] width 30 height 8
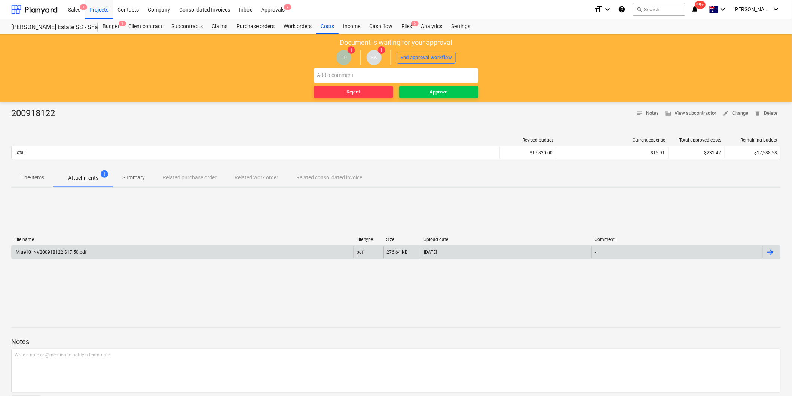
click at [110, 254] on div "Mitre10 INV200918122 $17.50.pdf" at bounding box center [183, 252] width 342 height 12
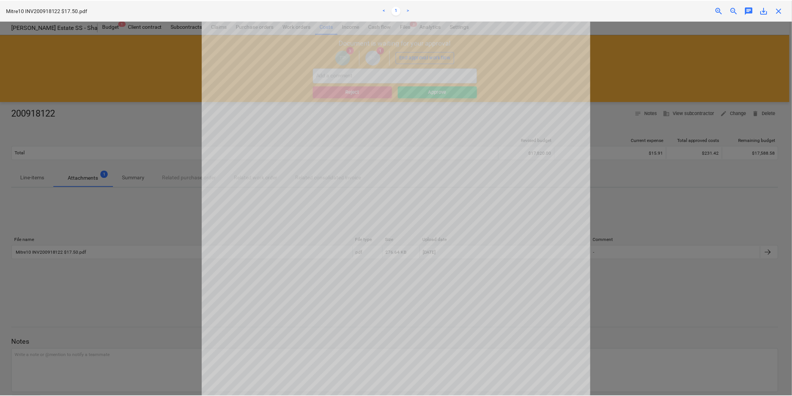
scroll to position [177, 0]
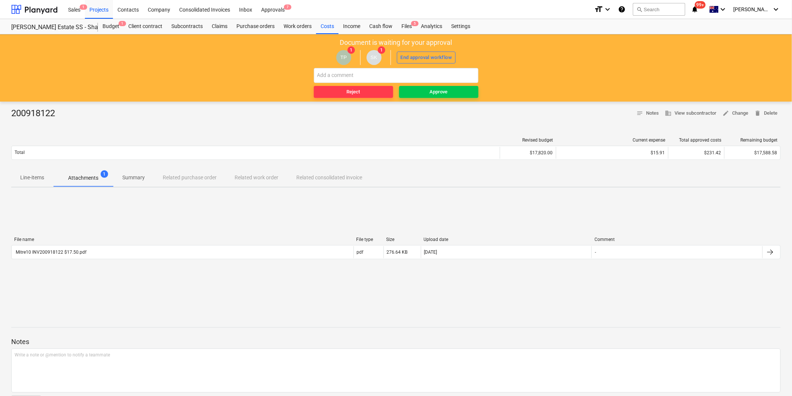
click at [73, 180] on p "Attachments" at bounding box center [83, 178] width 30 height 8
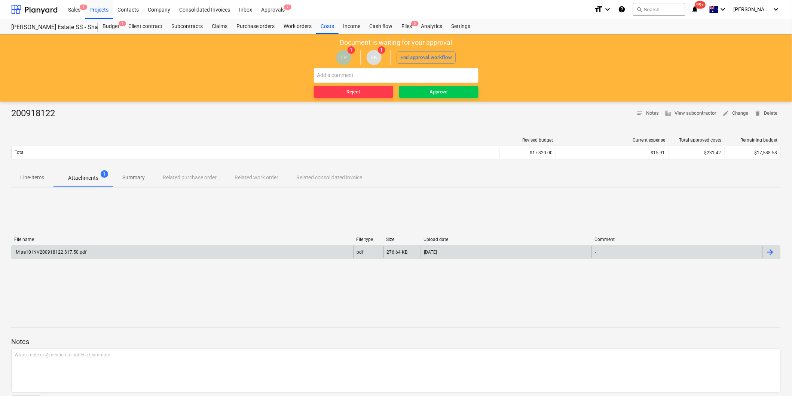
click at [99, 248] on div "Mitre10 INV200918122 $17.50.pdf" at bounding box center [183, 252] width 342 height 12
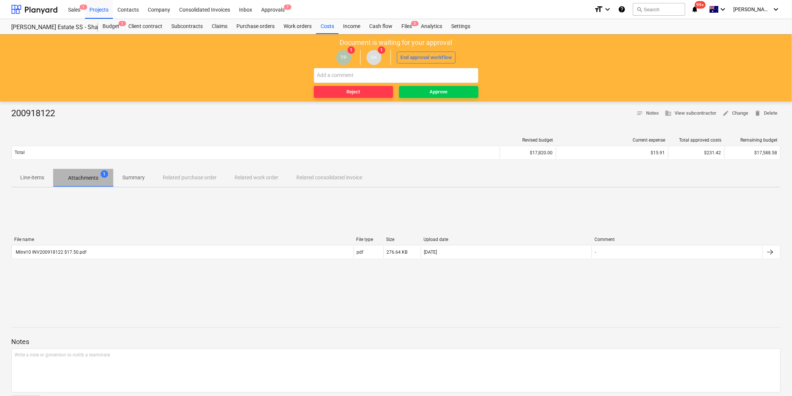
drag, startPoint x: 57, startPoint y: 180, endPoint x: 53, endPoint y: 180, distance: 4.5
click at [53, 180] on span "Attachments 1" at bounding box center [83, 177] width 60 height 13
click at [60, 182] on span "Attachments 1" at bounding box center [83, 177] width 60 height 13
click at [425, 98] on div "Document is waiting for your approval TP 1 SK 1 End approval workflow Reject Ap…" at bounding box center [396, 67] width 792 height 67
click at [423, 92] on span "Approve" at bounding box center [438, 92] width 73 height 9
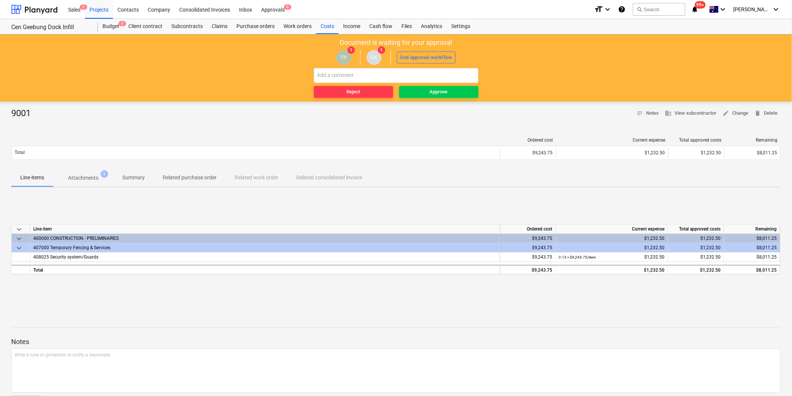
click at [83, 184] on span "Attachments 1" at bounding box center [83, 177] width 60 height 13
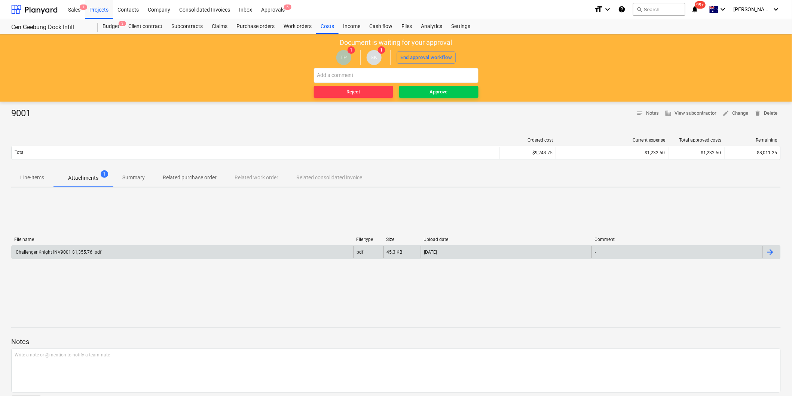
click at [110, 249] on div "Challenger Knight INV9001 $1,355.76 .pdf" at bounding box center [183, 252] width 342 height 12
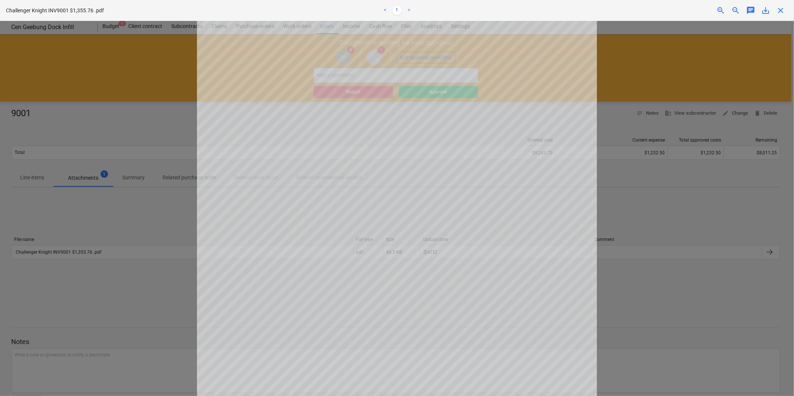
scroll to position [83, 0]
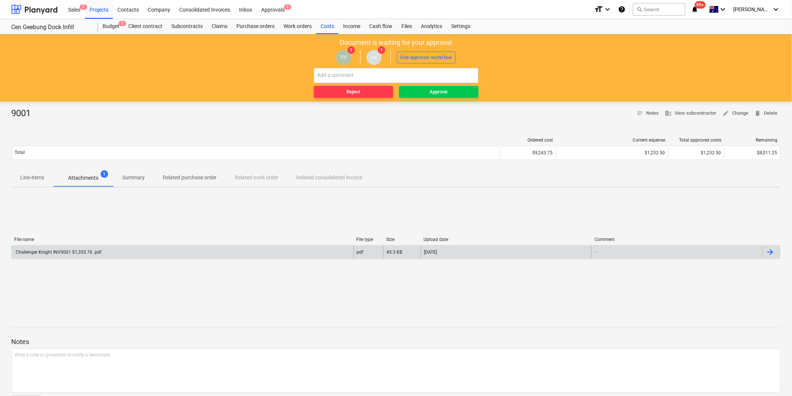
click at [95, 254] on div "Challenger Knight INV9001 $1,355.76 .pdf" at bounding box center [58, 252] width 87 height 5
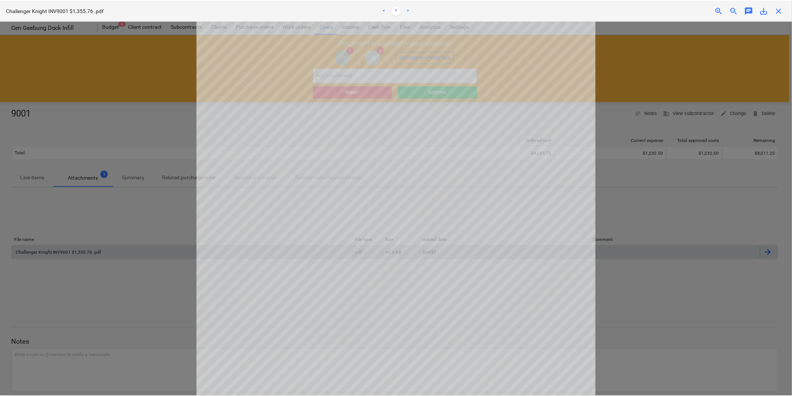
scroll to position [144, 0]
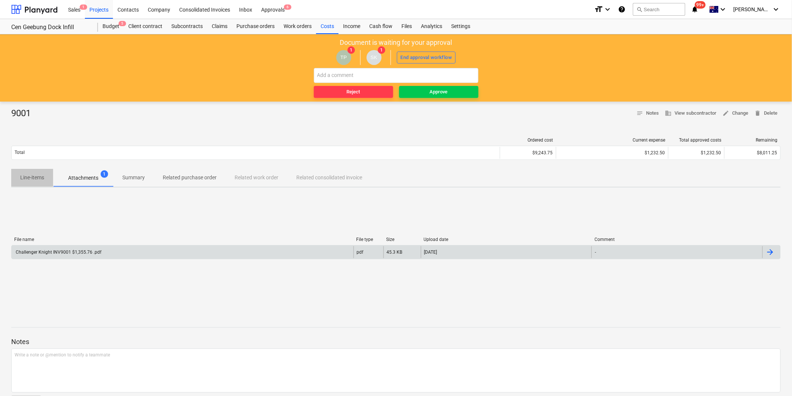
click at [36, 177] on p "Line-items" at bounding box center [32, 178] width 24 height 8
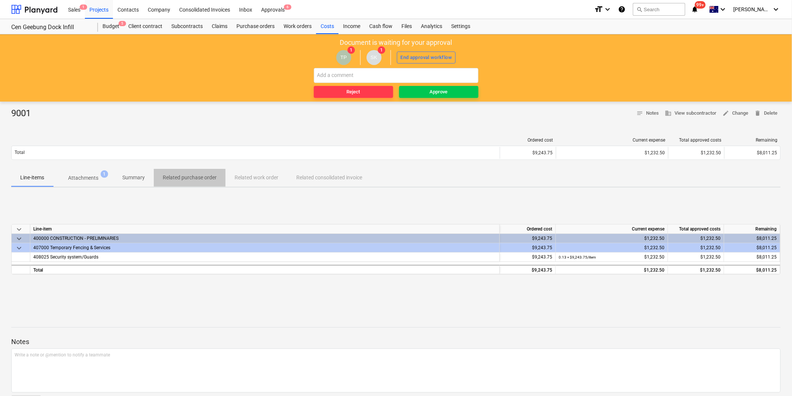
click at [206, 180] on p "Related purchase order" at bounding box center [190, 178] width 54 height 8
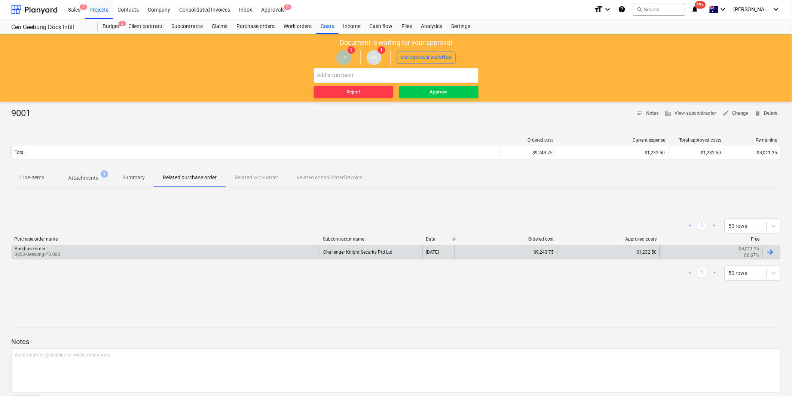
click at [192, 251] on div "Purchase order 0053-Geebung-PO-022" at bounding box center [166, 252] width 308 height 13
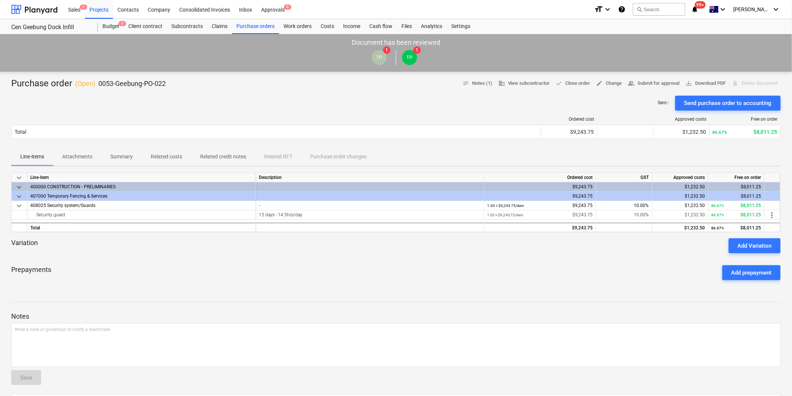
scroll to position [42, 0]
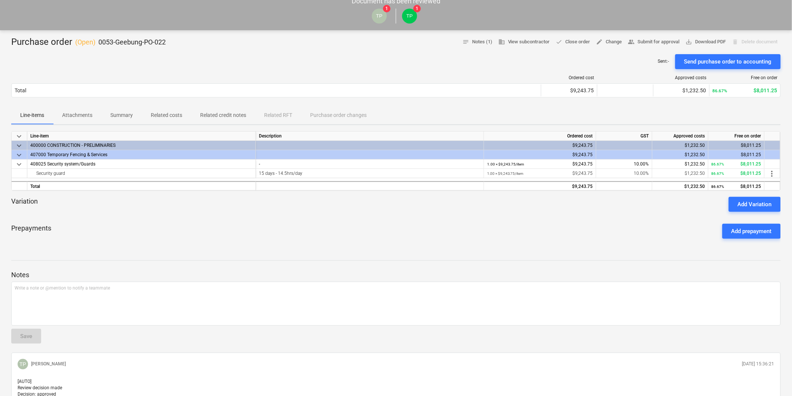
click at [65, 107] on button "Attachments" at bounding box center [77, 116] width 48 height 18
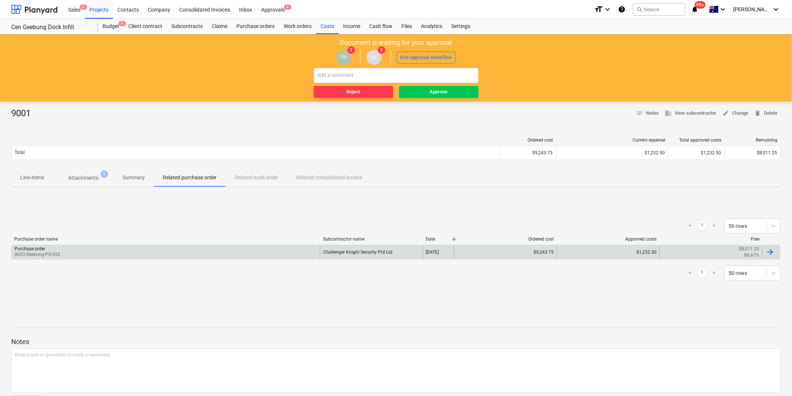
click at [55, 255] on p "0053-Geebung-PO-022" at bounding box center [38, 255] width 46 height 6
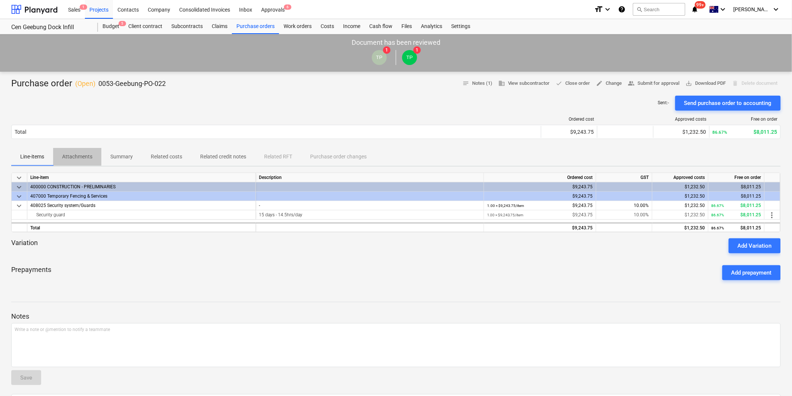
click at [65, 160] on p "Attachments" at bounding box center [77, 157] width 30 height 8
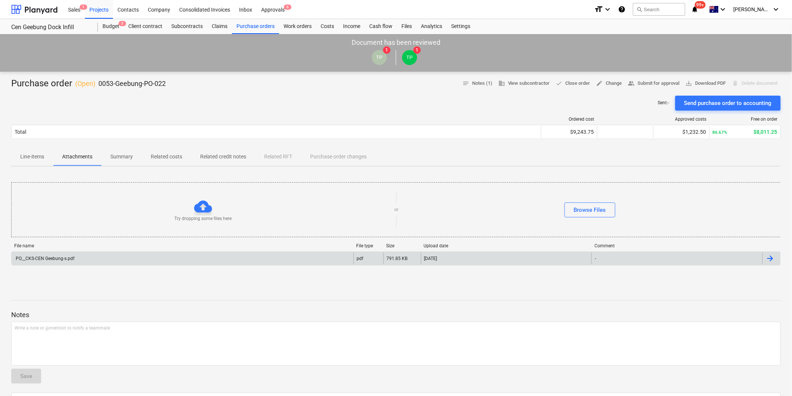
click at [51, 257] on div "PO__CKS-CEN Geebung-s.pdf" at bounding box center [45, 258] width 60 height 5
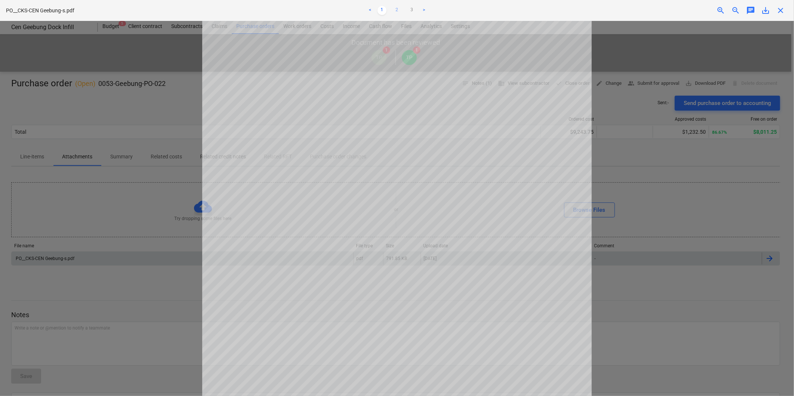
click at [398, 10] on link "2" at bounding box center [397, 10] width 9 height 9
click at [407, 7] on ul "< 1 2 3 >" at bounding box center [397, 10] width 261 height 9
click at [410, 11] on link "3" at bounding box center [412, 10] width 9 height 9
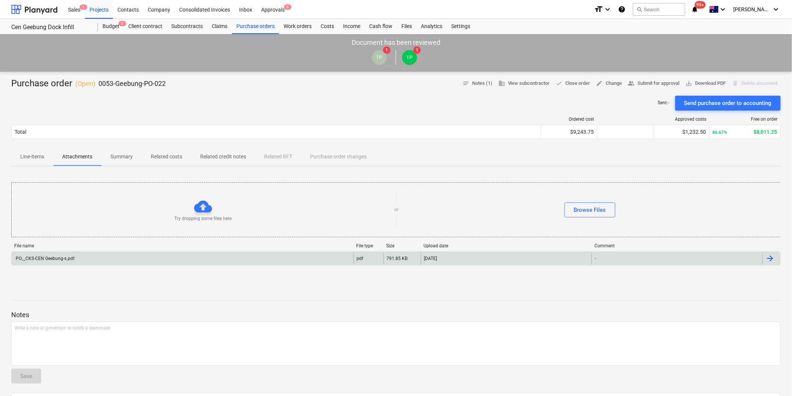
click at [29, 168] on div "Purchase order ( Open ) 0053-Geebung-PO-022 notes Notes (1) business View subco…" at bounding box center [396, 278] width 792 height 413
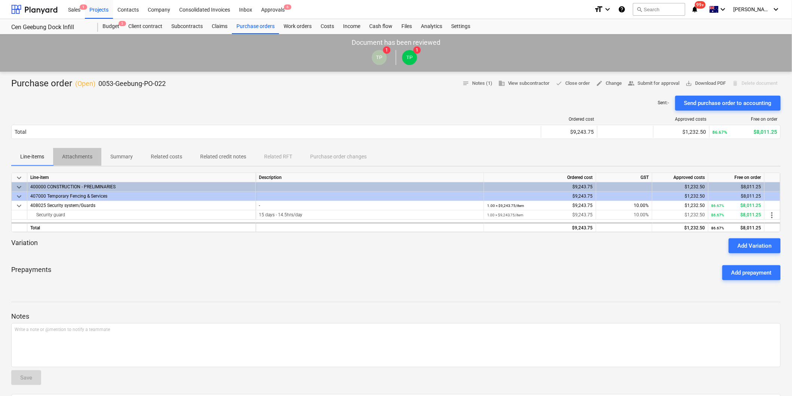
click at [73, 159] on p "Attachments" at bounding box center [77, 157] width 30 height 8
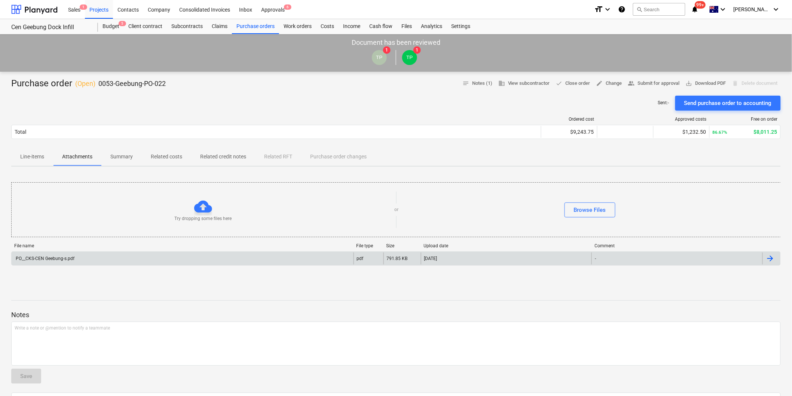
click at [79, 260] on div "PO__CKS-CEN Geebung-s.pdf" at bounding box center [183, 259] width 342 height 12
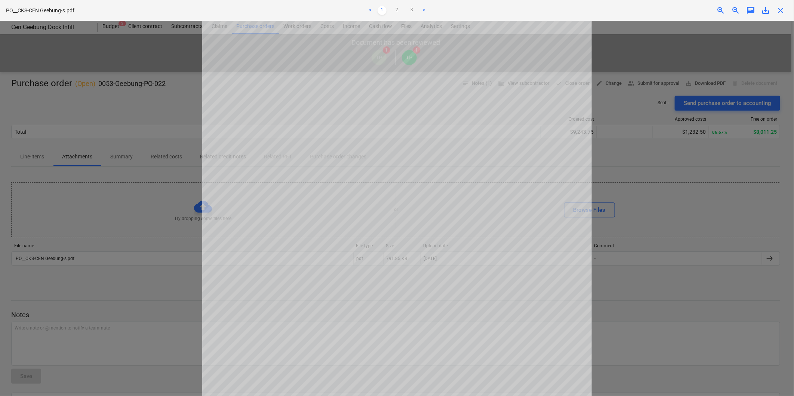
click at [398, 16] on div "< 1 2 3 >" at bounding box center [397, 10] width 261 height 21
click at [400, 12] on link "2" at bounding box center [397, 10] width 9 height 9
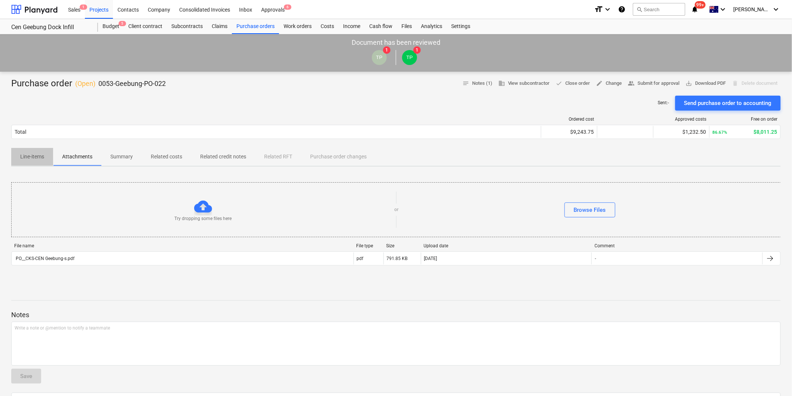
drag, startPoint x: 20, startPoint y: 159, endPoint x: 21, endPoint y: 165, distance: 6.1
click at [19, 159] on span "Line-items" at bounding box center [32, 157] width 42 height 12
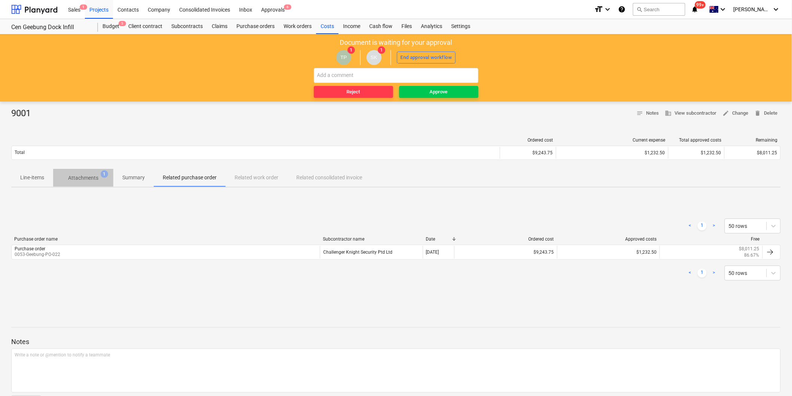
drag, startPoint x: 89, startPoint y: 172, endPoint x: 94, endPoint y: 180, distance: 8.8
click at [90, 173] on span "Attachments 1" at bounding box center [83, 177] width 60 height 13
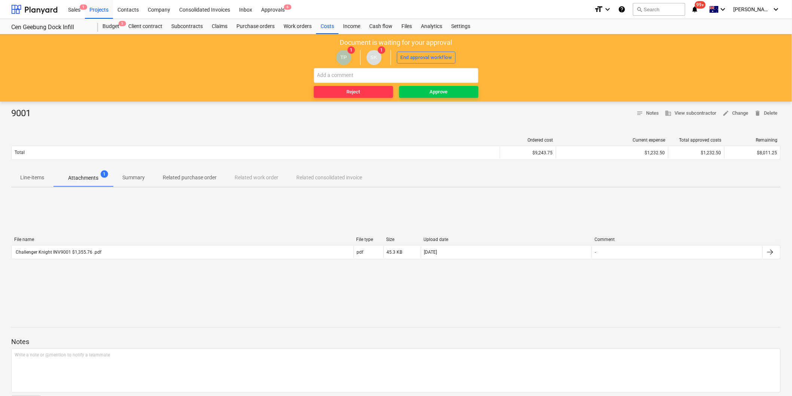
click at [85, 261] on div "File name File type Size Upload date Comment Challenger Knight INV9001 $1,355.7…" at bounding box center [395, 249] width 769 height 25
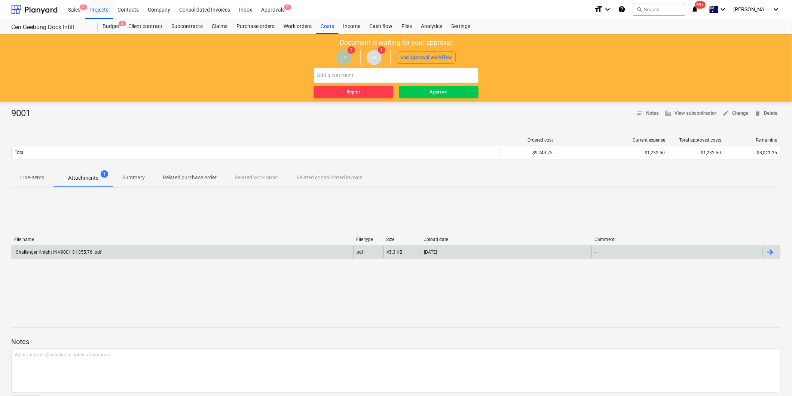
click at [84, 254] on div "Challenger Knight INV9001 $1,355.76 .pdf" at bounding box center [58, 252] width 87 height 5
click at [35, 179] on p "Line-items" at bounding box center [32, 178] width 24 height 8
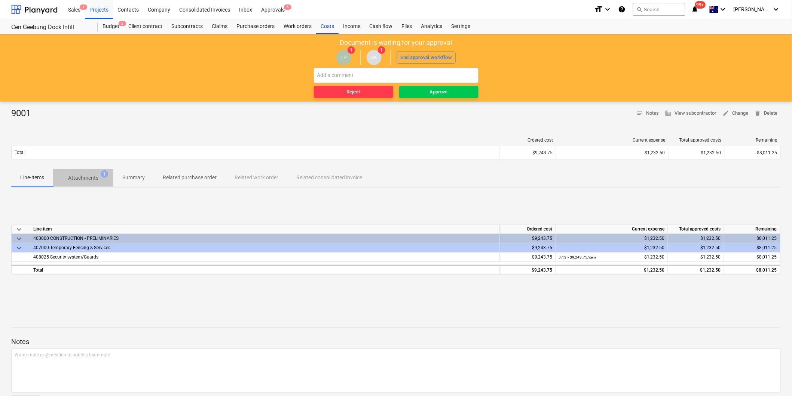
click at [70, 180] on p "Attachments" at bounding box center [83, 178] width 30 height 8
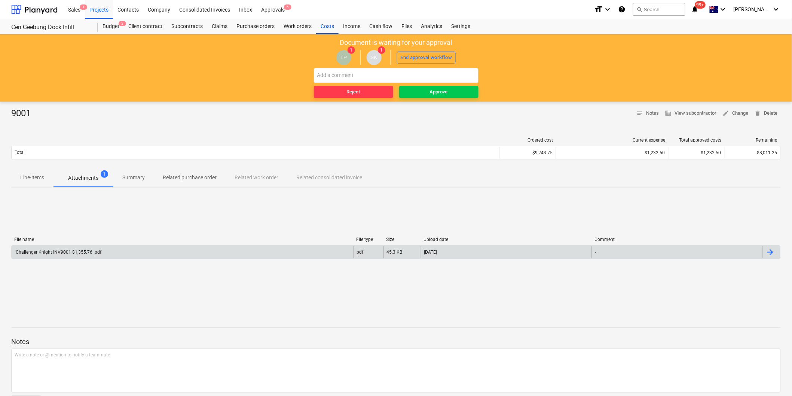
click at [85, 252] on div "Challenger Knight INV9001 $1,355.76 .pdf" at bounding box center [58, 252] width 87 height 5
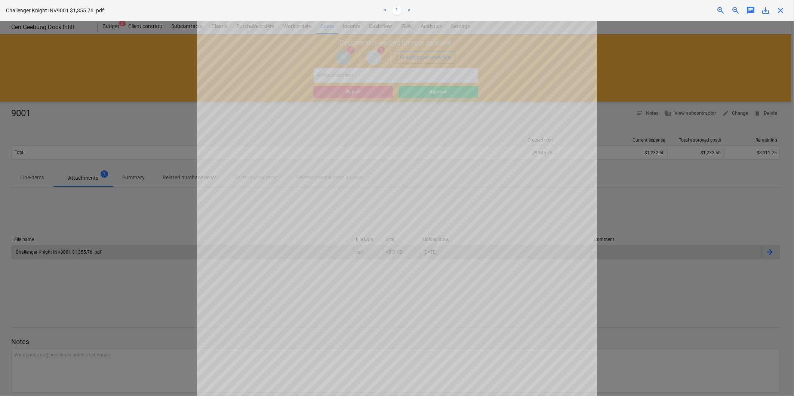
click at [773, 12] on div "save_alt" at bounding box center [765, 10] width 15 height 9
click at [779, 9] on span "close" at bounding box center [780, 10] width 9 height 9
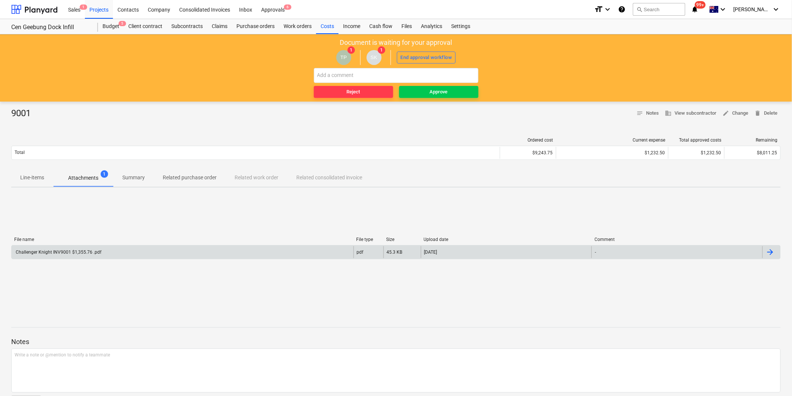
drag, startPoint x: 36, startPoint y: 173, endPoint x: 32, endPoint y: 175, distance: 4.2
click at [31, 175] on span "Line-items" at bounding box center [32, 178] width 42 height 12
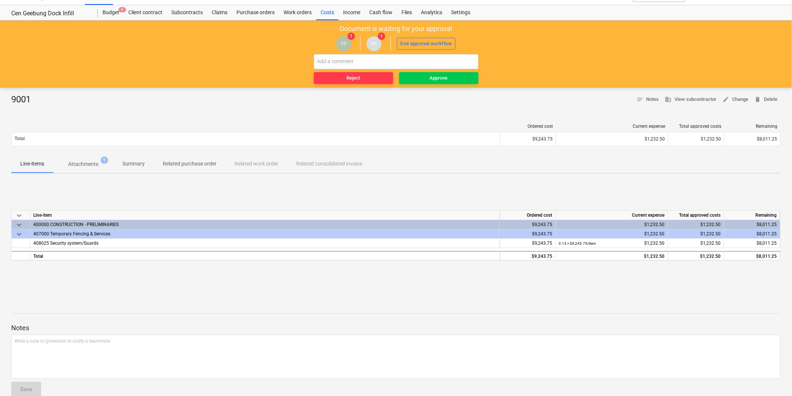
scroll to position [27, 0]
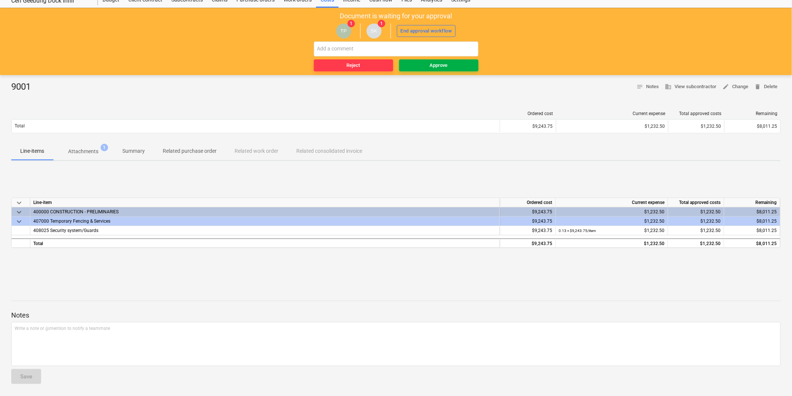
click at [437, 68] on div "Approve" at bounding box center [439, 65] width 18 height 9
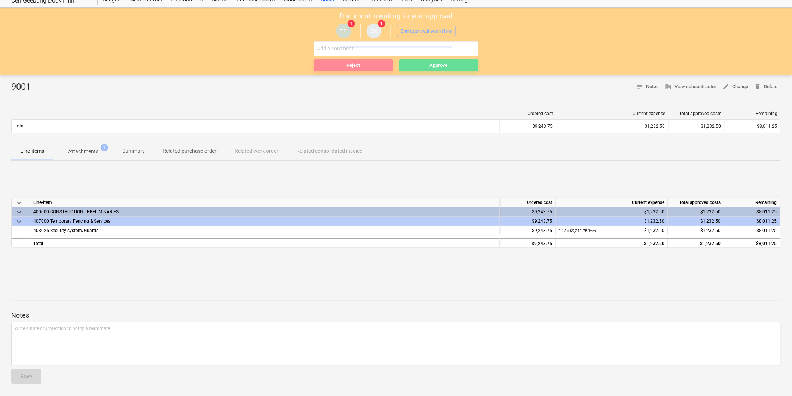
scroll to position [0, 0]
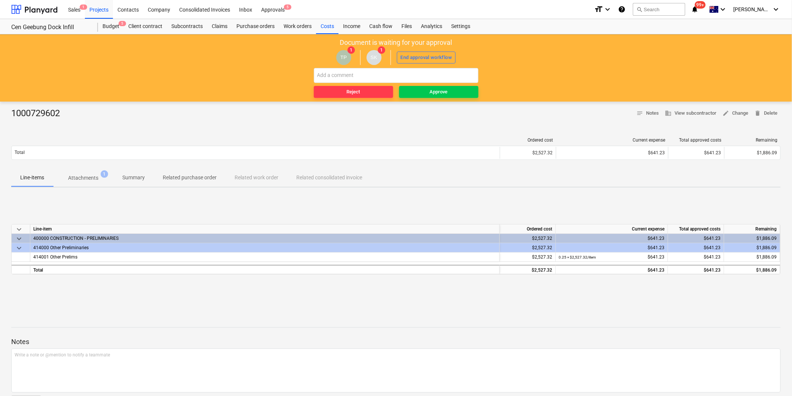
drag, startPoint x: 90, startPoint y: 178, endPoint x: 133, endPoint y: 212, distance: 55.1
click at [90, 178] on p "Attachments" at bounding box center [83, 178] width 30 height 8
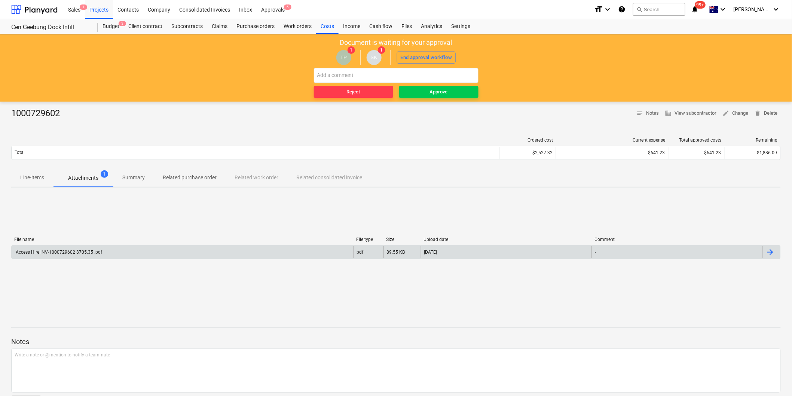
click at [135, 248] on div "Access Hire INV-1000729602 $705.35 .pdf" at bounding box center [183, 252] width 342 height 12
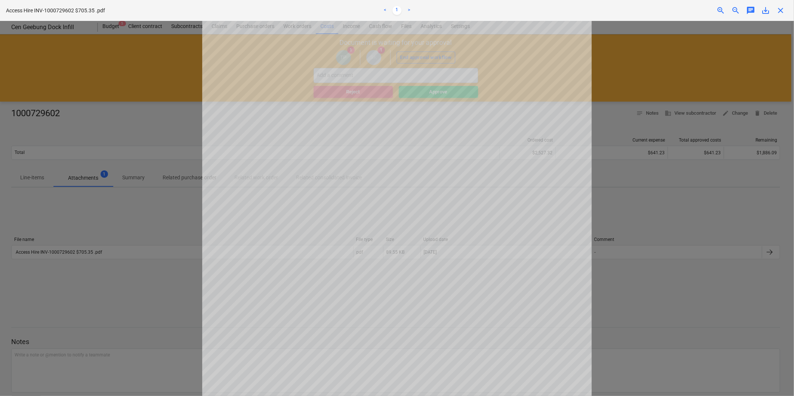
scroll to position [83, 0]
click at [15, 215] on div at bounding box center [397, 208] width 794 height 375
click at [30, 183] on div at bounding box center [397, 208] width 794 height 375
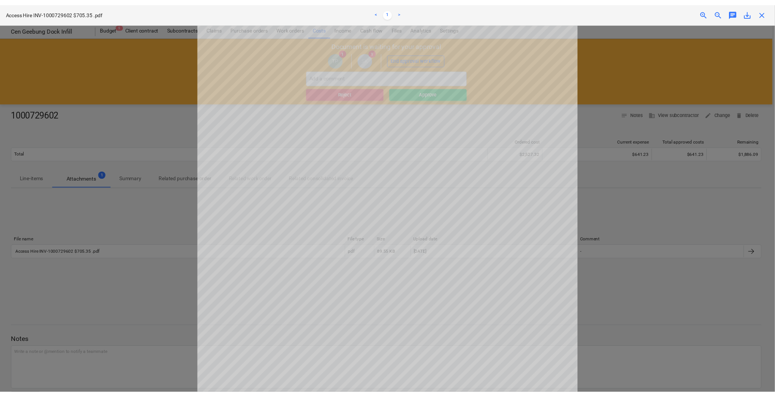
scroll to position [83, 0]
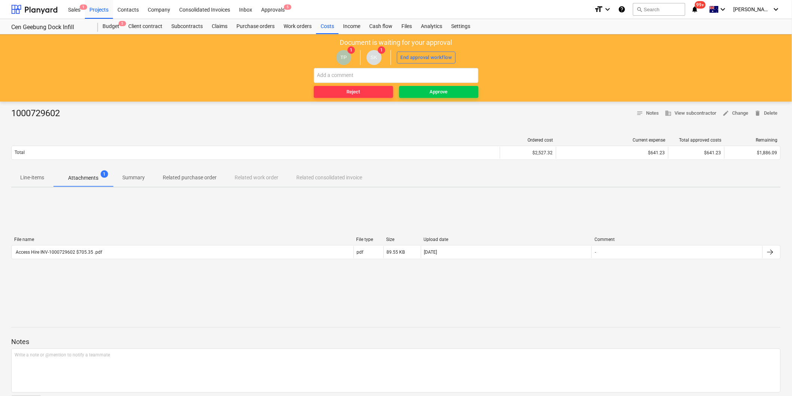
click at [200, 181] on p "Related purchase order" at bounding box center [190, 178] width 54 height 8
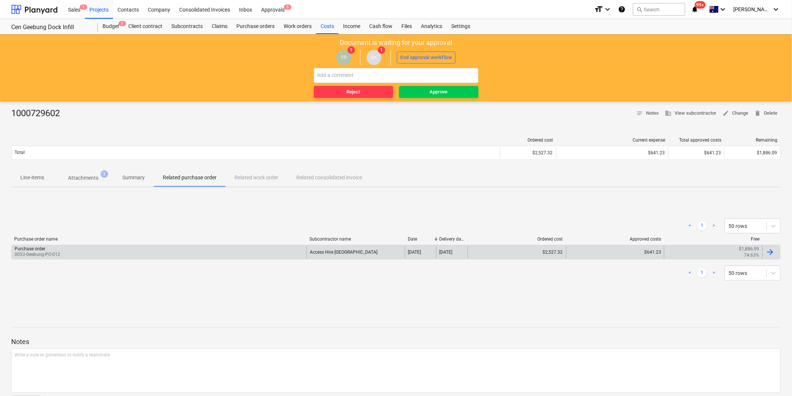
click at [120, 257] on div "Purchase order 0053-Geebung-PO-012" at bounding box center [159, 252] width 295 height 13
click at [68, 247] on div "Purchase order 0053-Geebung-PO-012" at bounding box center [159, 252] width 295 height 13
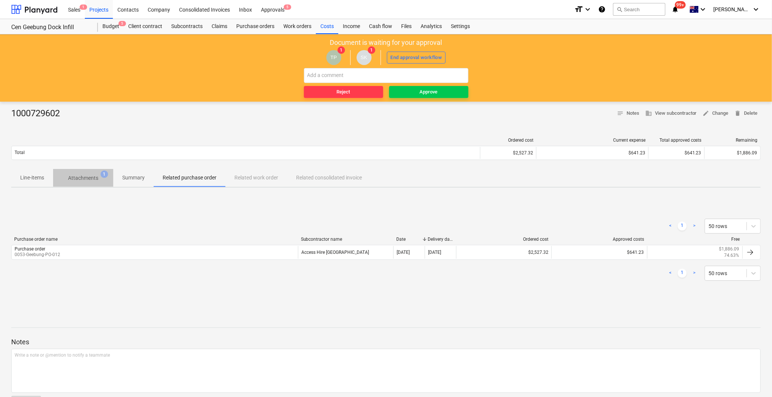
click at [77, 173] on span "Attachments 1" at bounding box center [83, 177] width 60 height 13
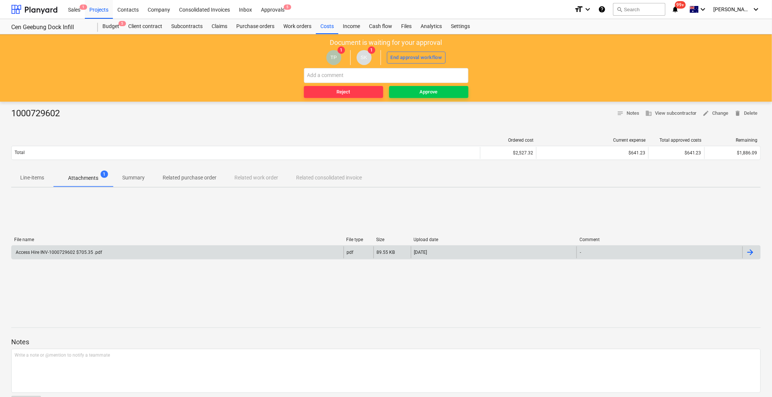
click at [73, 248] on div "Access Hire INV-1000729602 $705.35 .pdf" at bounding box center [178, 252] width 332 height 12
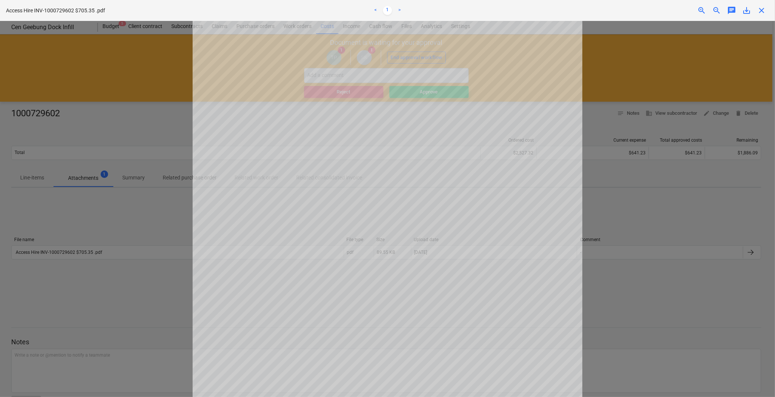
scroll to position [176, 0]
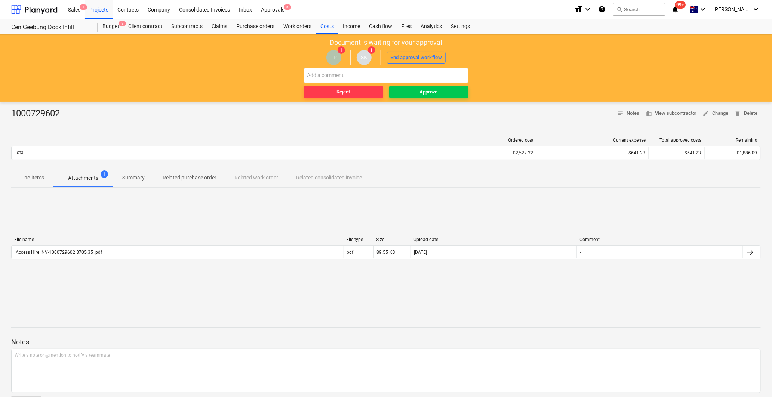
click at [39, 175] on p "Line-items" at bounding box center [32, 178] width 24 height 8
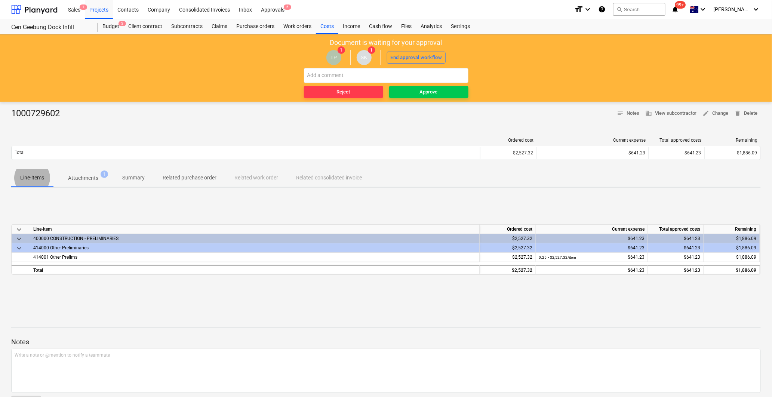
click at [73, 186] on button "Attachments 1" at bounding box center [83, 178] width 60 height 18
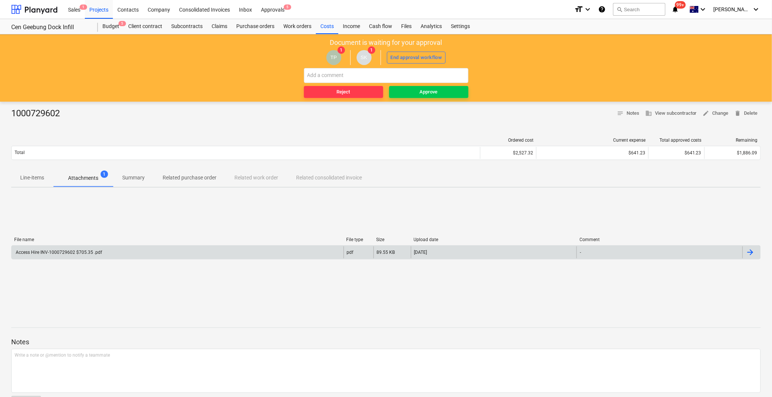
click at [110, 251] on div "Access Hire INV-1000729602 $705.35 .pdf" at bounding box center [178, 252] width 332 height 12
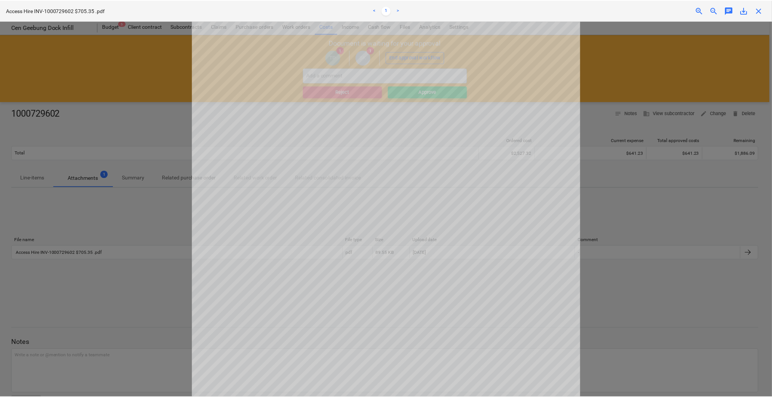
scroll to position [176, 0]
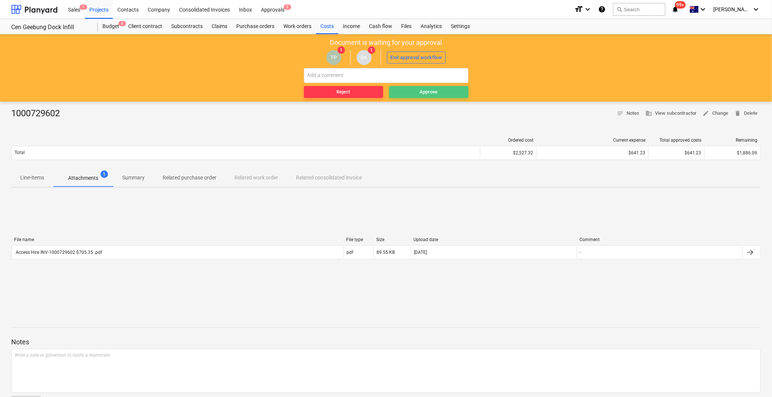
click at [413, 91] on span "Approve" at bounding box center [428, 92] width 73 height 9
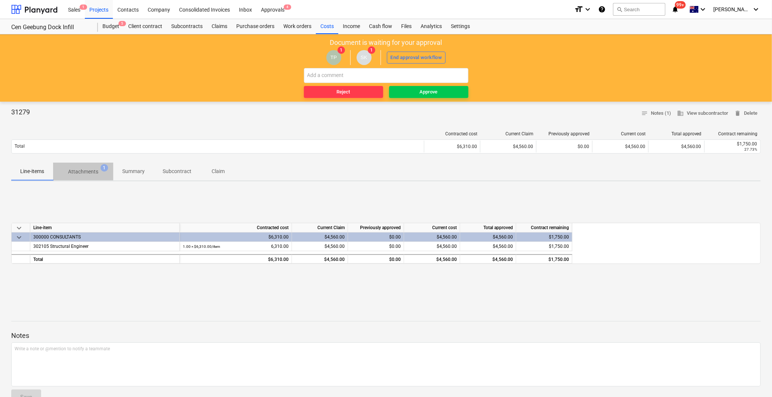
click at [74, 176] on p "Attachments" at bounding box center [83, 172] width 30 height 8
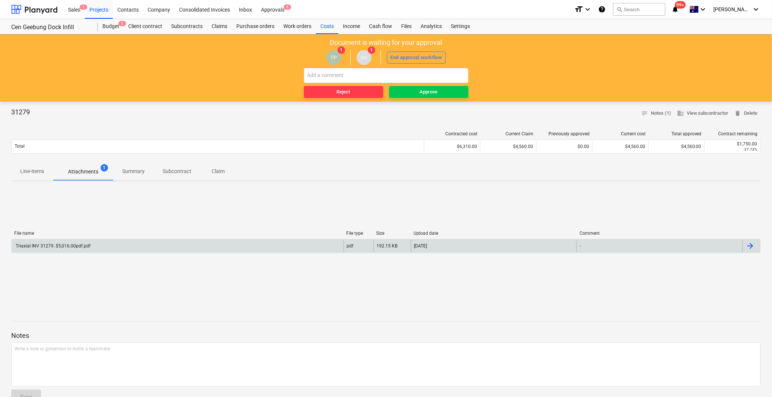
click at [95, 242] on div "Triaxial INV 31279. $5,016.00pdf.pdf" at bounding box center [178, 246] width 332 height 12
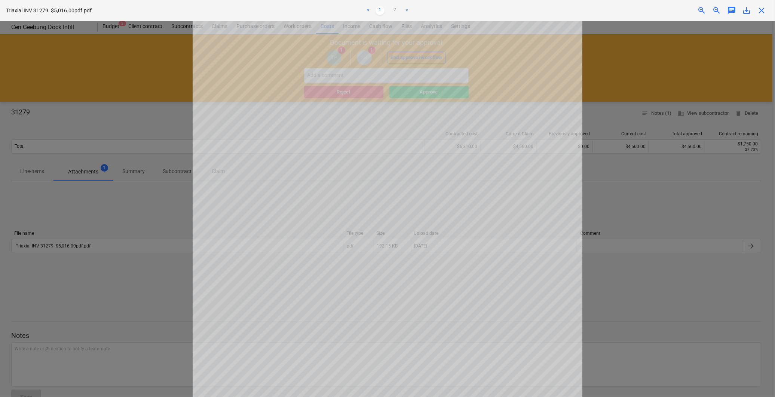
scroll to position [83, 0]
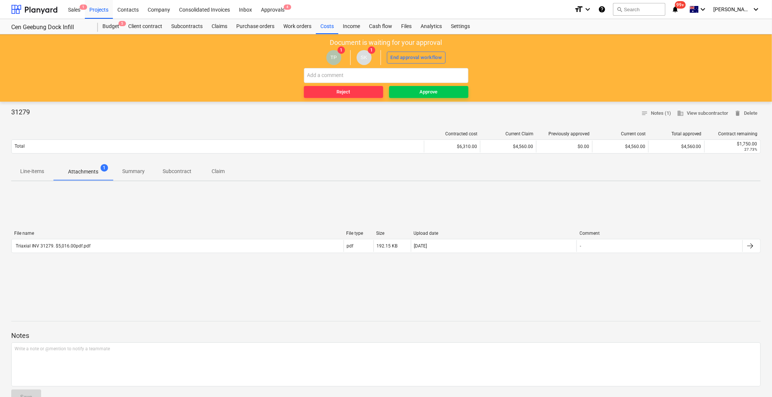
click at [36, 170] on p "Line-items" at bounding box center [32, 172] width 24 height 8
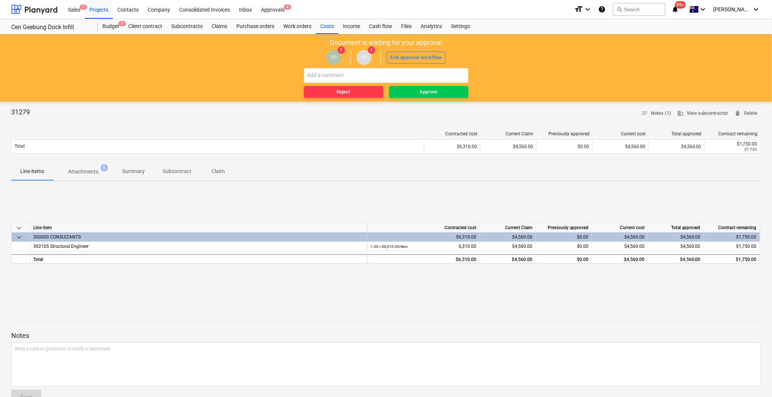
click at [99, 186] on div "31279 notes Notes (1) business View subcontractor delete Delete Contracted cost…" at bounding box center [386, 307] width 772 height 410
drag, startPoint x: 83, startPoint y: 170, endPoint x: 96, endPoint y: 193, distance: 26.6
click at [83, 170] on p "Attachments" at bounding box center [83, 172] width 30 height 8
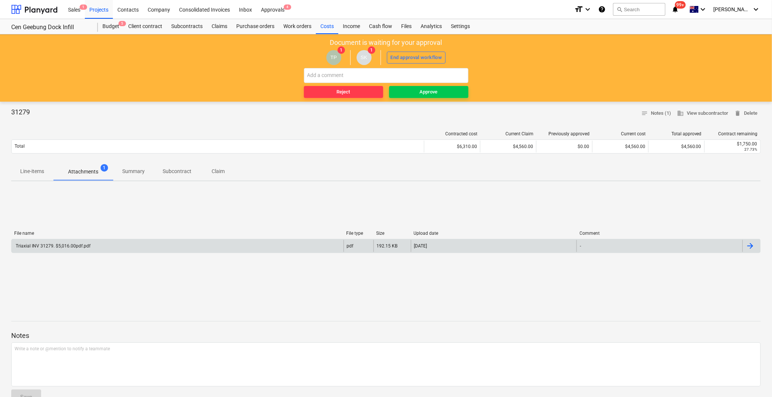
click at [96, 244] on div "Triaxial INV 31279. $5,016.00pdf.pdf" at bounding box center [178, 246] width 332 height 12
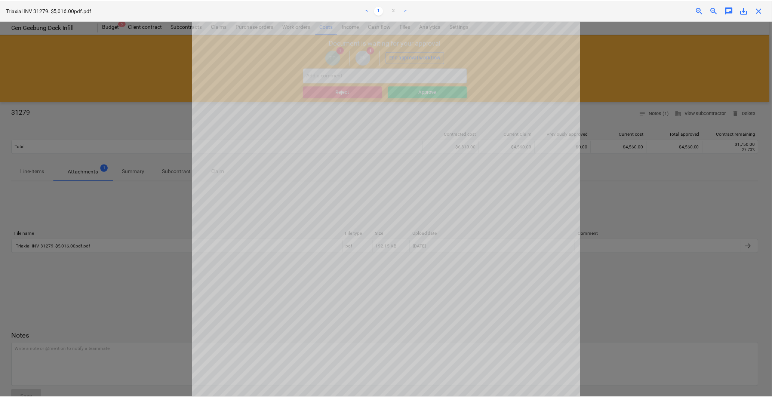
scroll to position [42, 0]
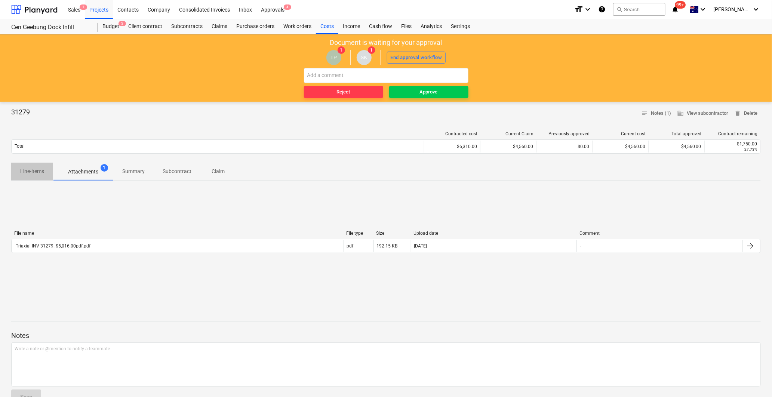
click at [24, 168] on p "Line-items" at bounding box center [32, 172] width 24 height 8
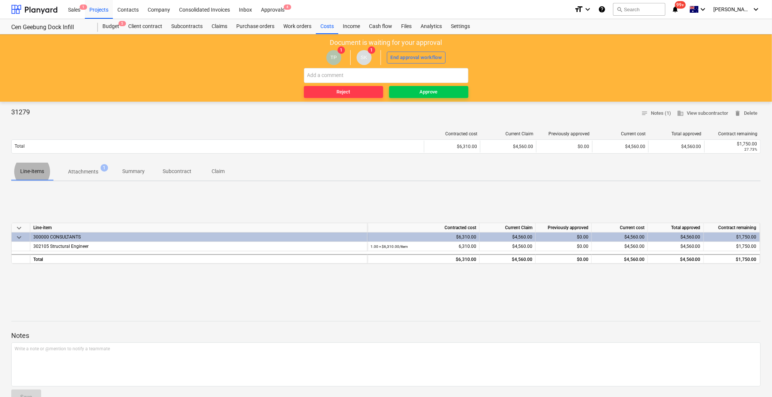
click at [414, 106] on div "31279 notes Notes (1) business View subcontractor delete Delete Contracted cost…" at bounding box center [386, 307] width 772 height 410
click at [423, 91] on div "Approve" at bounding box center [429, 92] width 18 height 9
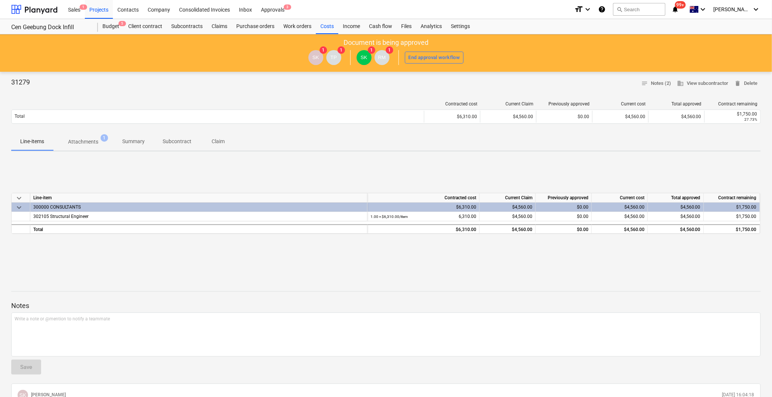
click at [95, 139] on p "Attachments" at bounding box center [83, 142] width 30 height 8
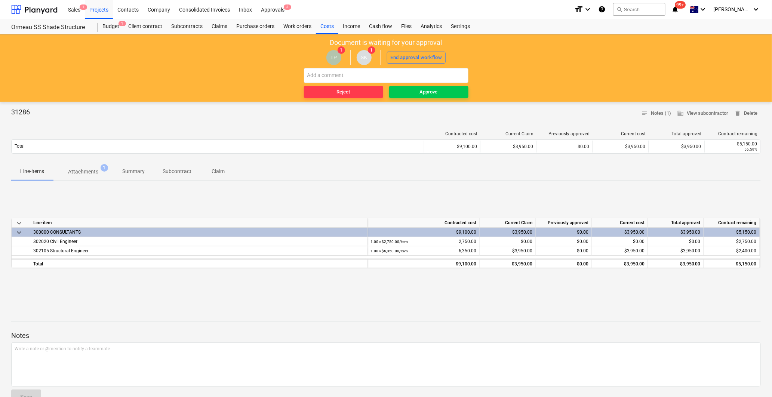
click at [85, 171] on p "Attachments" at bounding box center [83, 172] width 30 height 8
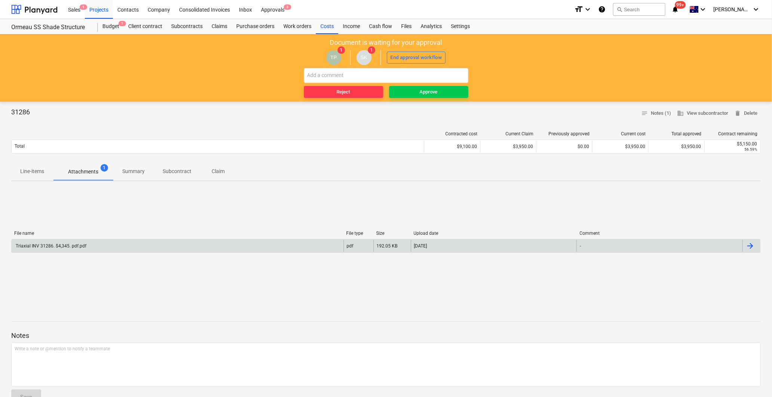
click at [103, 245] on div "Triaxial INV 31286. $4,345. pdf.pdf" at bounding box center [178, 246] width 332 height 12
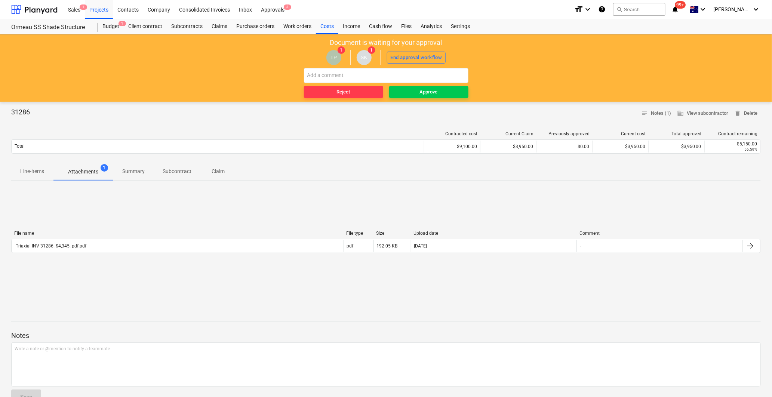
click at [47, 193] on div "File name File type Size Upload date Comment Triaxial INV 31286. $4,345. pdf.pd…" at bounding box center [386, 243] width 750 height 112
click at [34, 177] on span "Line-items" at bounding box center [32, 171] width 42 height 12
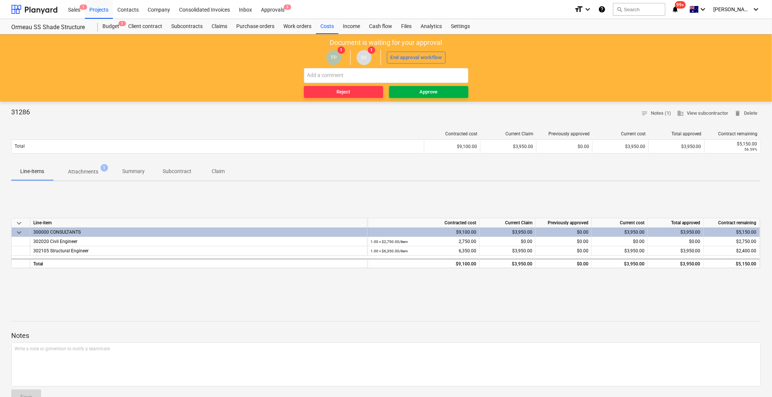
click at [413, 92] on span "Approve" at bounding box center [428, 92] width 73 height 9
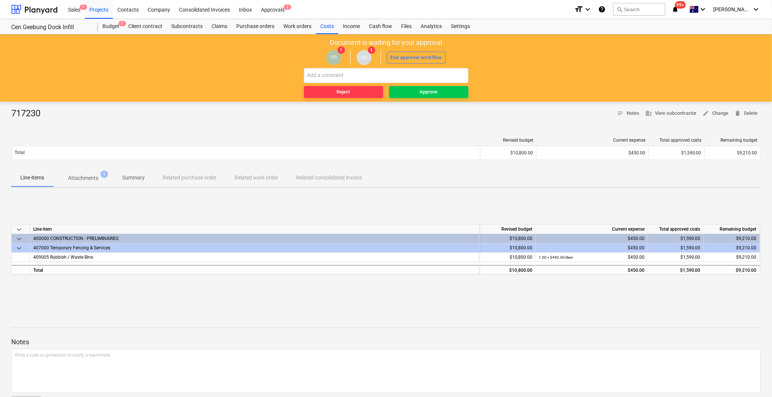
click at [89, 181] on p "Attachments" at bounding box center [83, 178] width 30 height 8
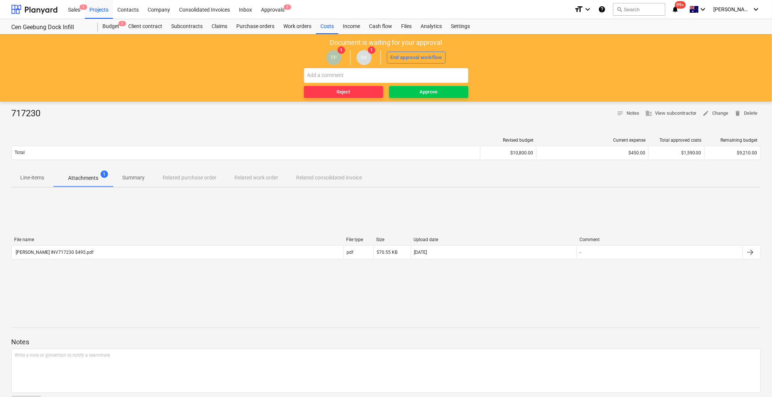
click at [101, 243] on div "File name File type Size Upload date Comment" at bounding box center [386, 241] width 750 height 8
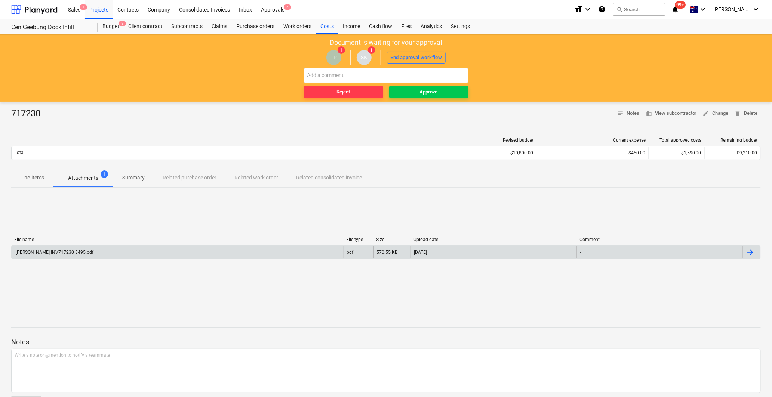
click at [102, 247] on div "Alex Fraser INV717230 $495.pdf" at bounding box center [178, 252] width 332 height 12
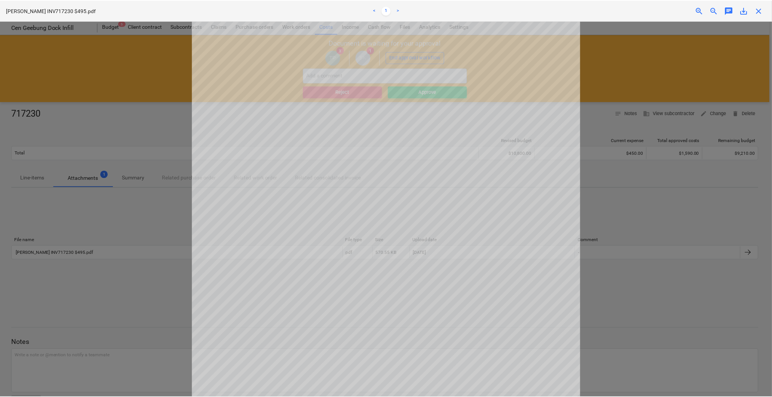
scroll to position [42, 0]
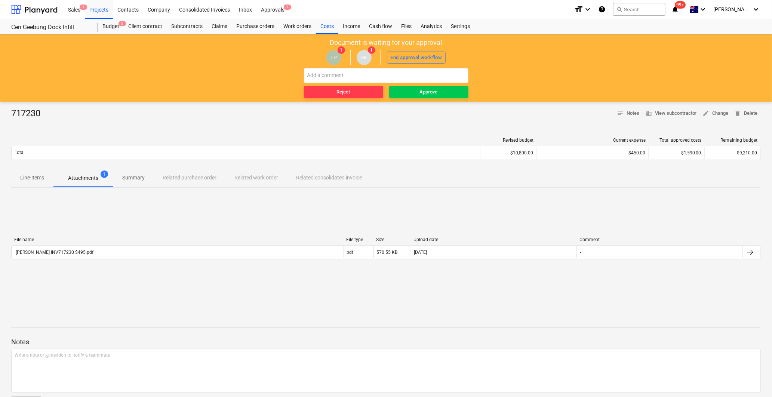
click at [22, 186] on button "Line-items" at bounding box center [32, 178] width 42 height 18
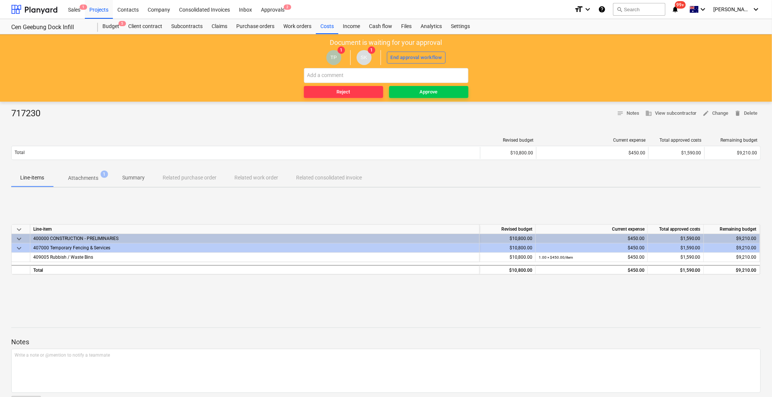
click at [70, 191] on div "717230 notes Notes business View subcontractor edit Change delete Delete Revise…" at bounding box center [386, 262] width 772 height 321
click at [77, 180] on p "Attachments" at bounding box center [83, 178] width 30 height 8
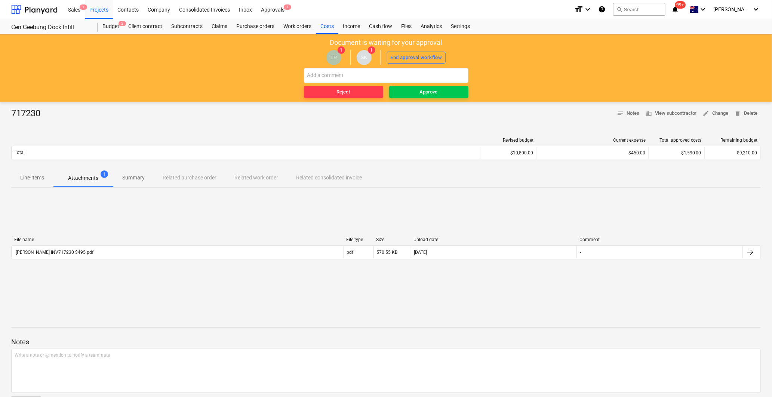
click at [47, 172] on span "Line-items" at bounding box center [32, 178] width 42 height 12
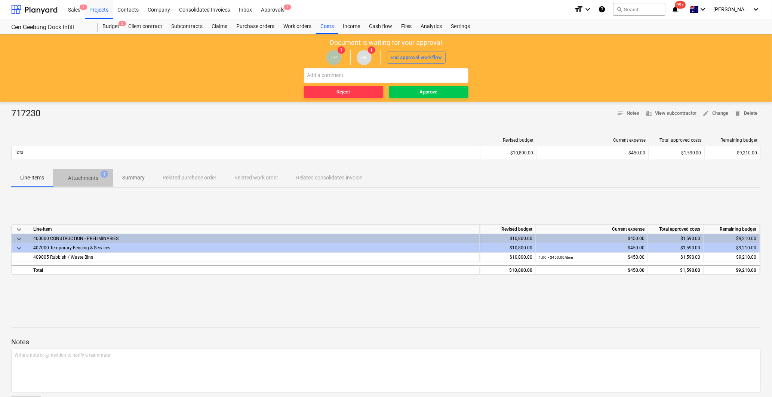
click at [62, 176] on span "Attachments 1" at bounding box center [83, 177] width 60 height 13
click at [87, 174] on span "Attachments 1" at bounding box center [83, 177] width 60 height 13
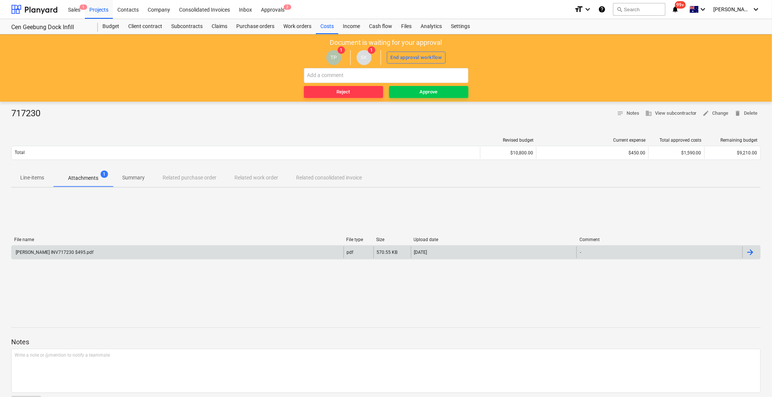
click at [98, 179] on div "Alex Fraser INV717230 $495.pdf" at bounding box center [178, 252] width 332 height 12
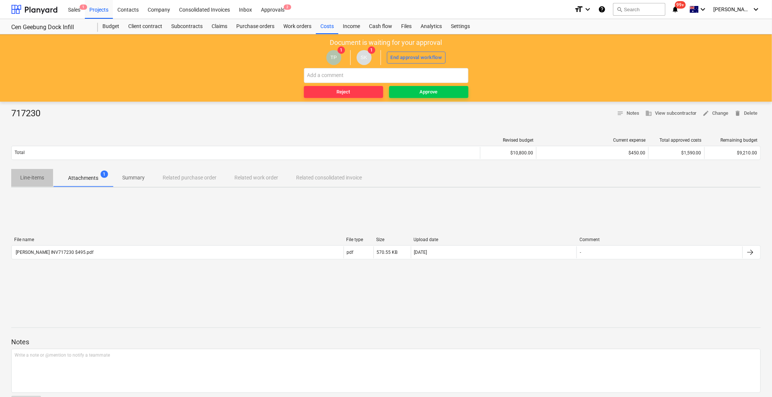
click at [13, 179] on span "Line-items" at bounding box center [32, 178] width 42 height 12
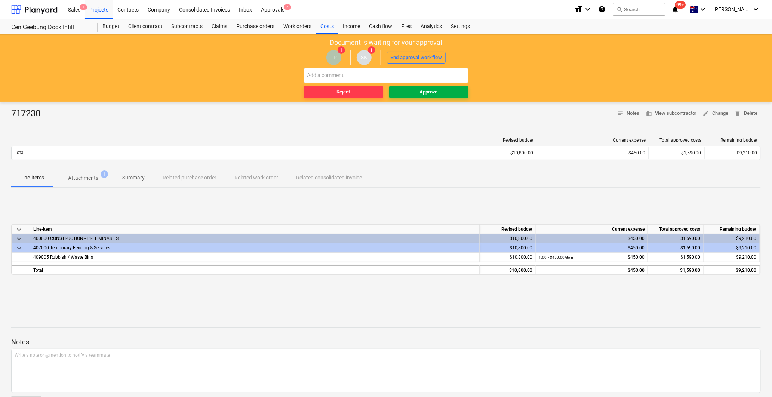
click at [290, 88] on span "Approve" at bounding box center [428, 92] width 73 height 9
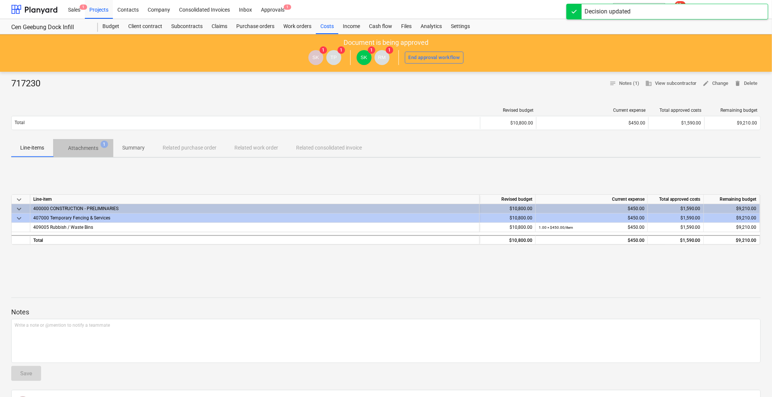
drag, startPoint x: 86, startPoint y: 147, endPoint x: 91, endPoint y: 178, distance: 31.7
click at [86, 147] on p "Attachments" at bounding box center [83, 148] width 30 height 8
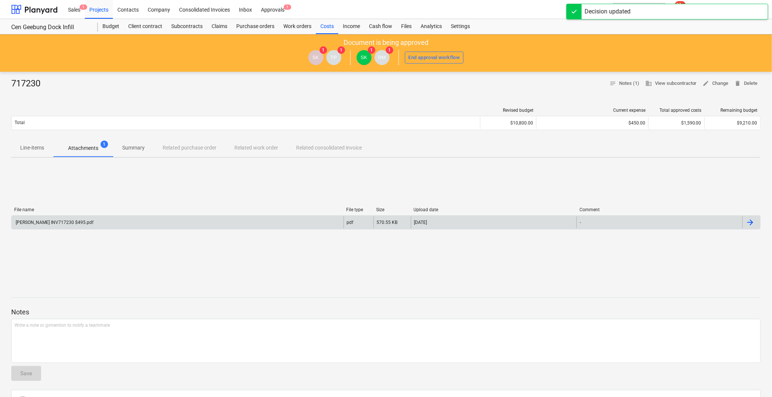
click at [117, 179] on div "Alex Fraser INV717230 $495.pdf" at bounding box center [178, 223] width 332 height 12
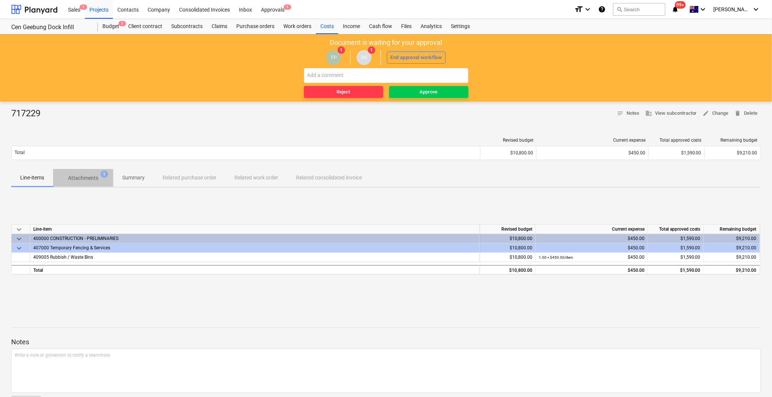
click at [73, 174] on span "Attachments 1" at bounding box center [83, 177] width 60 height 13
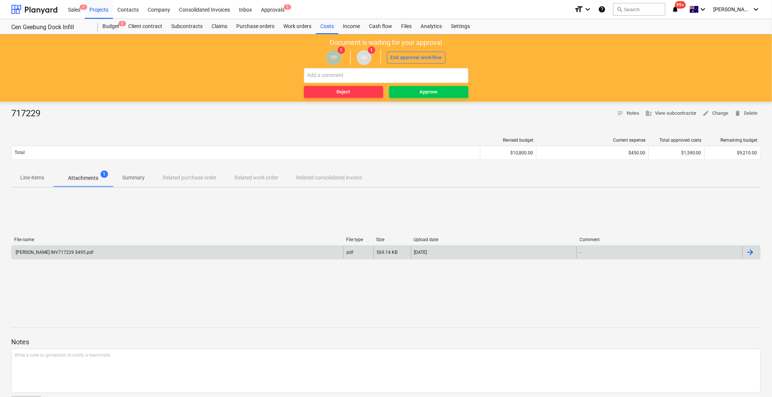
click at [99, 256] on div "[PERSON_NAME] INV717229 $495.pdf" at bounding box center [178, 252] width 332 height 12
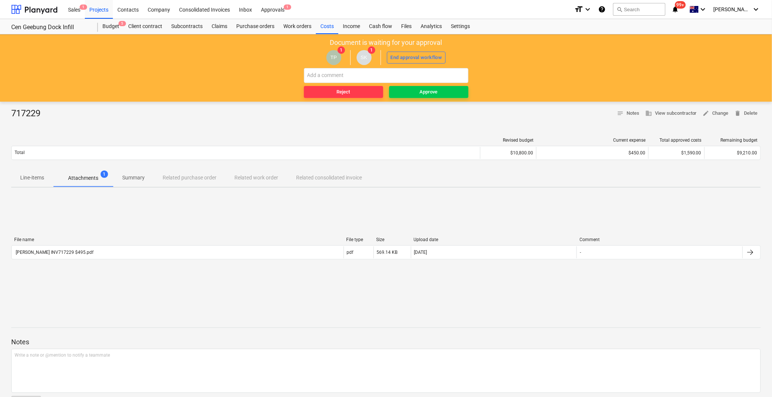
click at [49, 183] on span "Line-items" at bounding box center [32, 178] width 42 height 12
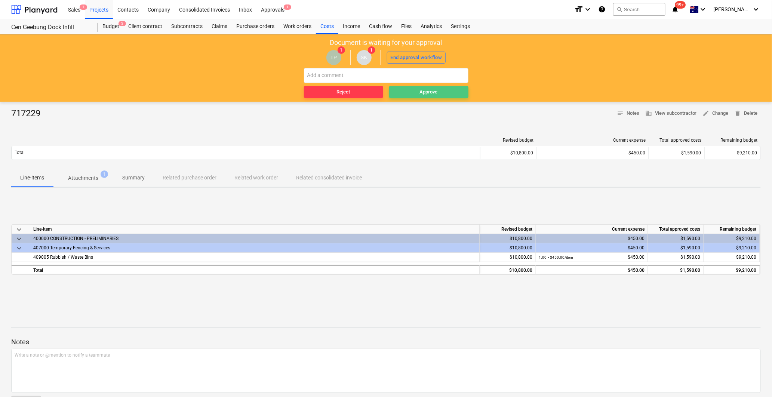
click at [435, 95] on div "Approve" at bounding box center [429, 92] width 18 height 9
